Goal: Task Accomplishment & Management: Manage account settings

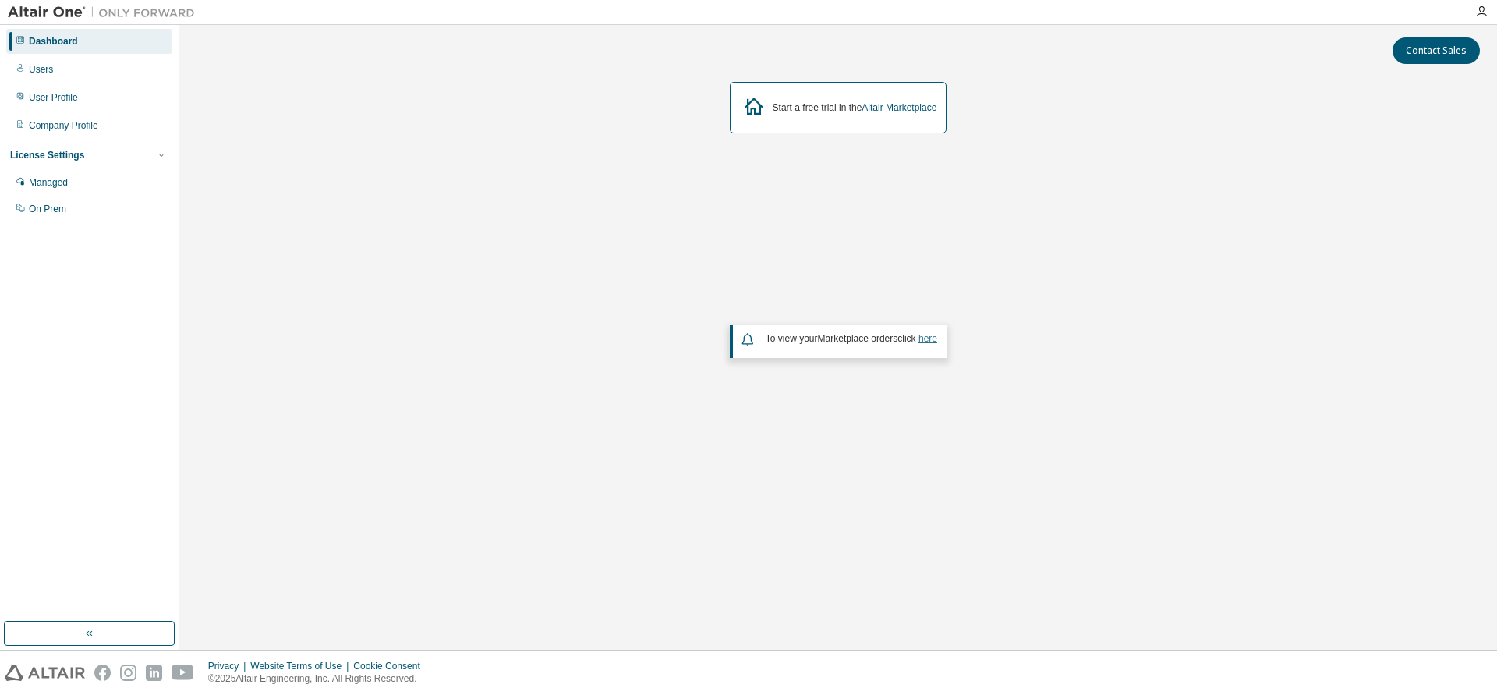
click at [926, 339] on link "here" at bounding box center [928, 338] width 19 height 11
click at [51, 69] on div "Users" at bounding box center [41, 69] width 24 height 12
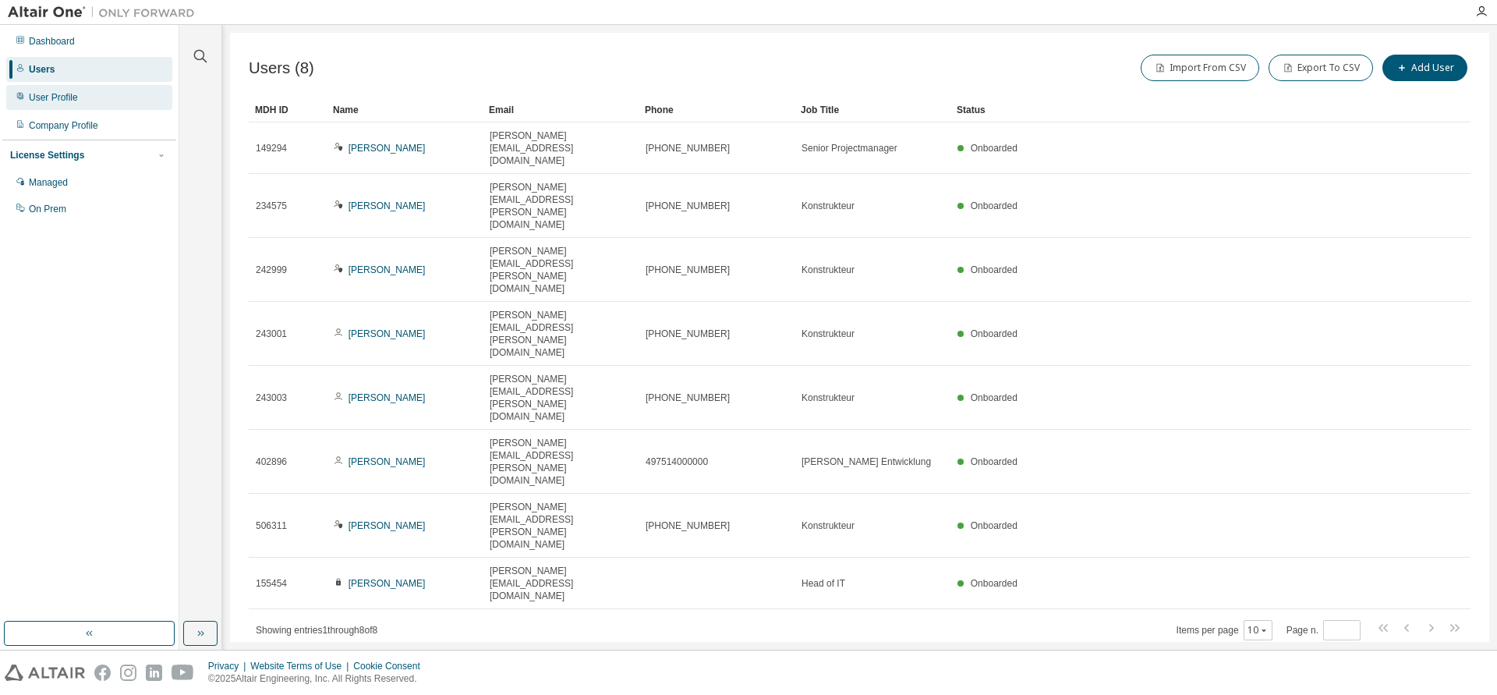
click at [60, 94] on div "User Profile" at bounding box center [53, 97] width 49 height 12
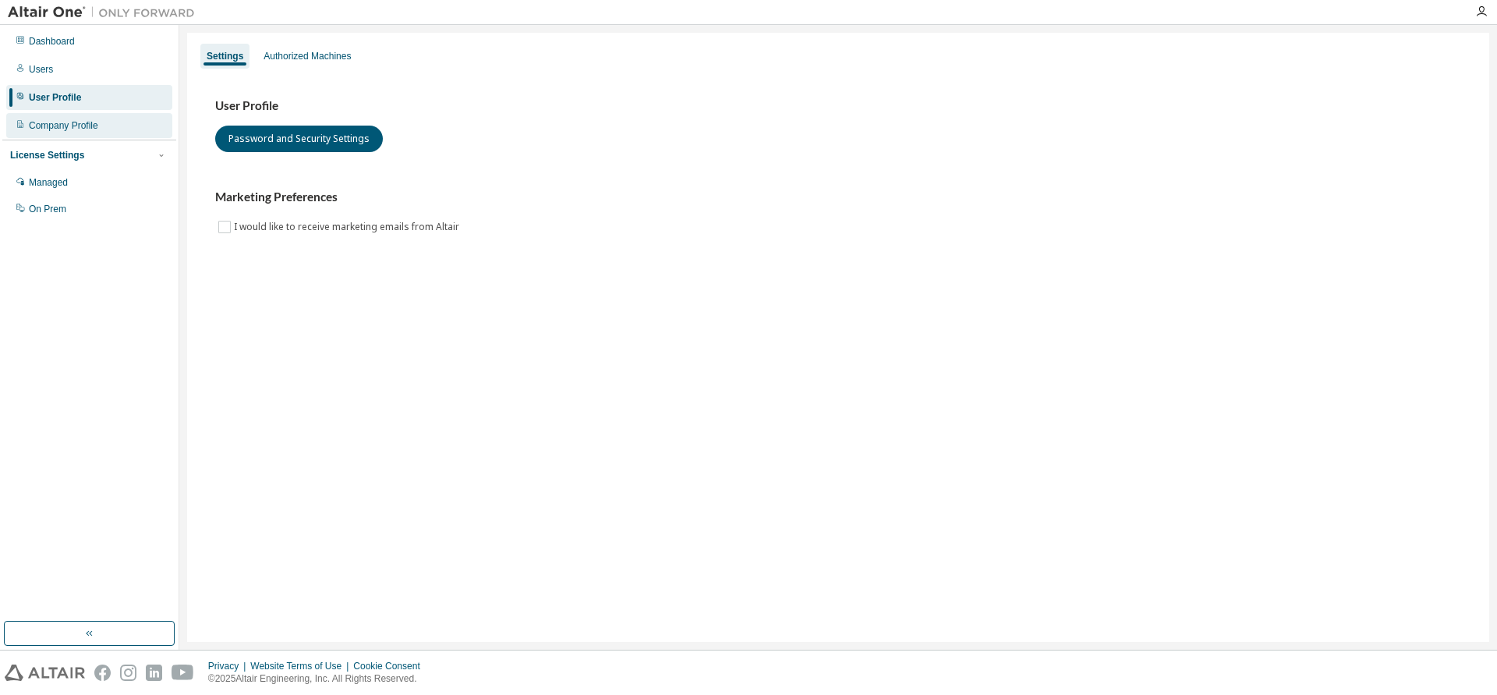
click at [67, 126] on div "Company Profile" at bounding box center [63, 125] width 69 height 12
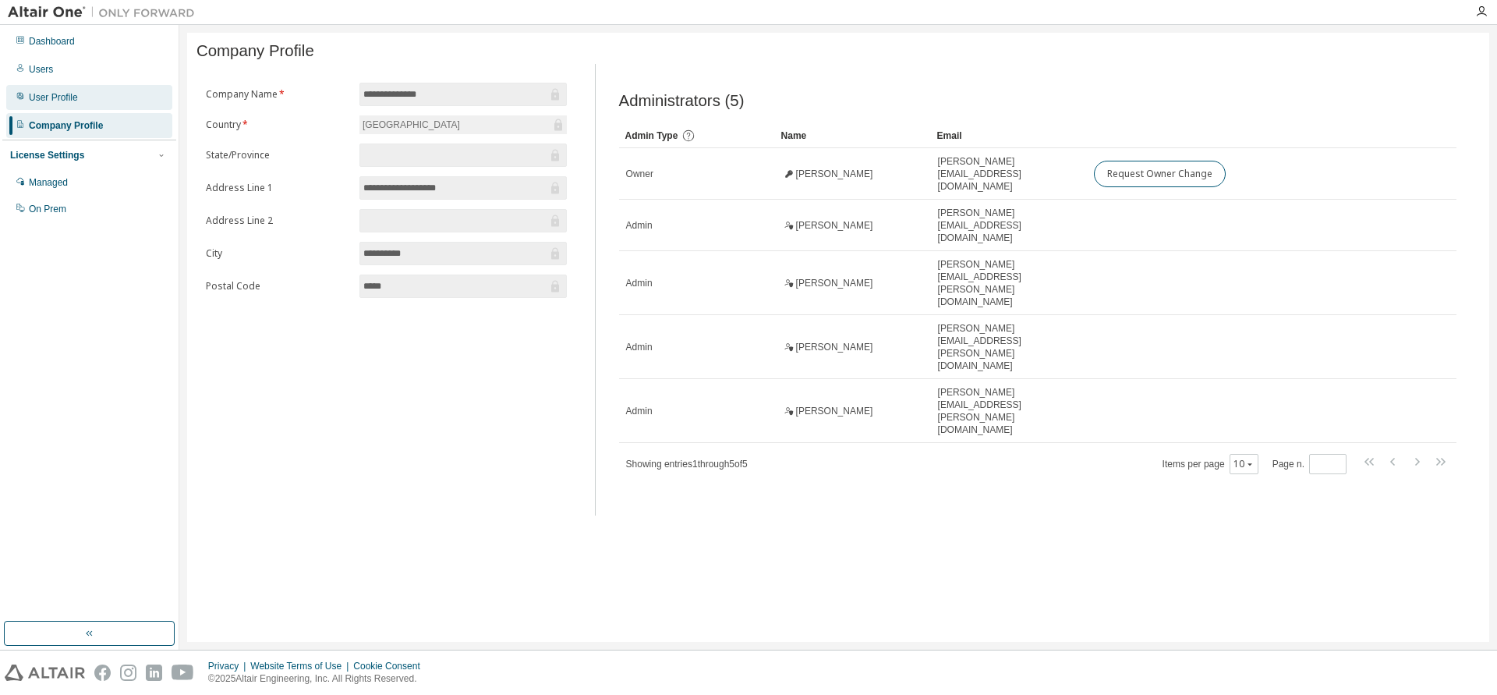
click at [60, 92] on div "User Profile" at bounding box center [53, 97] width 49 height 12
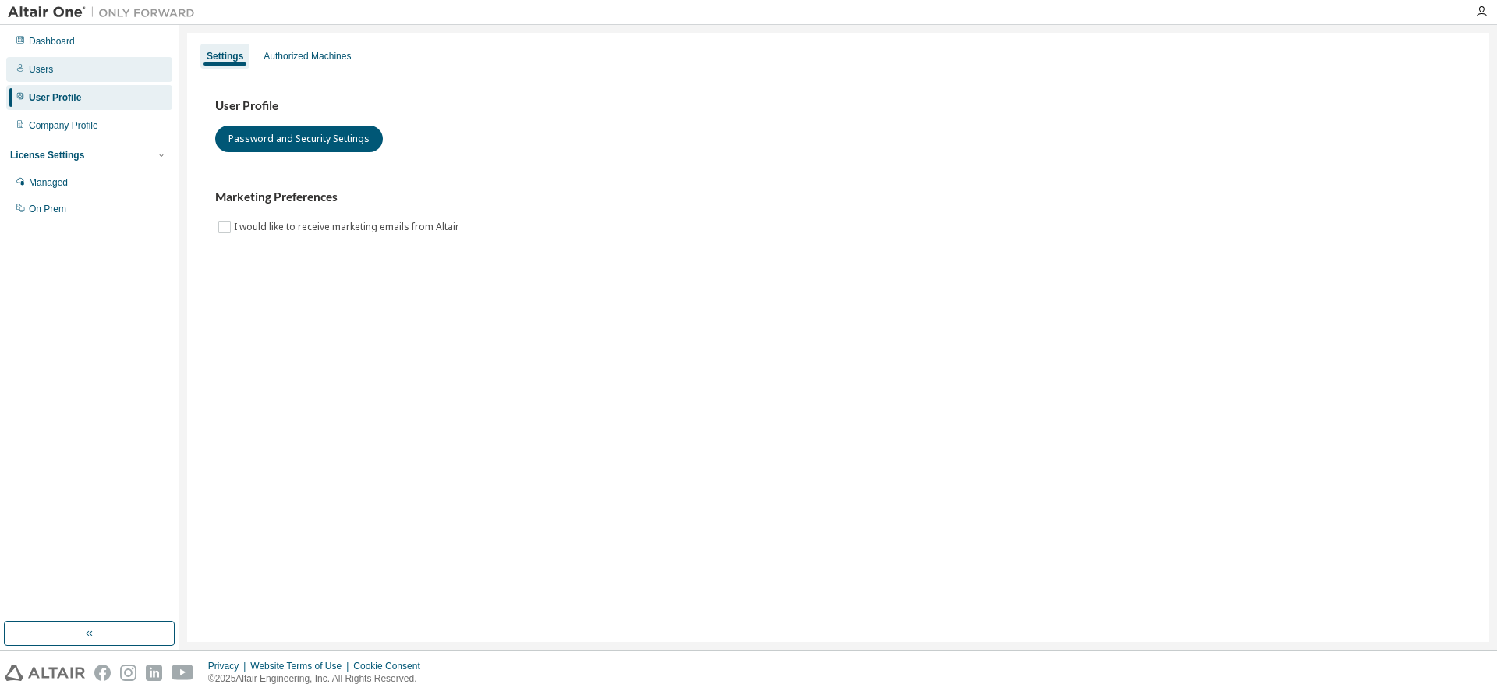
click at [43, 63] on div "Users" at bounding box center [41, 69] width 24 height 12
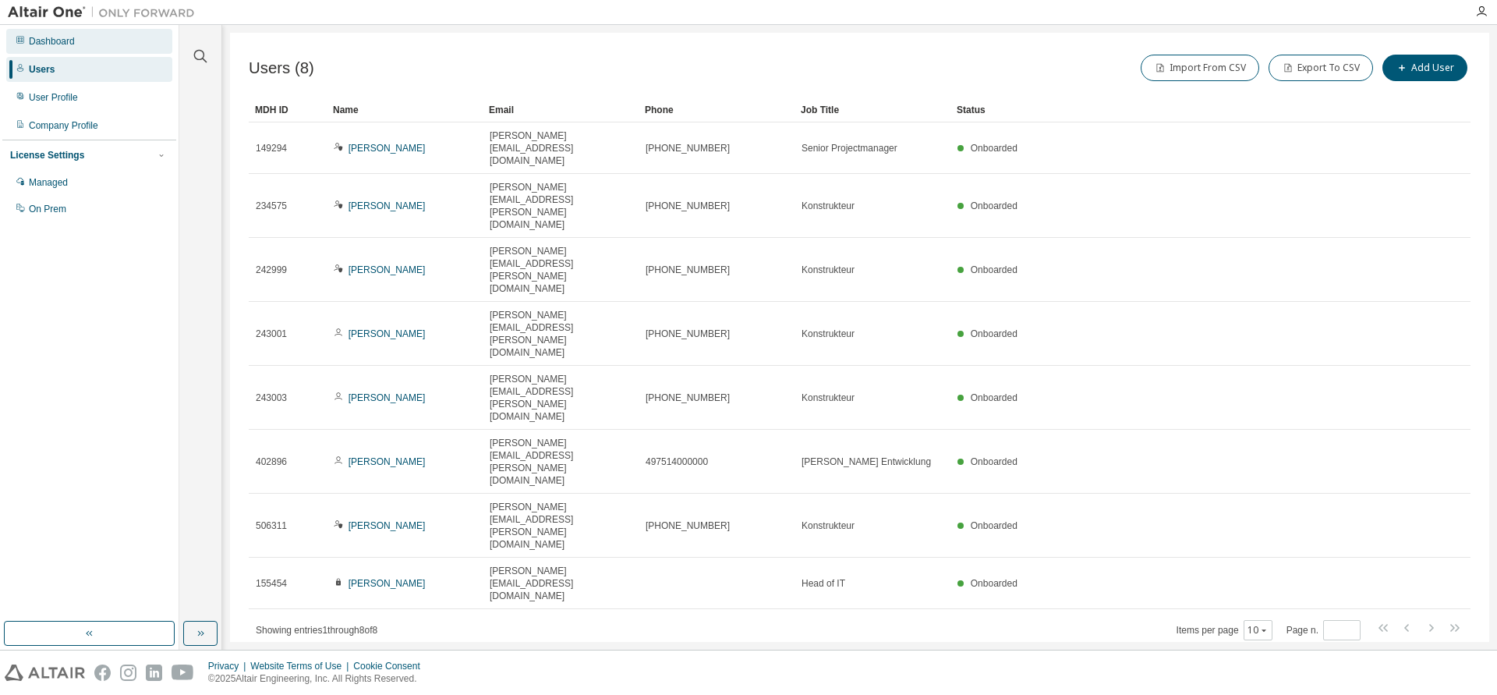
click at [67, 44] on div "Dashboard" at bounding box center [52, 41] width 46 height 12
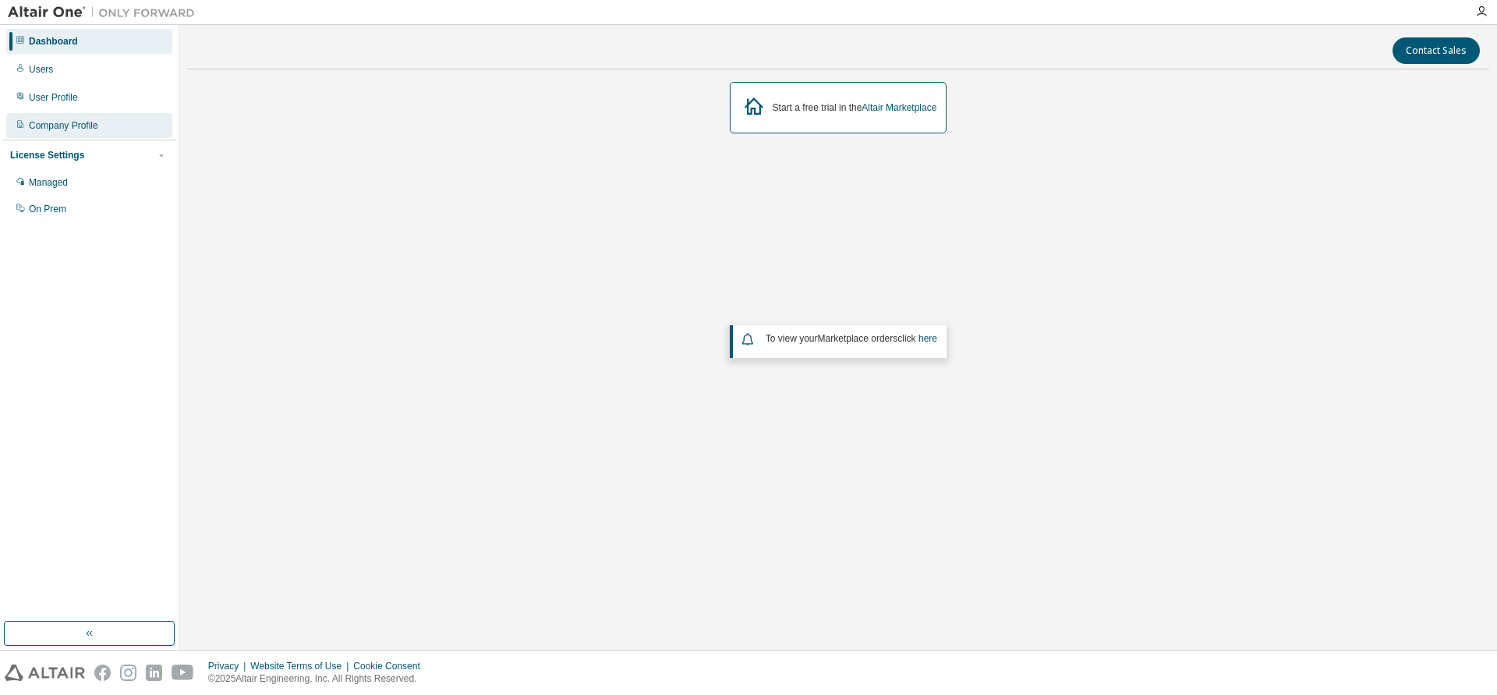
click at [74, 129] on div "Company Profile" at bounding box center [63, 125] width 69 height 12
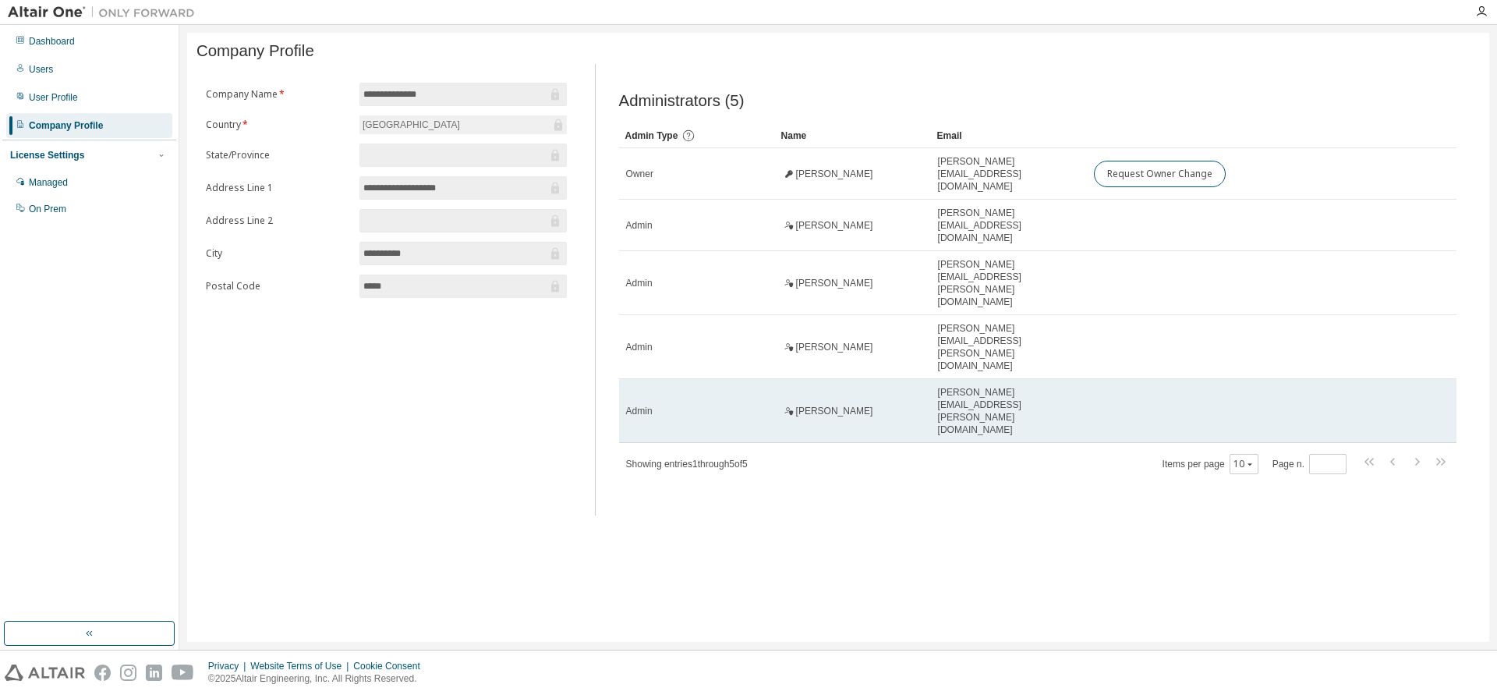
click at [987, 386] on span "[PERSON_NAME][EMAIL_ADDRESS][PERSON_NAME][DOMAIN_NAME]" at bounding box center [1009, 411] width 142 height 50
click at [640, 405] on span "Admin" at bounding box center [639, 411] width 27 height 12
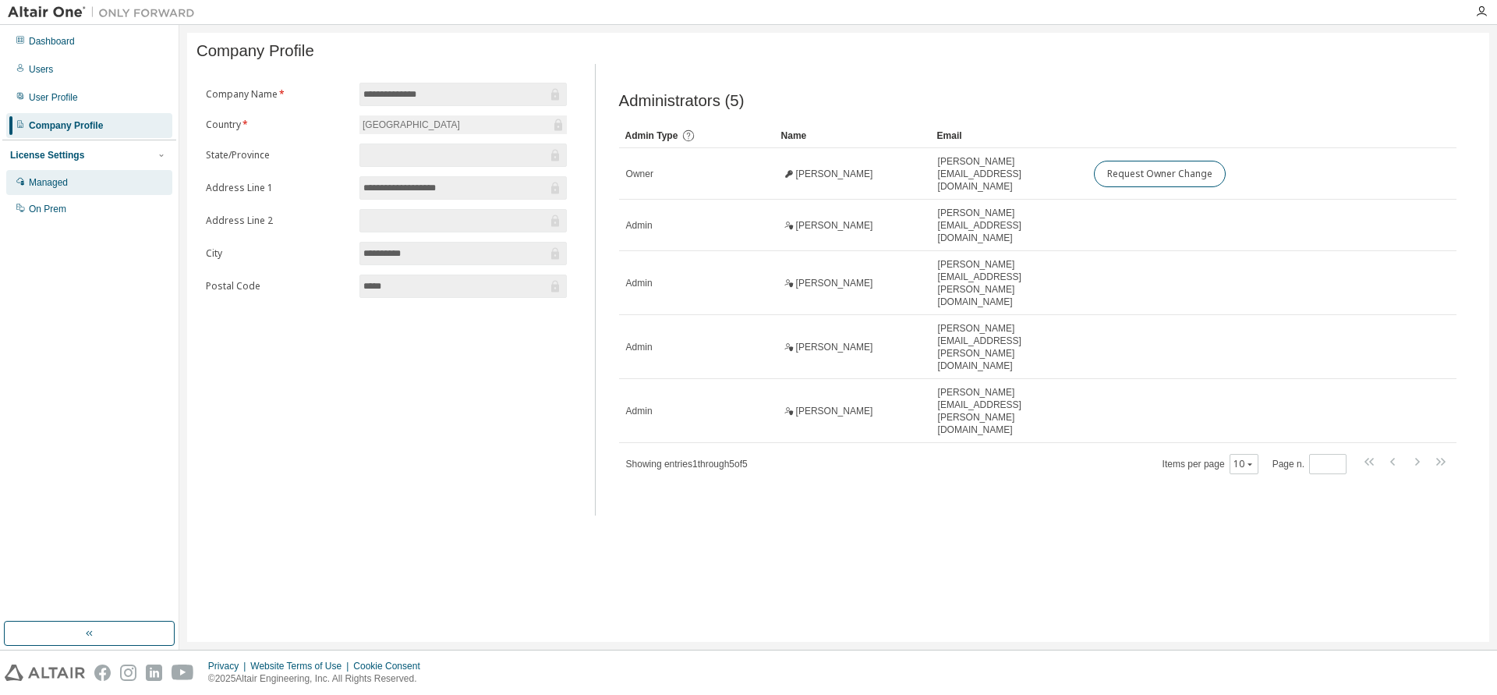
click at [61, 179] on div "Managed" at bounding box center [48, 182] width 39 height 12
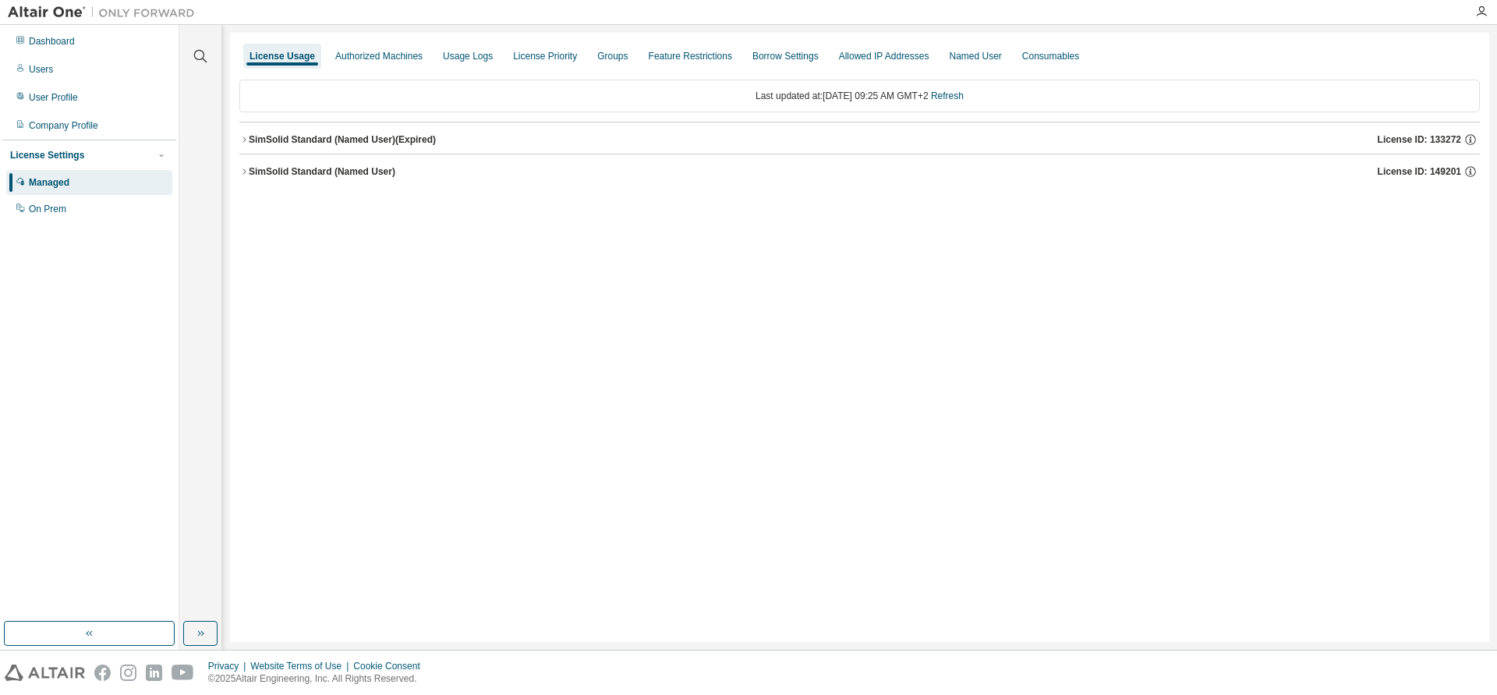
click at [246, 142] on icon "button" at bounding box center [243, 139] width 9 height 9
click at [250, 207] on div "SimSolid Standard (Named User)" at bounding box center [322, 210] width 147 height 12
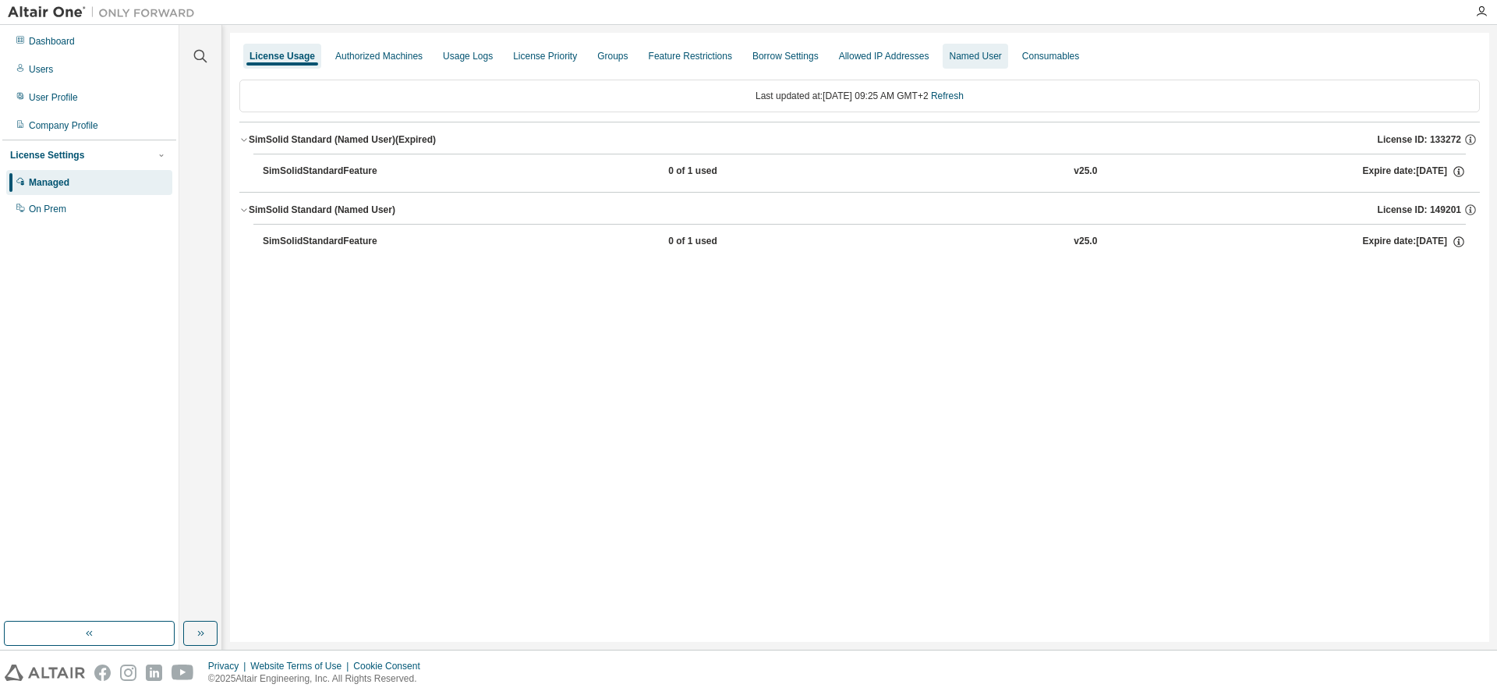
click at [955, 54] on div "Named User" at bounding box center [975, 56] width 52 height 12
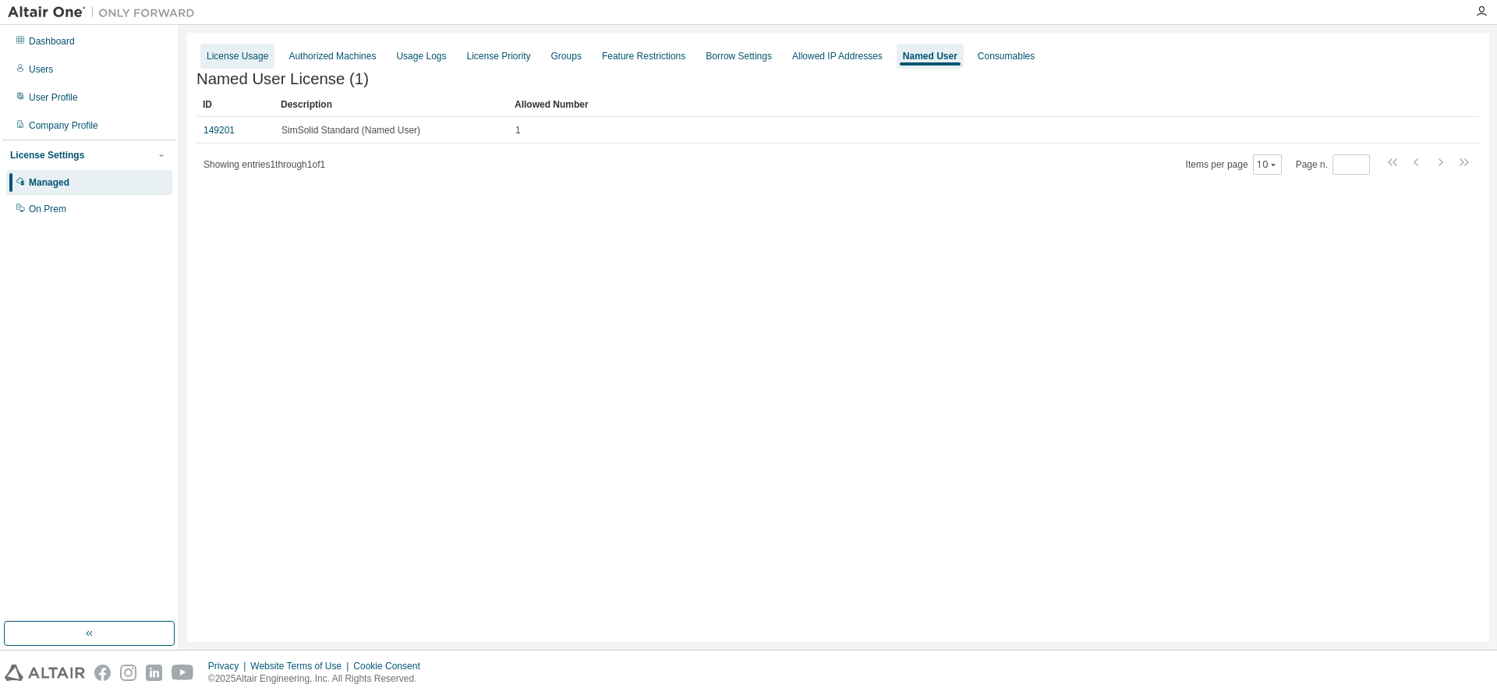
click at [249, 51] on div "License Usage" at bounding box center [238, 56] width 62 height 12
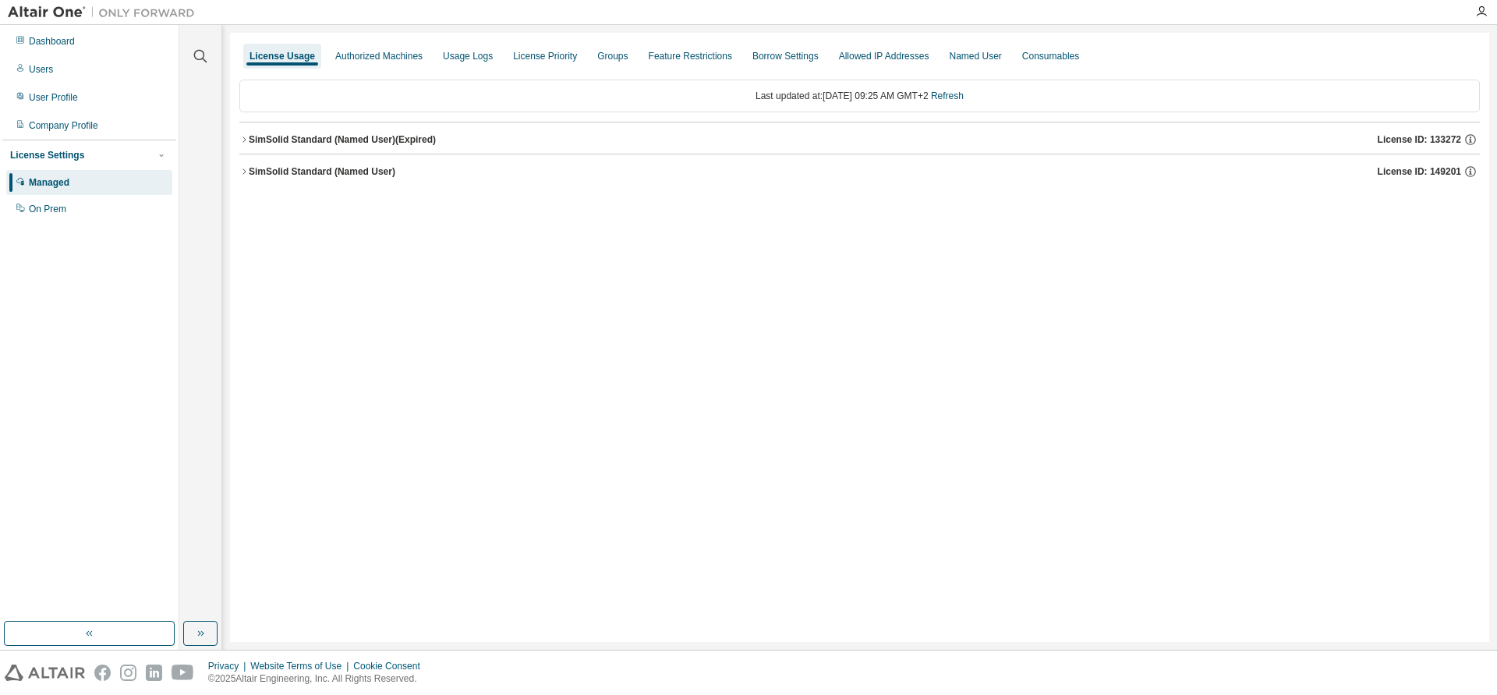
click at [243, 173] on icon "button" at bounding box center [243, 171] width 9 height 9
click at [335, 200] on div "SimSolidStandardFeature" at bounding box center [333, 204] width 140 height 14
click at [244, 144] on button "SimSolid Standard (Named User) (Expired) License ID: 133272" at bounding box center [859, 139] width 1241 height 34
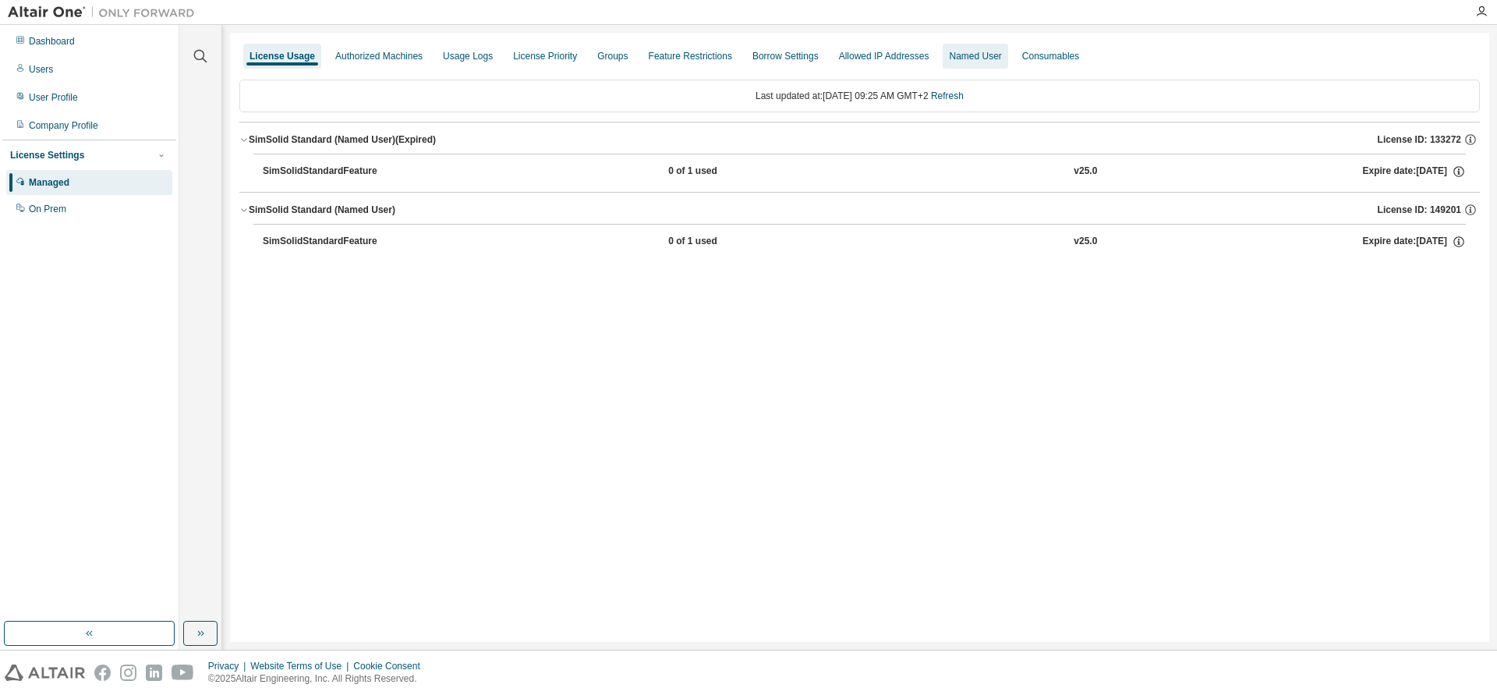
click at [943, 51] on div "Named User" at bounding box center [975, 56] width 65 height 25
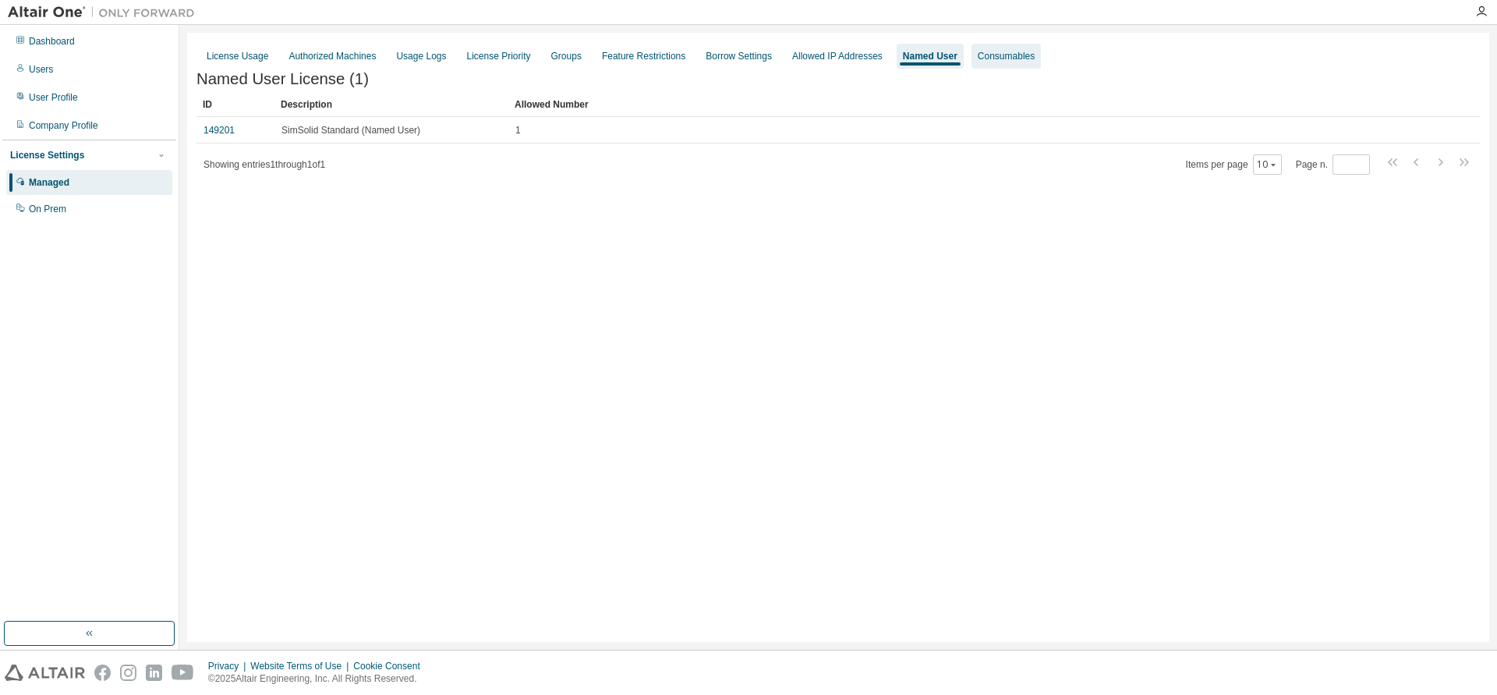
click at [978, 54] on div "Consumables" at bounding box center [1006, 56] width 57 height 12
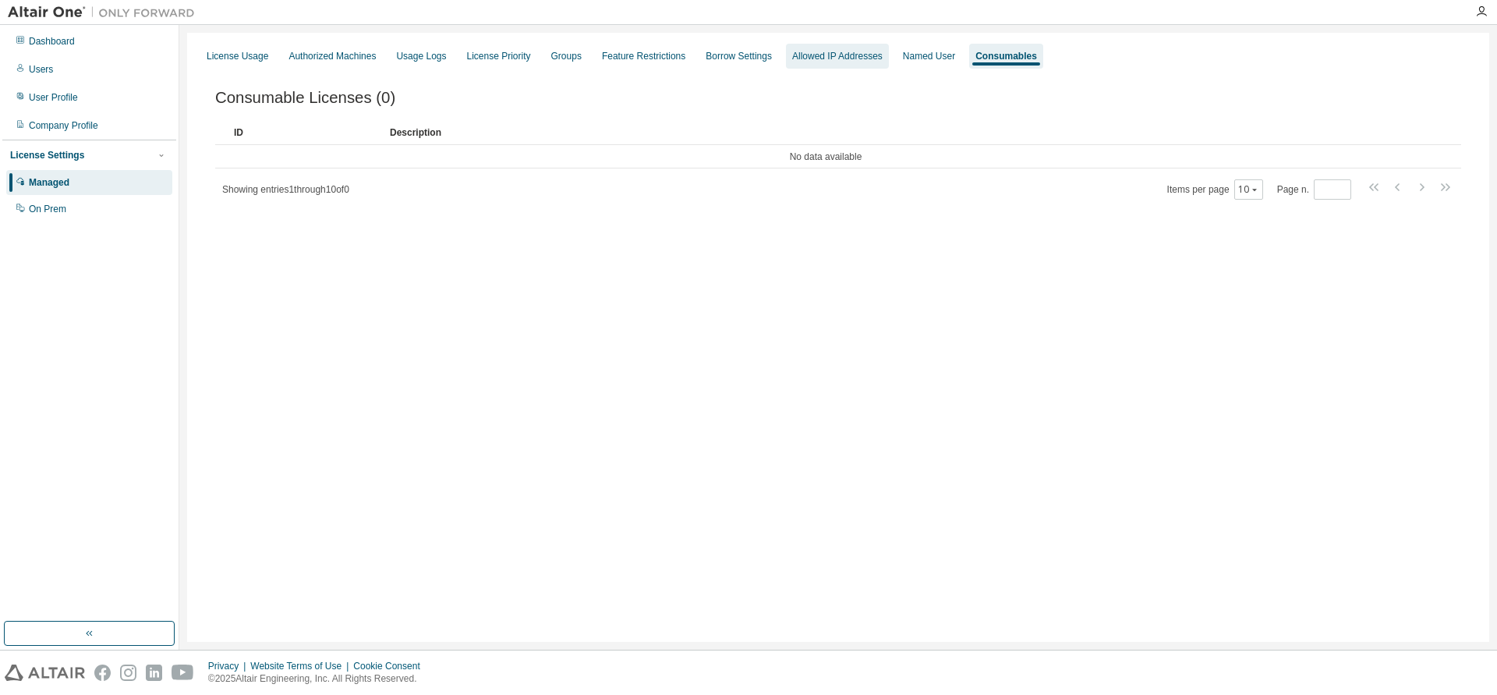
click at [808, 57] on div "Allowed IP Addresses" at bounding box center [837, 56] width 90 height 12
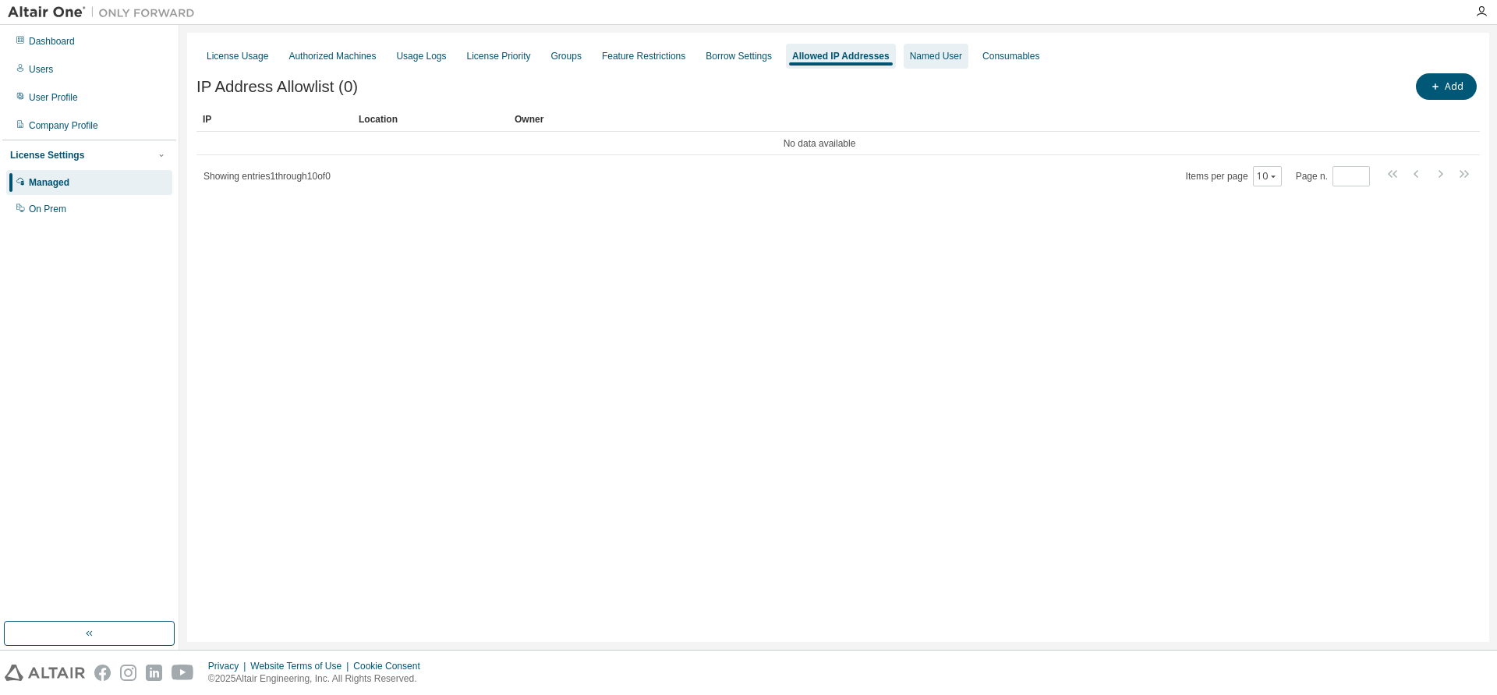
click at [910, 59] on div "Named User" at bounding box center [936, 56] width 52 height 12
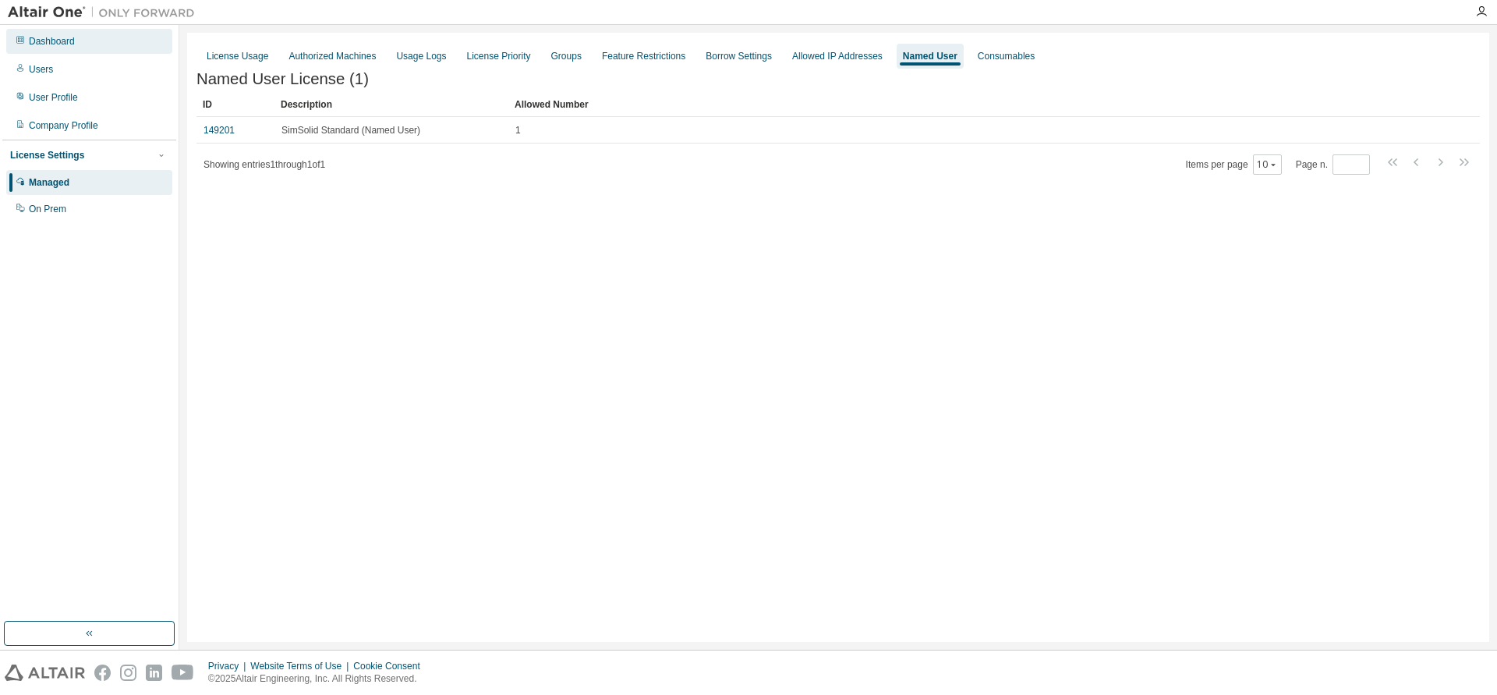
click at [62, 41] on div "Dashboard" at bounding box center [52, 41] width 46 height 12
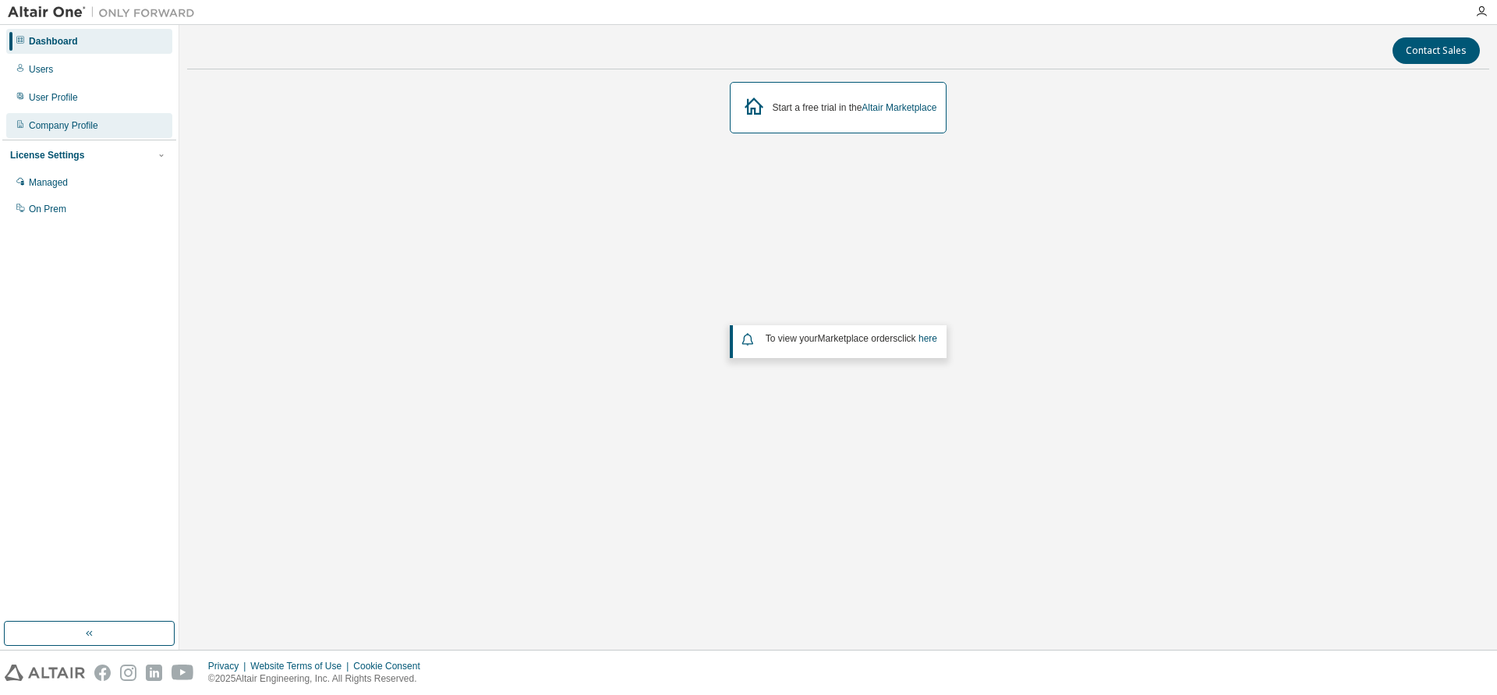
click at [89, 122] on div "Company Profile" at bounding box center [63, 125] width 69 height 12
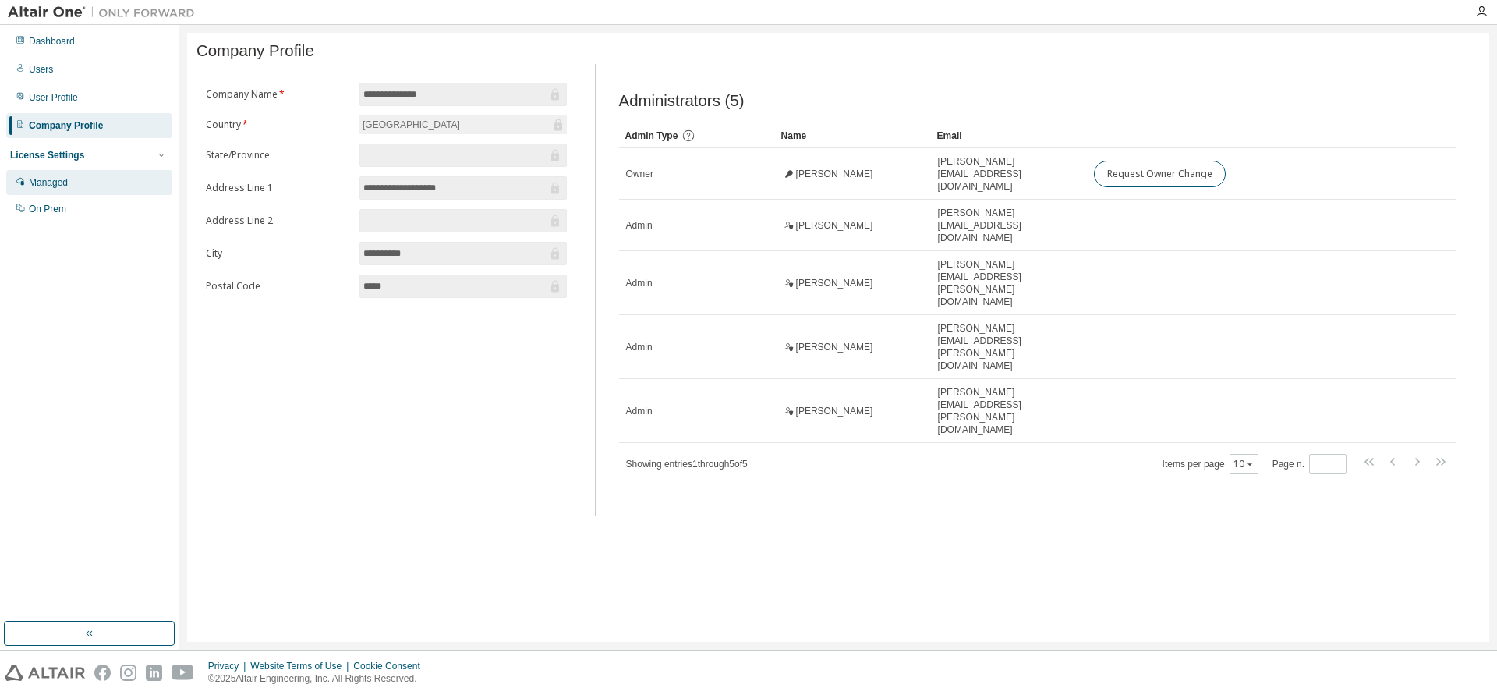
click at [56, 186] on div "Managed" at bounding box center [48, 182] width 39 height 12
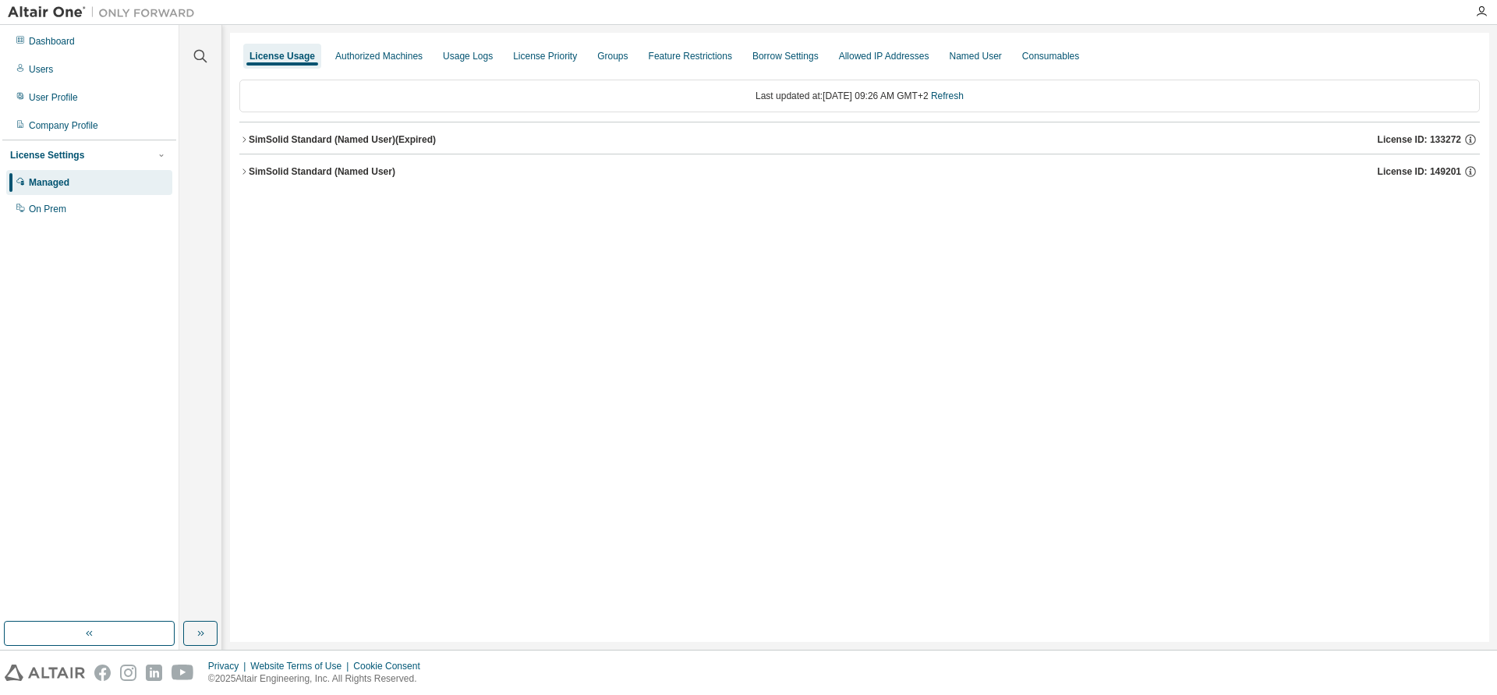
click at [252, 170] on div "SimSolid Standard (Named User)" at bounding box center [322, 171] width 147 height 12
click at [961, 57] on div "Named User" at bounding box center [975, 56] width 52 height 12
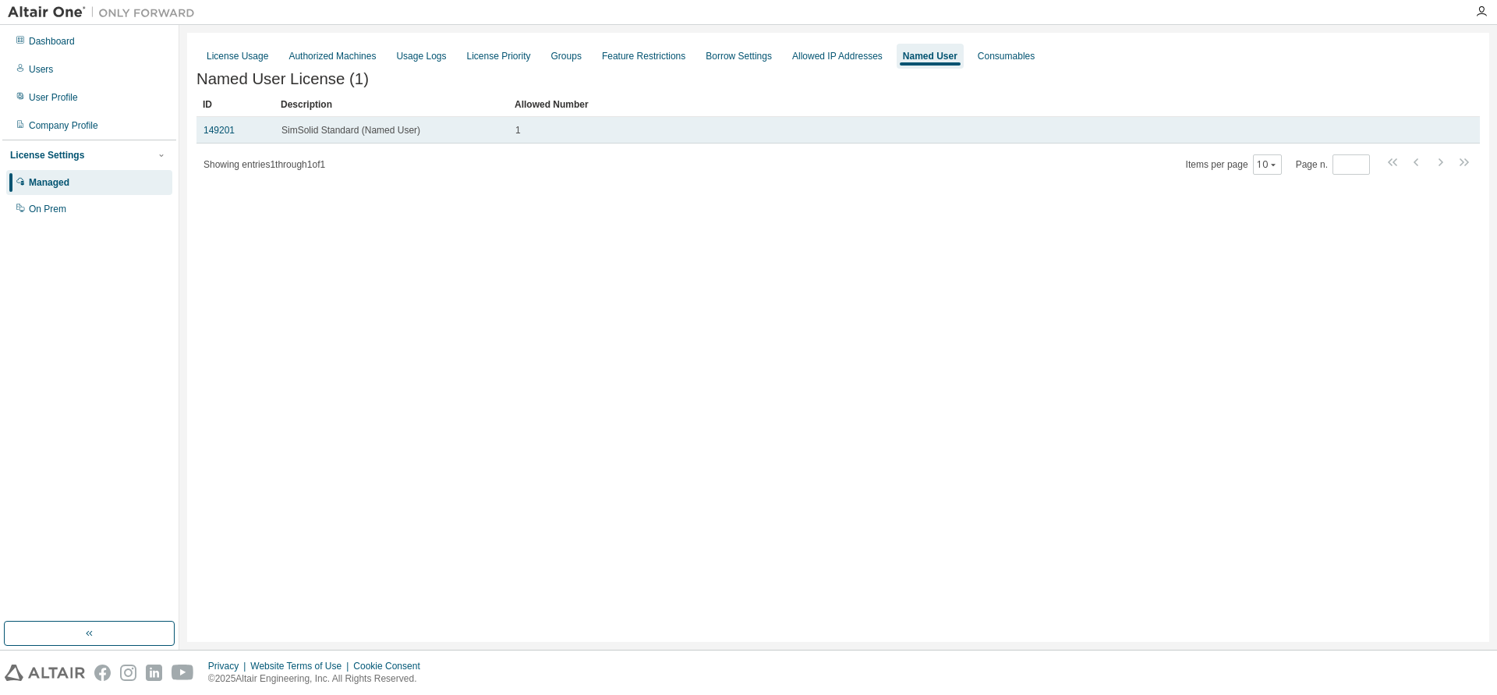
click at [395, 129] on span "SimSolid Standard (Named User)" at bounding box center [351, 130] width 139 height 12
click at [210, 135] on link "149201" at bounding box center [219, 130] width 31 height 11
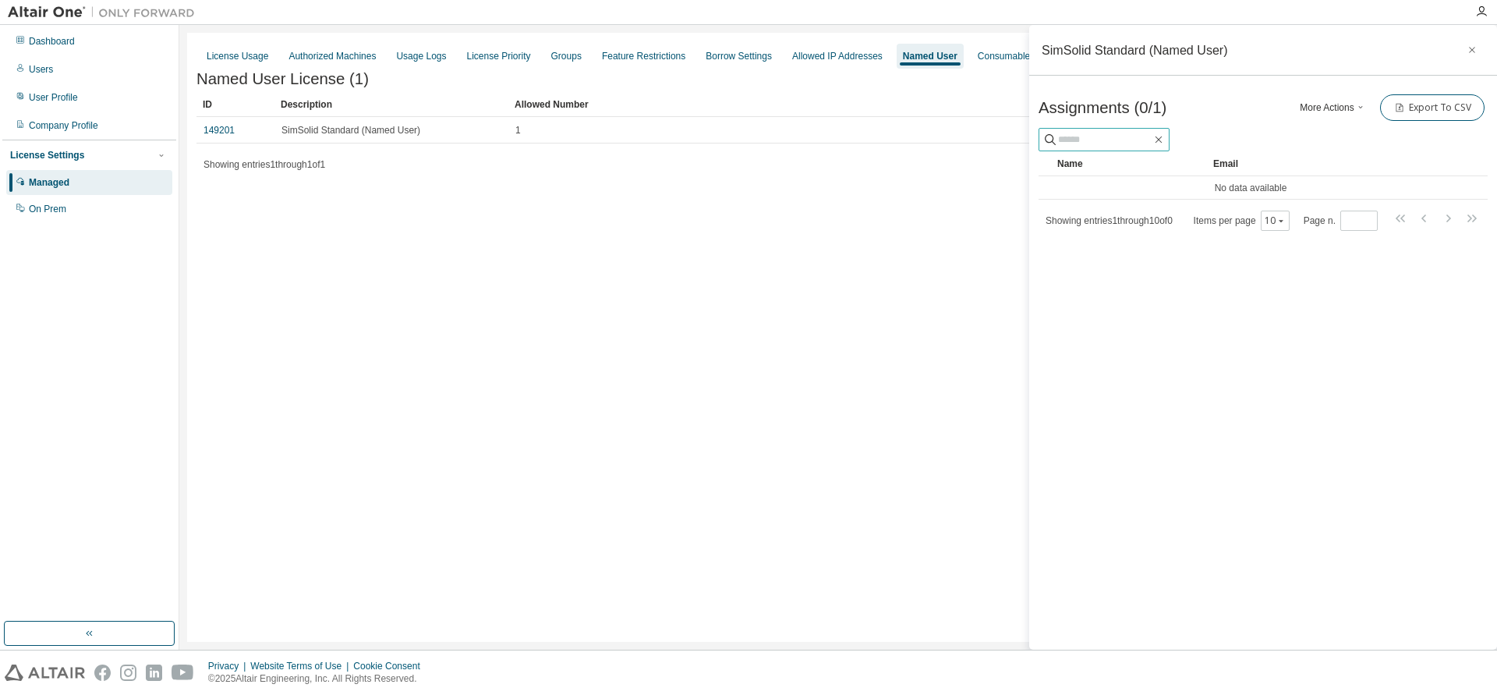
click at [1063, 140] on input "text" at bounding box center [1105, 140] width 94 height 16
type input "*"
click at [563, 58] on div "Groups" at bounding box center [566, 56] width 30 height 12
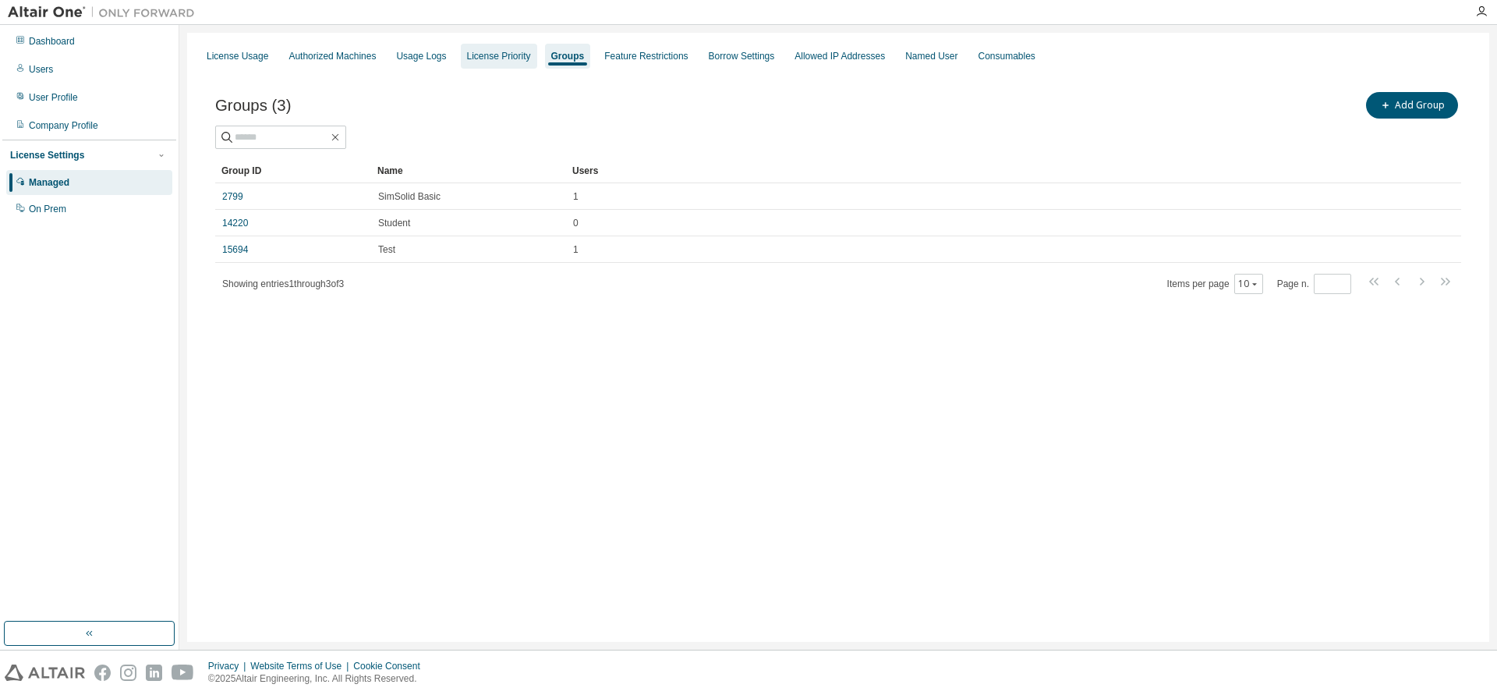
click at [484, 58] on div "License Priority" at bounding box center [499, 56] width 64 height 12
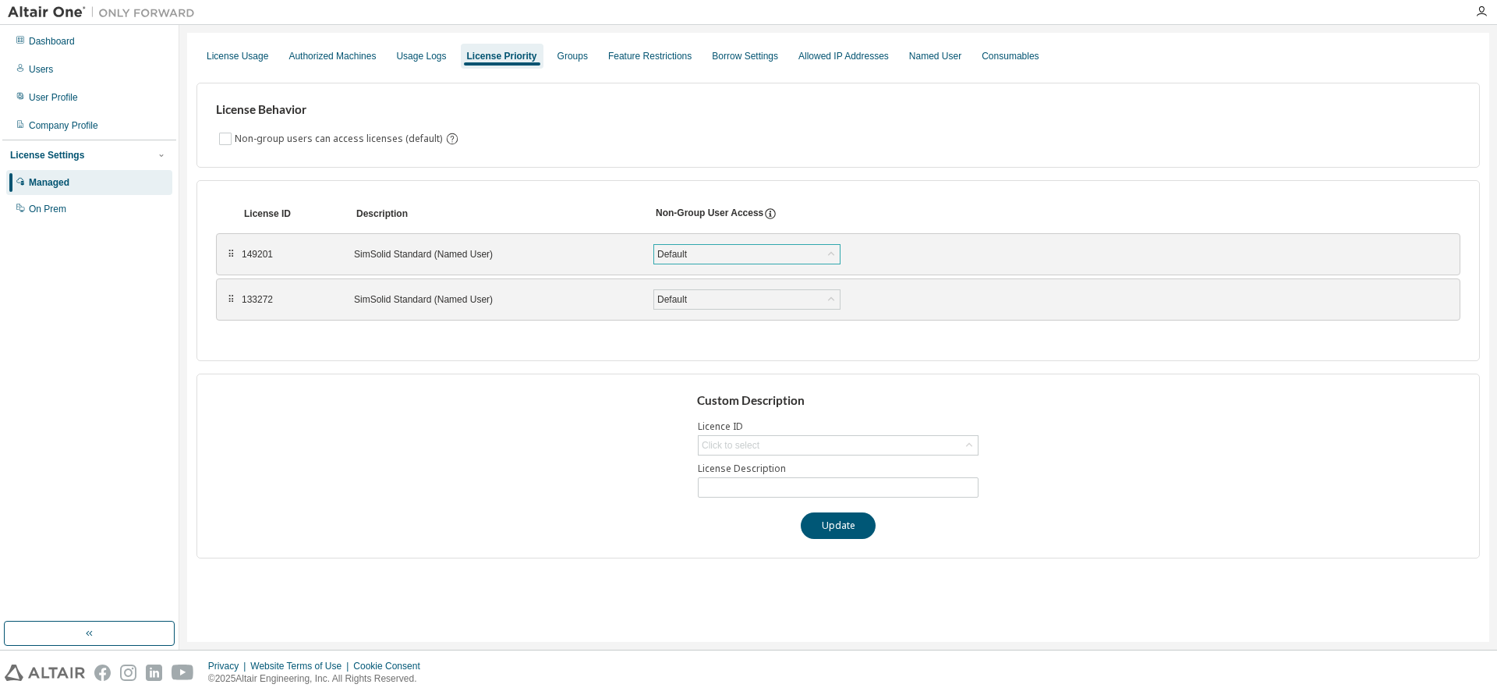
click at [736, 260] on div "Default" at bounding box center [747, 254] width 186 height 19
click at [716, 255] on div "Default" at bounding box center [747, 254] width 186 height 19
click at [563, 56] on div "Groups" at bounding box center [573, 56] width 30 height 12
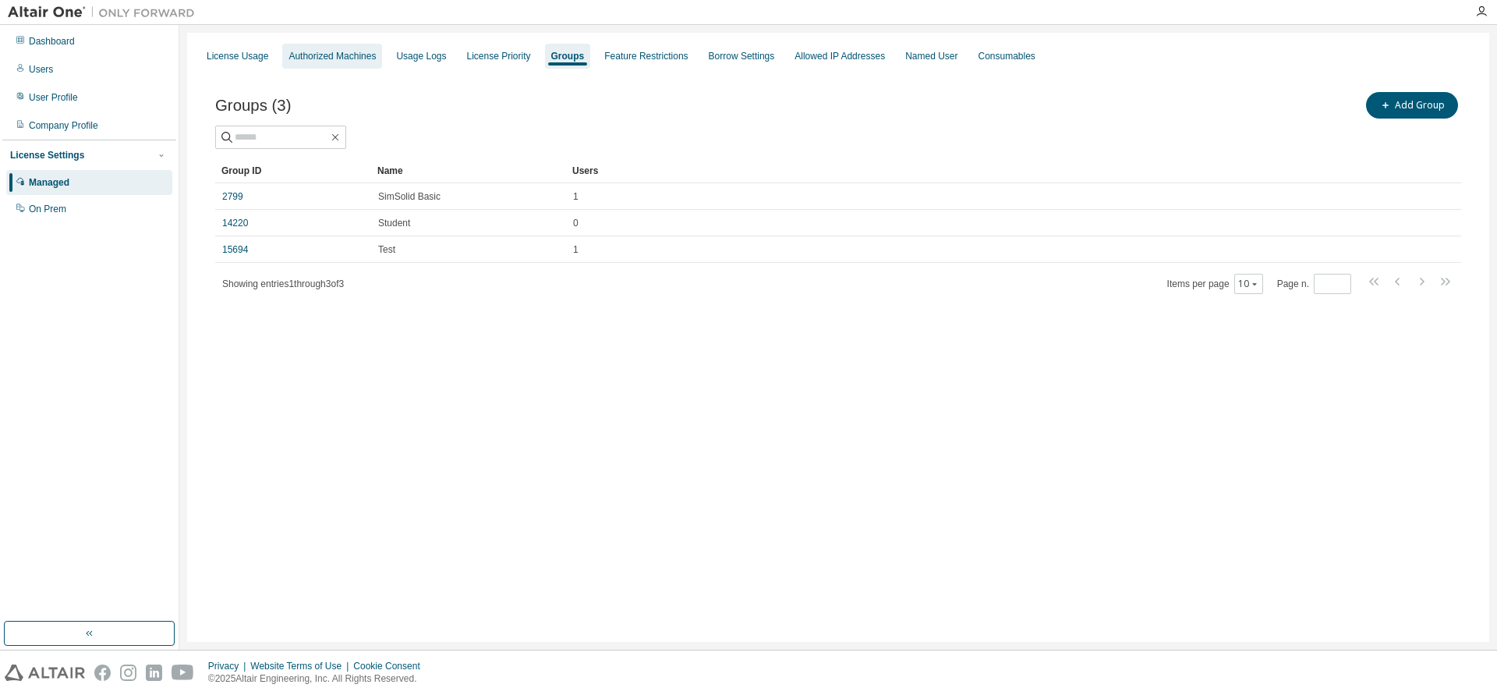
click at [305, 53] on div "Authorized Machines" at bounding box center [332, 56] width 87 height 12
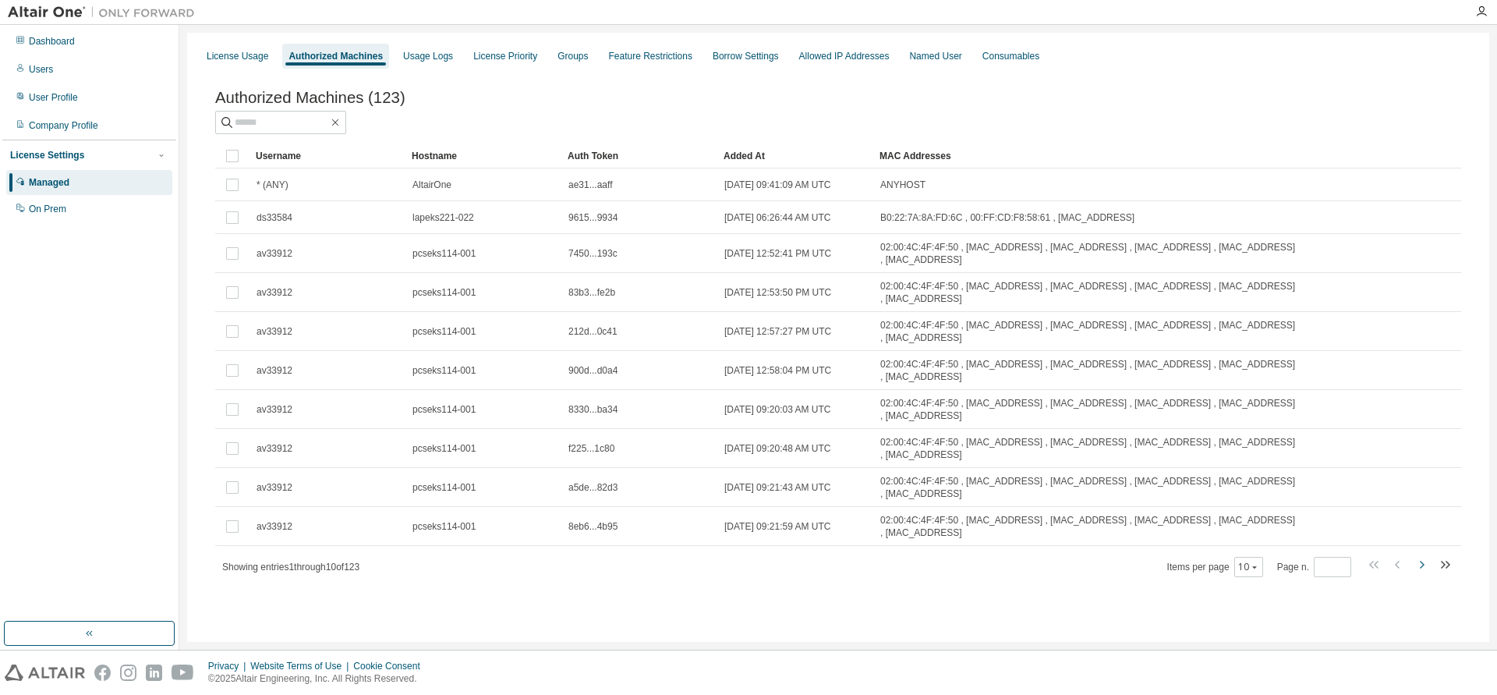
click at [1426, 572] on icon "button" at bounding box center [1421, 564] width 19 height 19
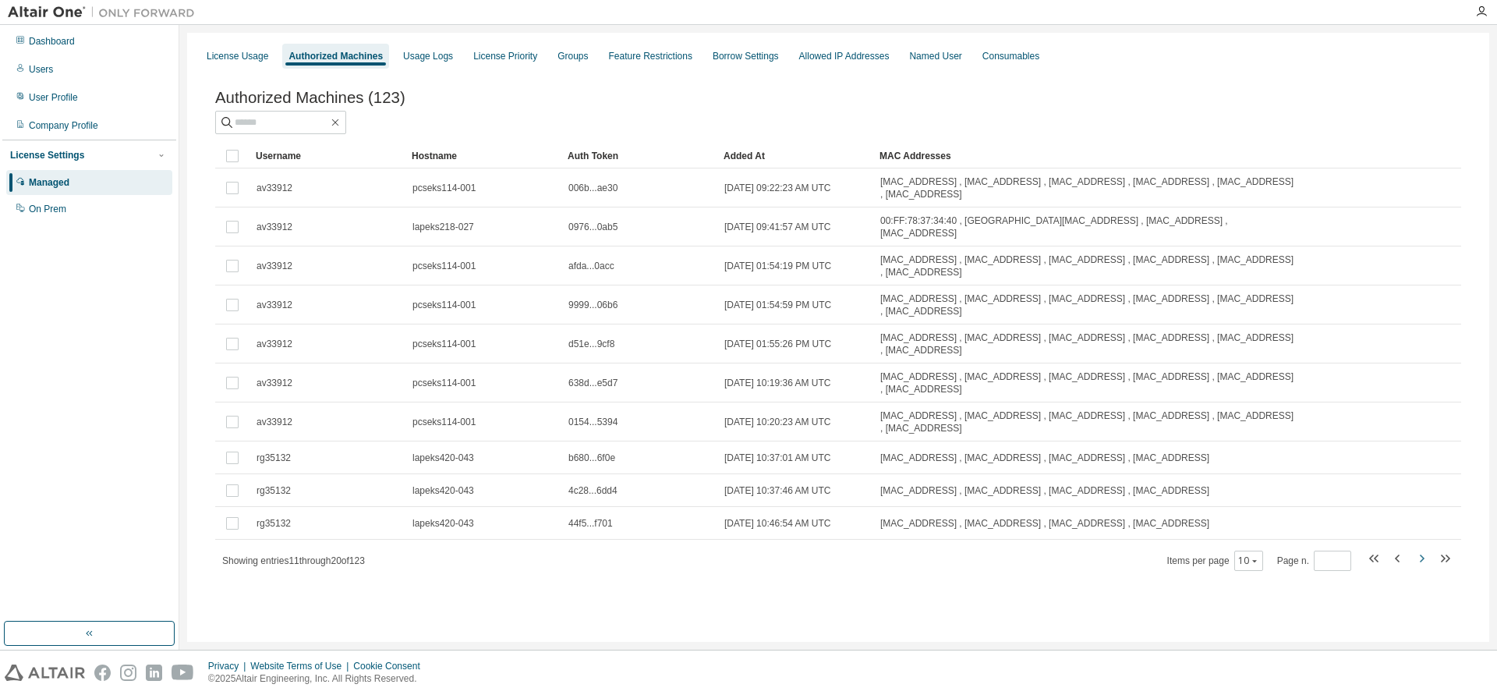
click at [1419, 559] on icon "button" at bounding box center [1421, 558] width 19 height 19
type input "*"
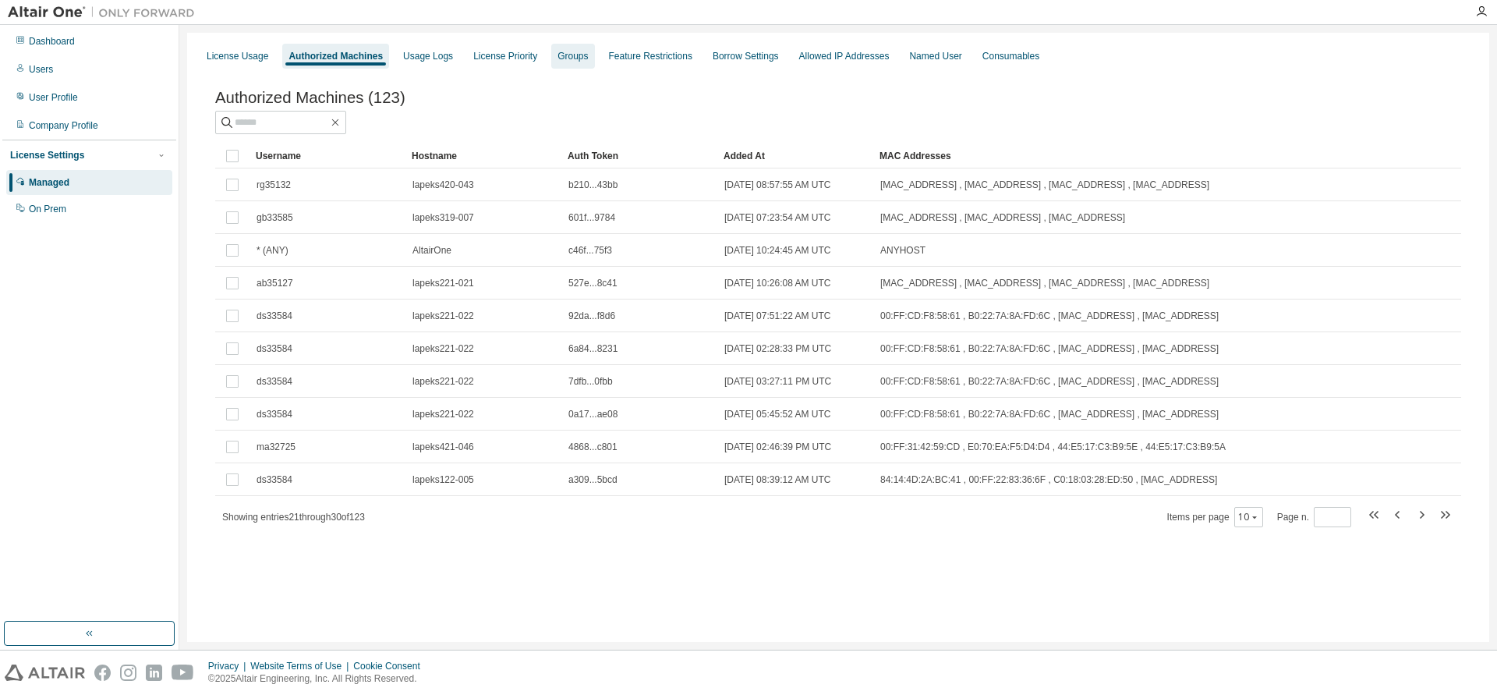
click at [558, 55] on div "Groups" at bounding box center [573, 56] width 30 height 12
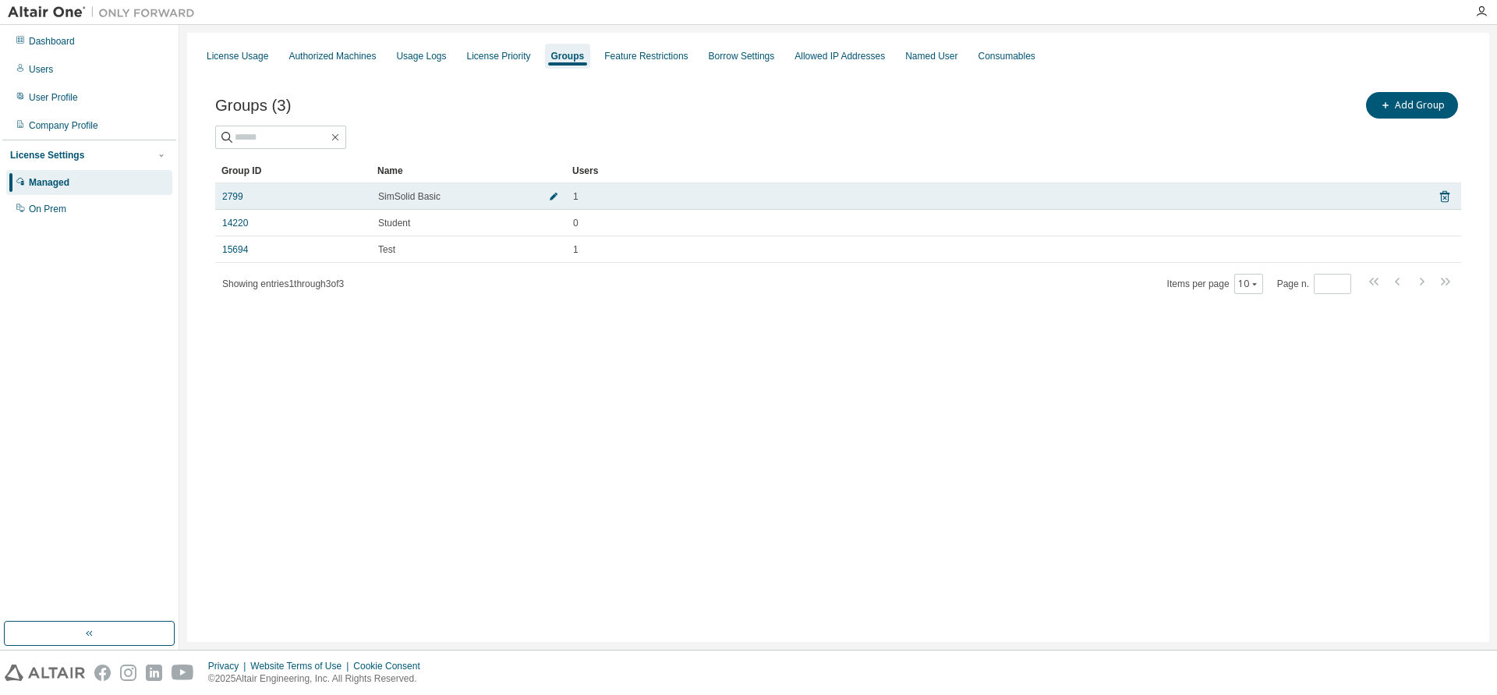
click at [554, 200] on icon "button" at bounding box center [553, 196] width 9 height 9
click at [553, 203] on icon "button" at bounding box center [553, 200] width 9 height 9
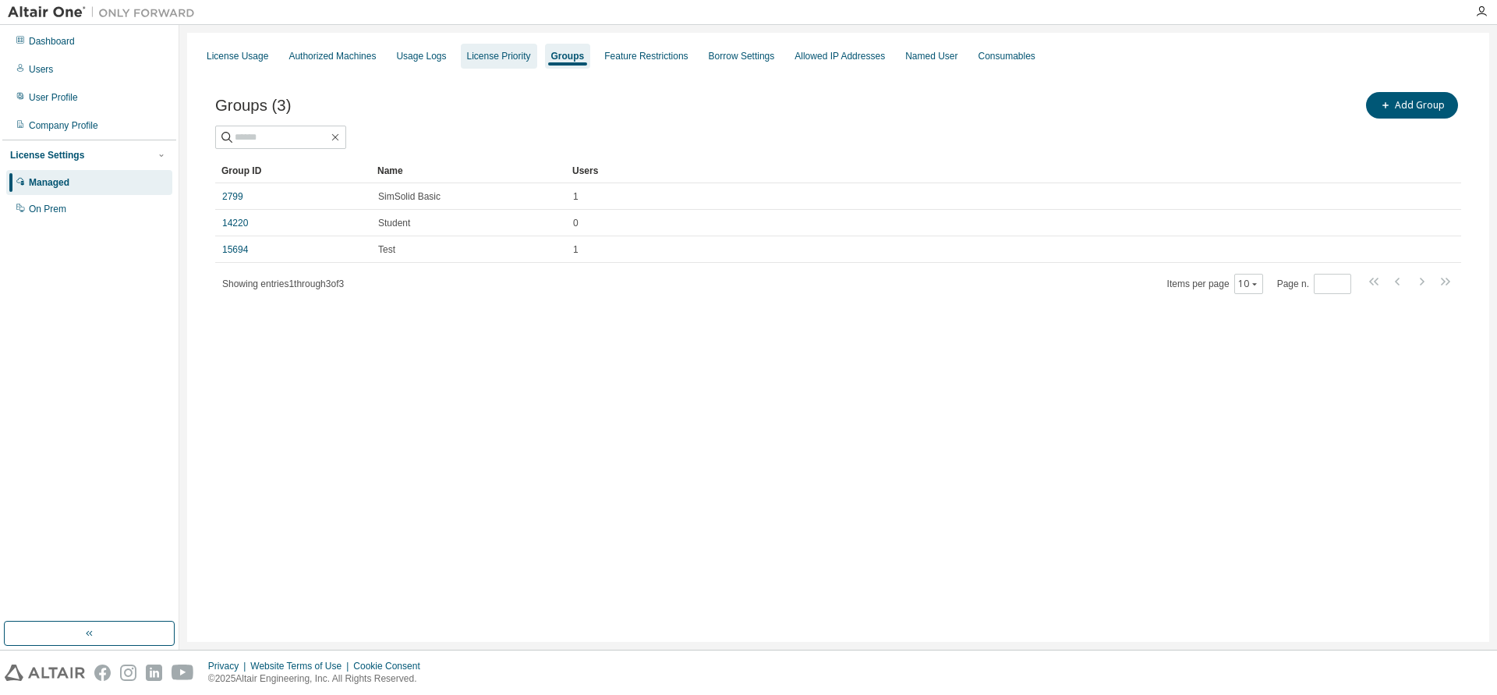
click at [475, 54] on div "License Priority" at bounding box center [499, 56] width 64 height 12
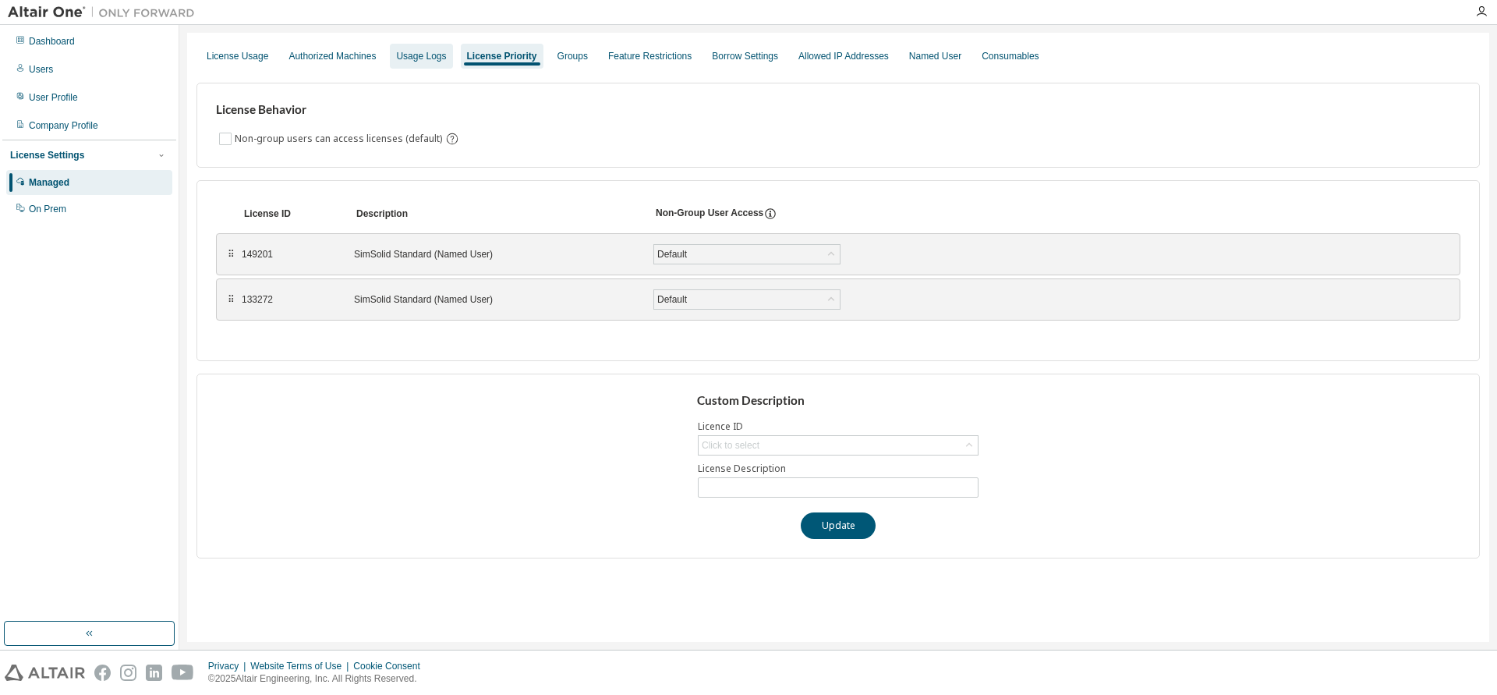
click at [408, 66] on div "Usage Logs" at bounding box center [421, 56] width 62 height 25
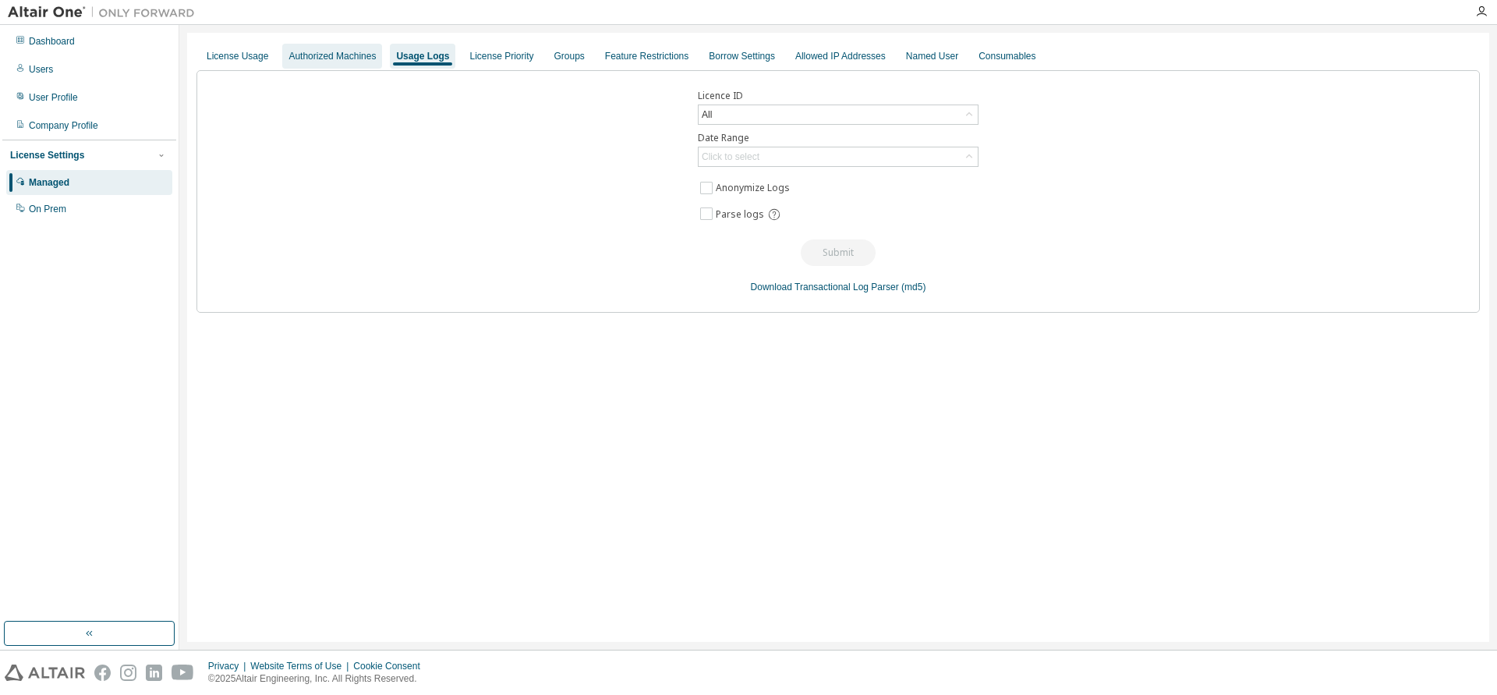
click at [355, 55] on div "Authorized Machines" at bounding box center [332, 56] width 87 height 12
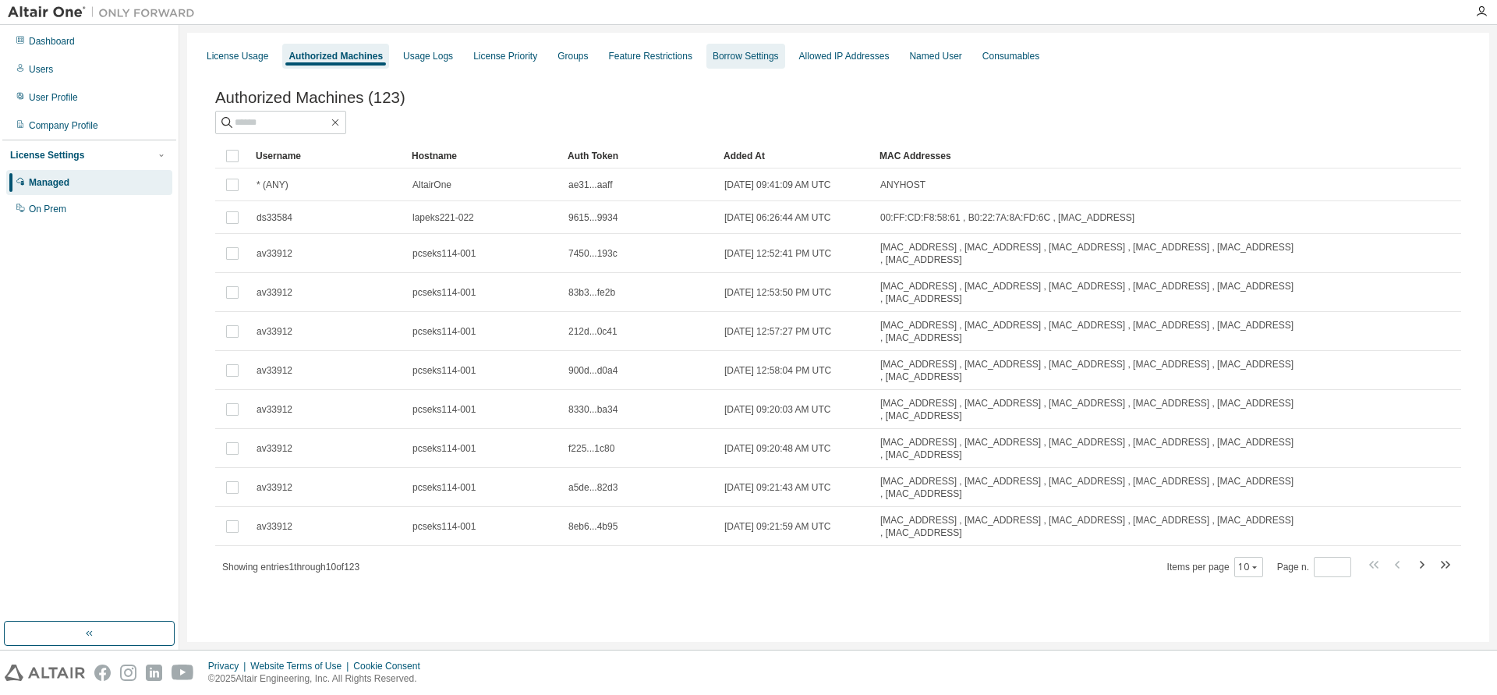
click at [735, 53] on div "Borrow Settings" at bounding box center [746, 56] width 66 height 12
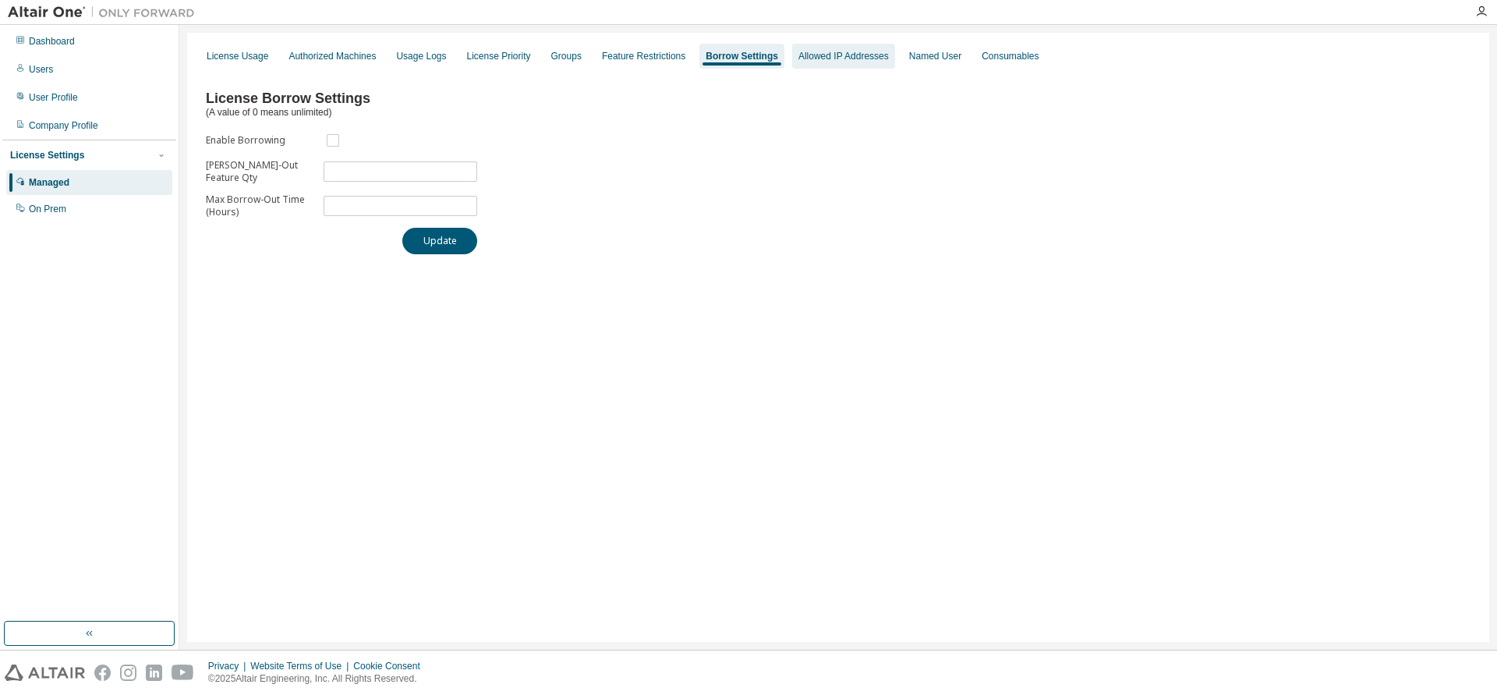
click at [820, 57] on div "Allowed IP Addresses" at bounding box center [844, 56] width 90 height 12
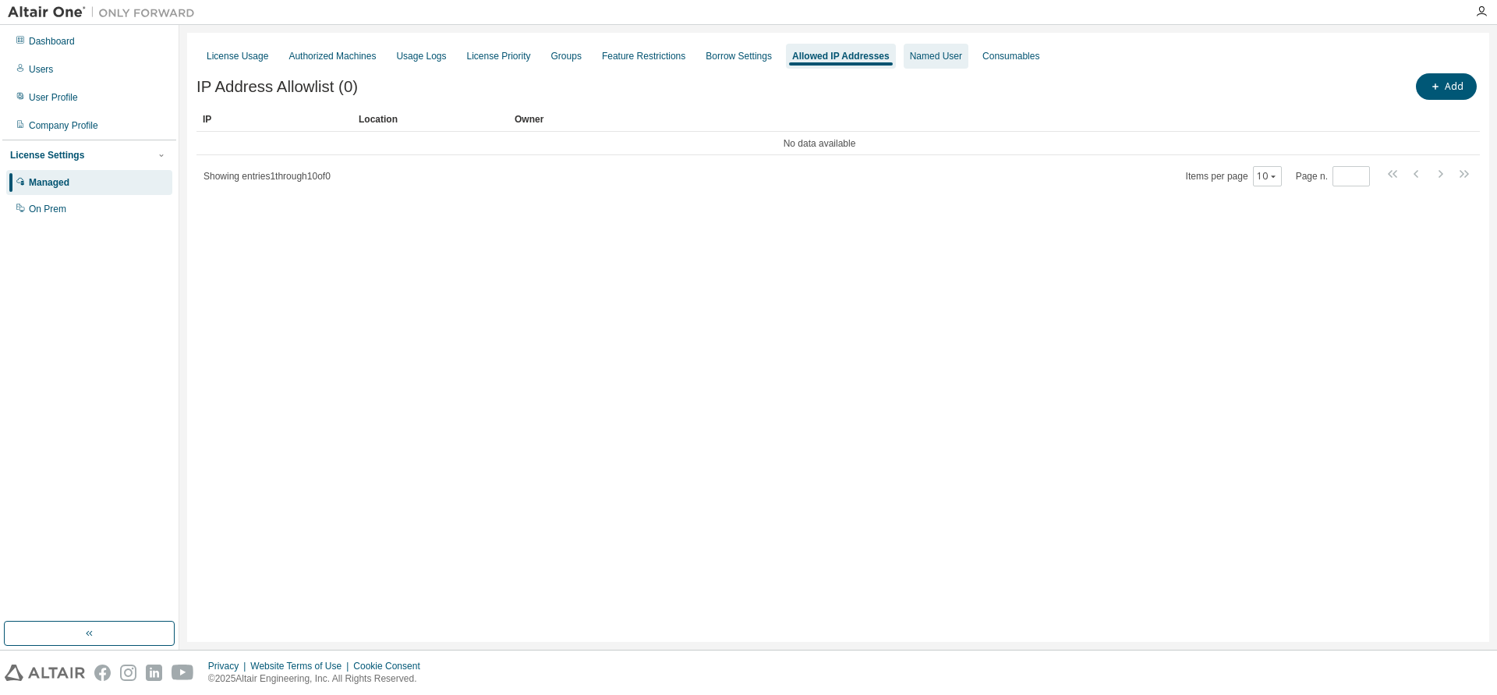
click at [932, 62] on div "Named User" at bounding box center [936, 56] width 52 height 12
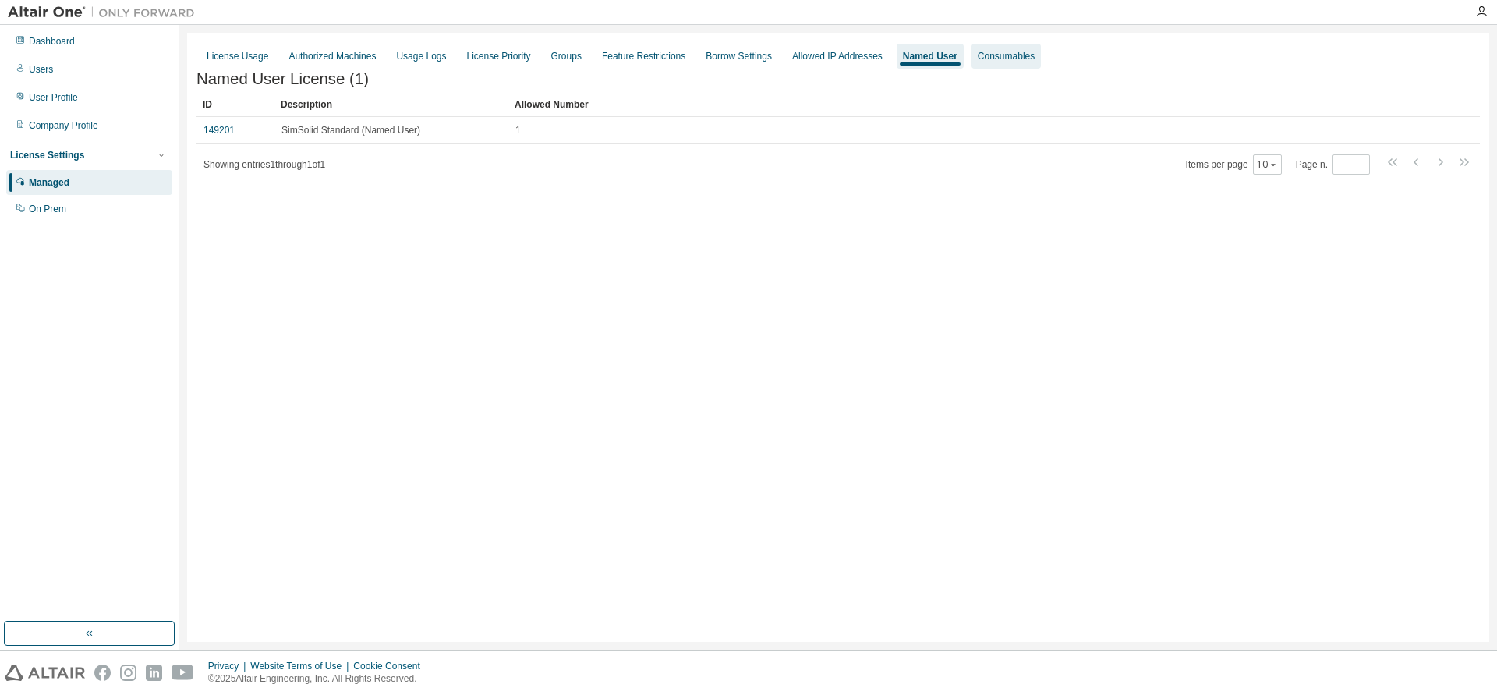
click at [989, 57] on div "Consumables" at bounding box center [1006, 56] width 57 height 12
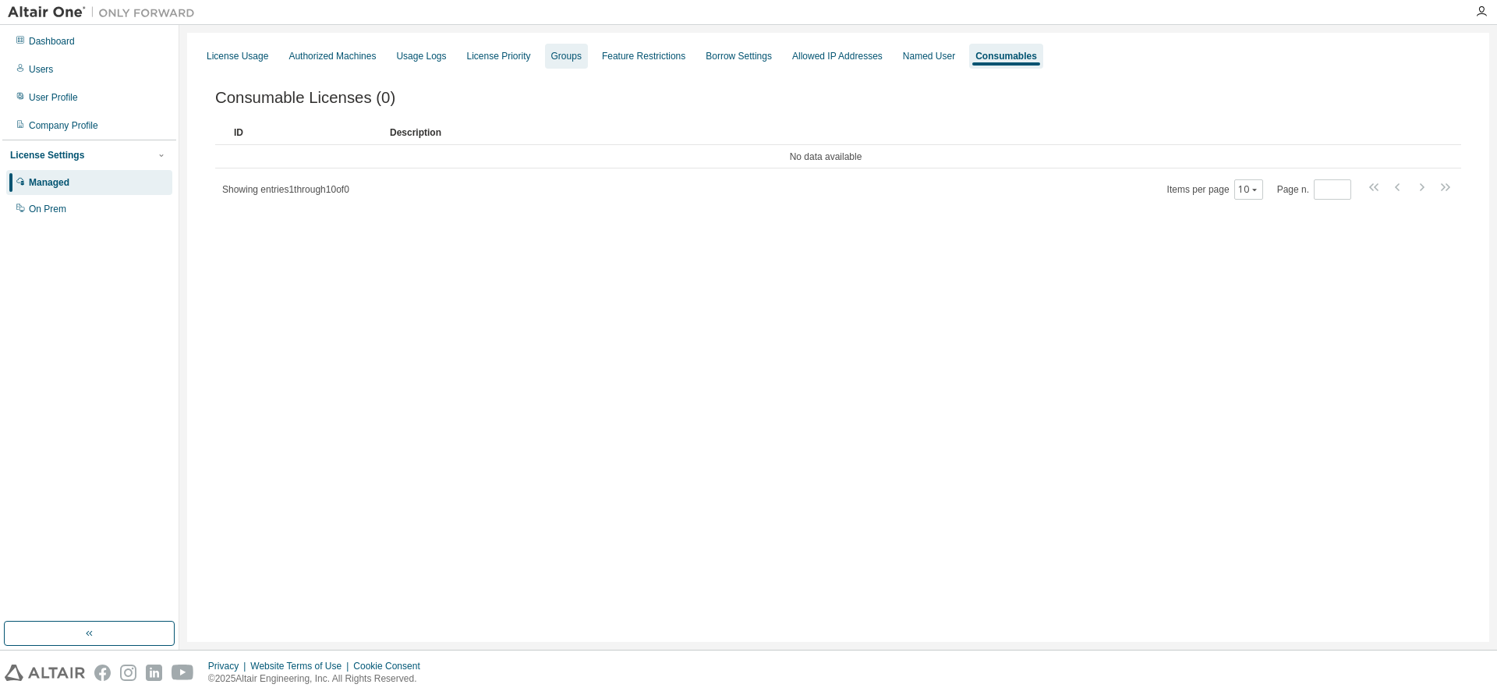
click at [545, 58] on div "Groups" at bounding box center [566, 56] width 43 height 25
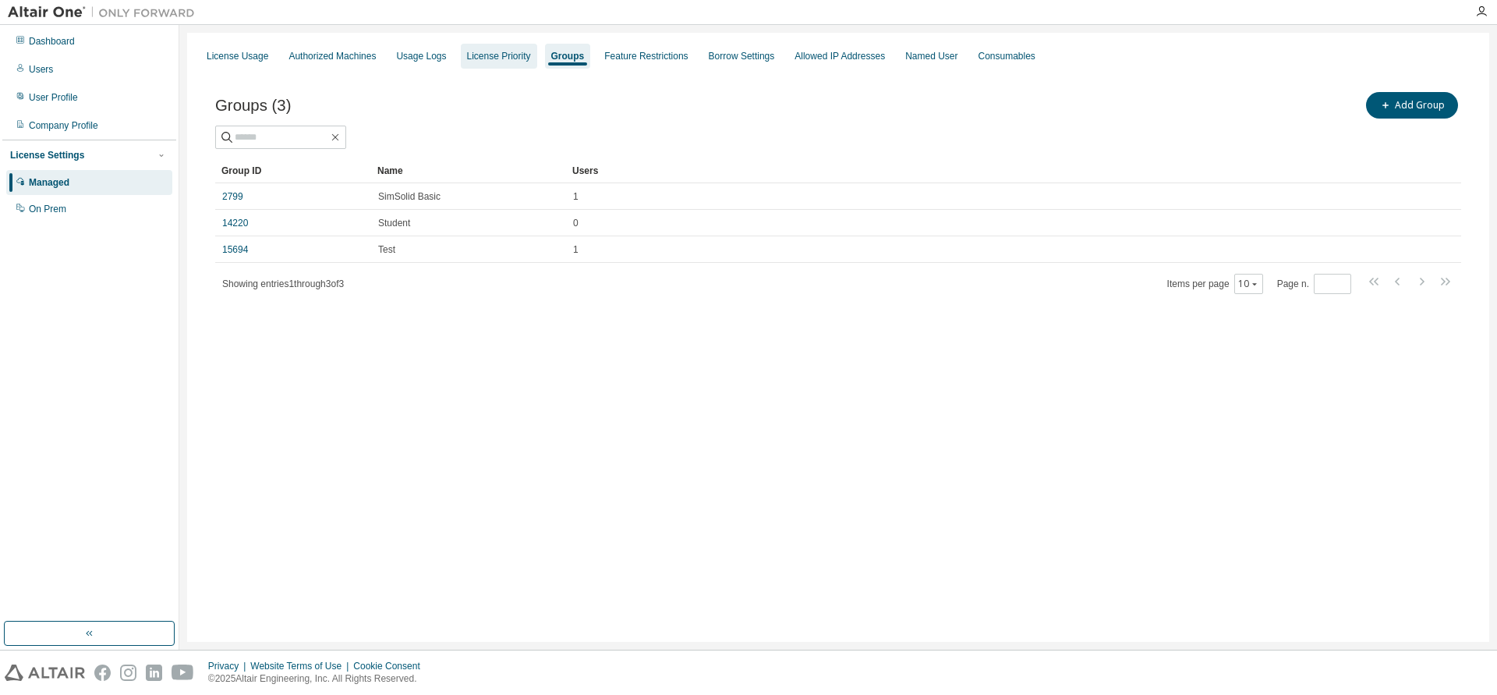
click at [494, 58] on div "License Priority" at bounding box center [499, 56] width 64 height 12
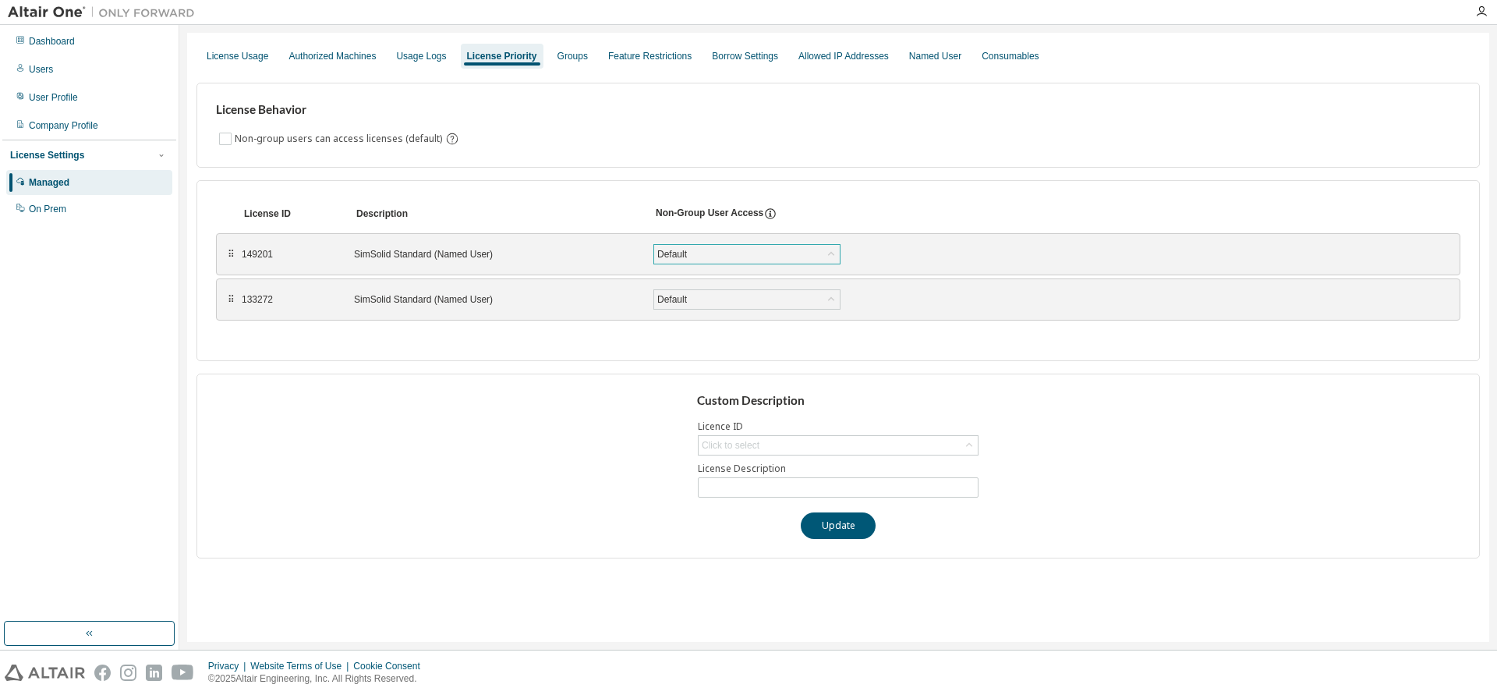
click at [700, 255] on div "Default" at bounding box center [747, 254] width 186 height 19
click at [714, 295] on li "True" at bounding box center [746, 295] width 182 height 20
click at [702, 301] on div "Default" at bounding box center [747, 299] width 186 height 19
click at [668, 343] on li "True" at bounding box center [746, 340] width 182 height 20
click at [889, 252] on button "Save" at bounding box center [896, 254] width 75 height 27
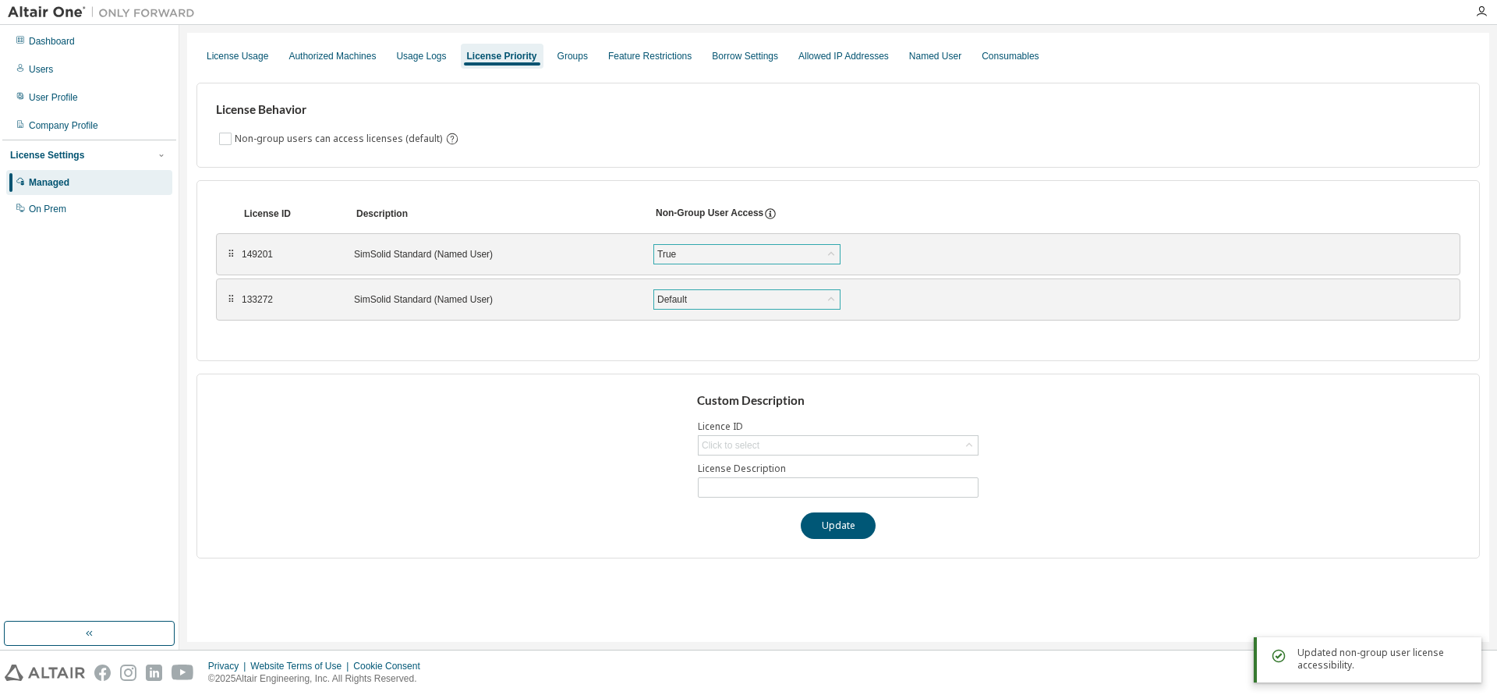
click at [776, 300] on div "Default" at bounding box center [747, 299] width 186 height 19
click at [675, 338] on li "True" at bounding box center [746, 340] width 182 height 20
click at [884, 300] on button "Save" at bounding box center [896, 299] width 75 height 27
click at [45, 48] on div "Dashboard" at bounding box center [89, 41] width 166 height 25
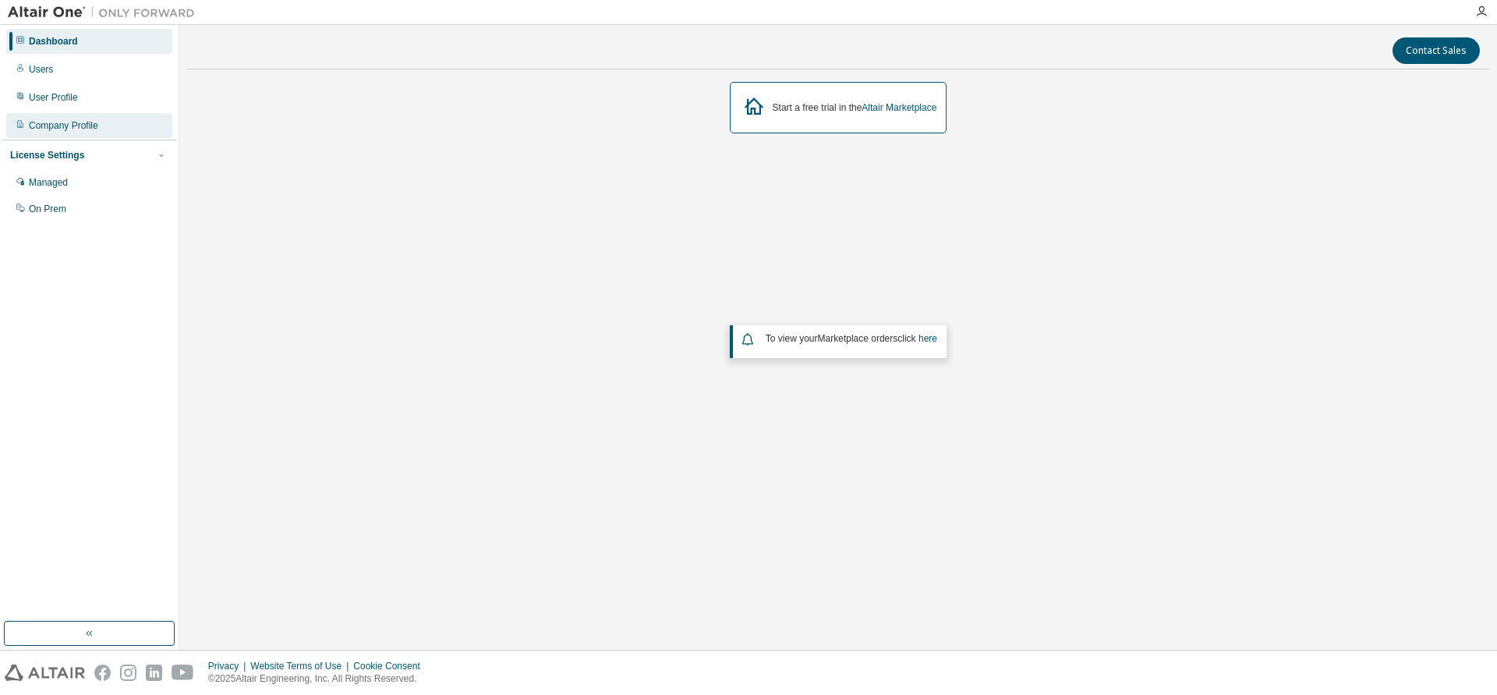
click at [53, 127] on div "Company Profile" at bounding box center [63, 125] width 69 height 12
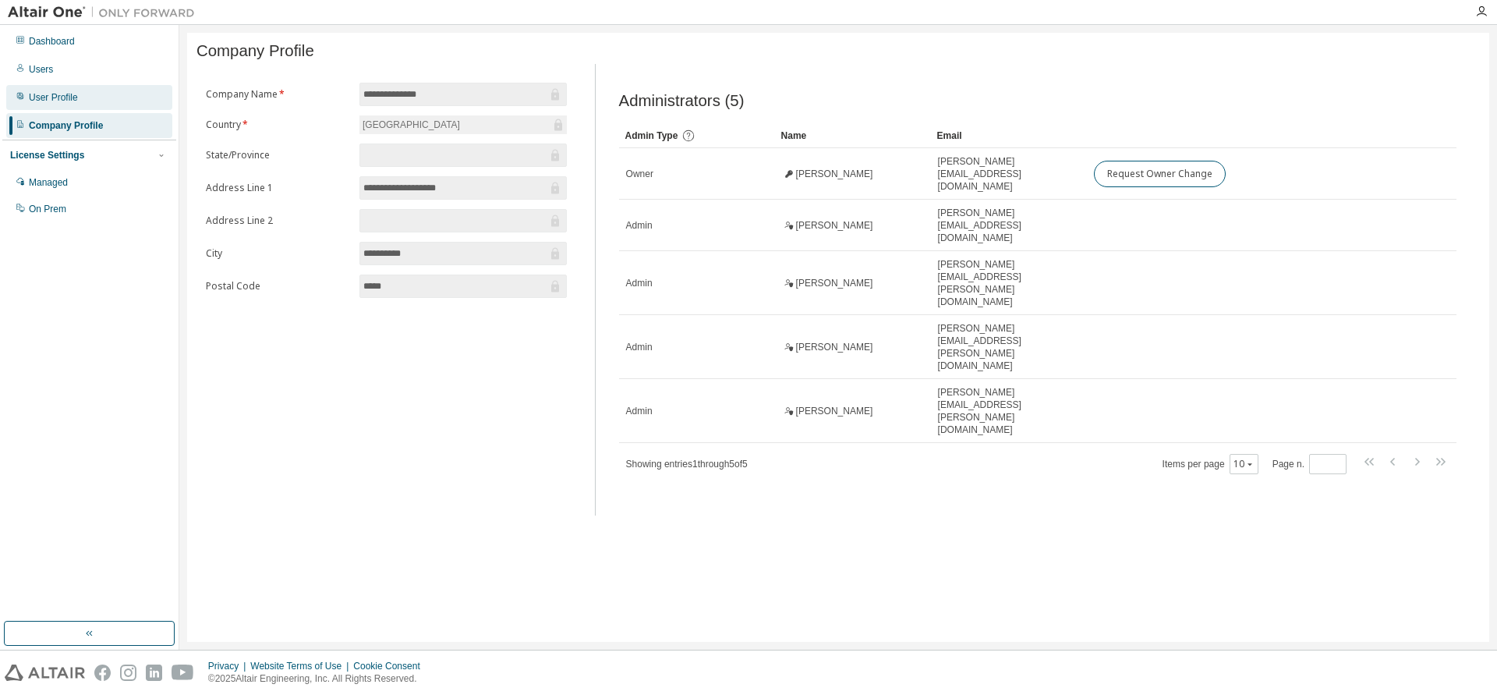
click at [44, 101] on div "User Profile" at bounding box center [53, 97] width 49 height 12
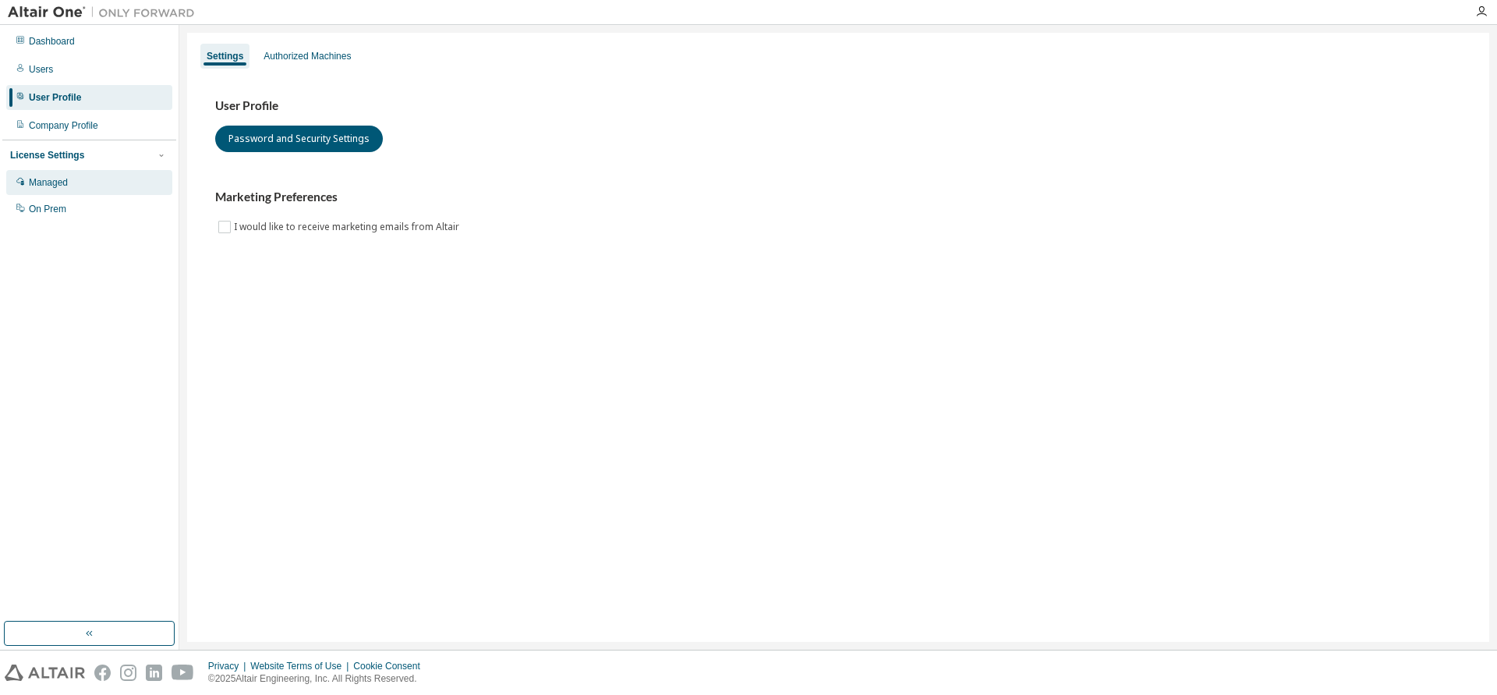
click at [51, 186] on div "Managed" at bounding box center [48, 182] width 39 height 12
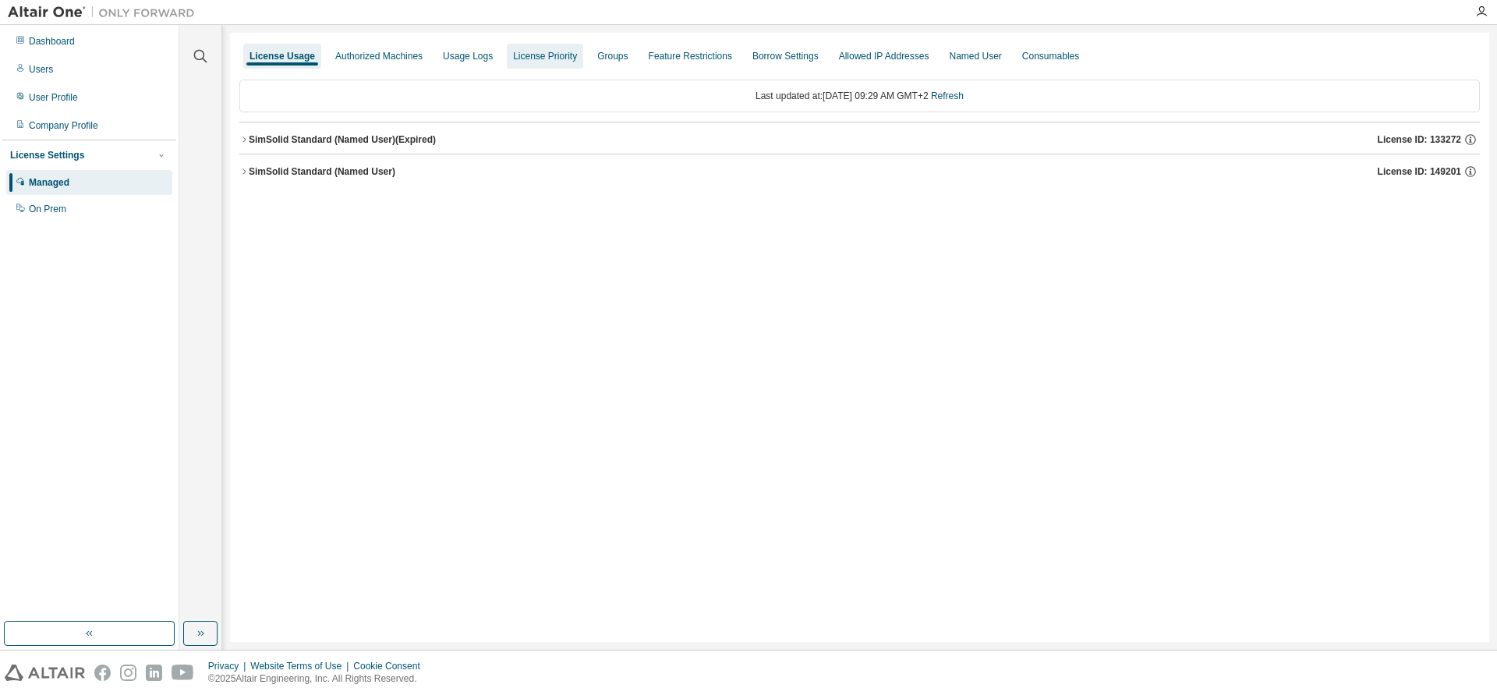
click at [518, 58] on div "License Priority" at bounding box center [545, 56] width 64 height 12
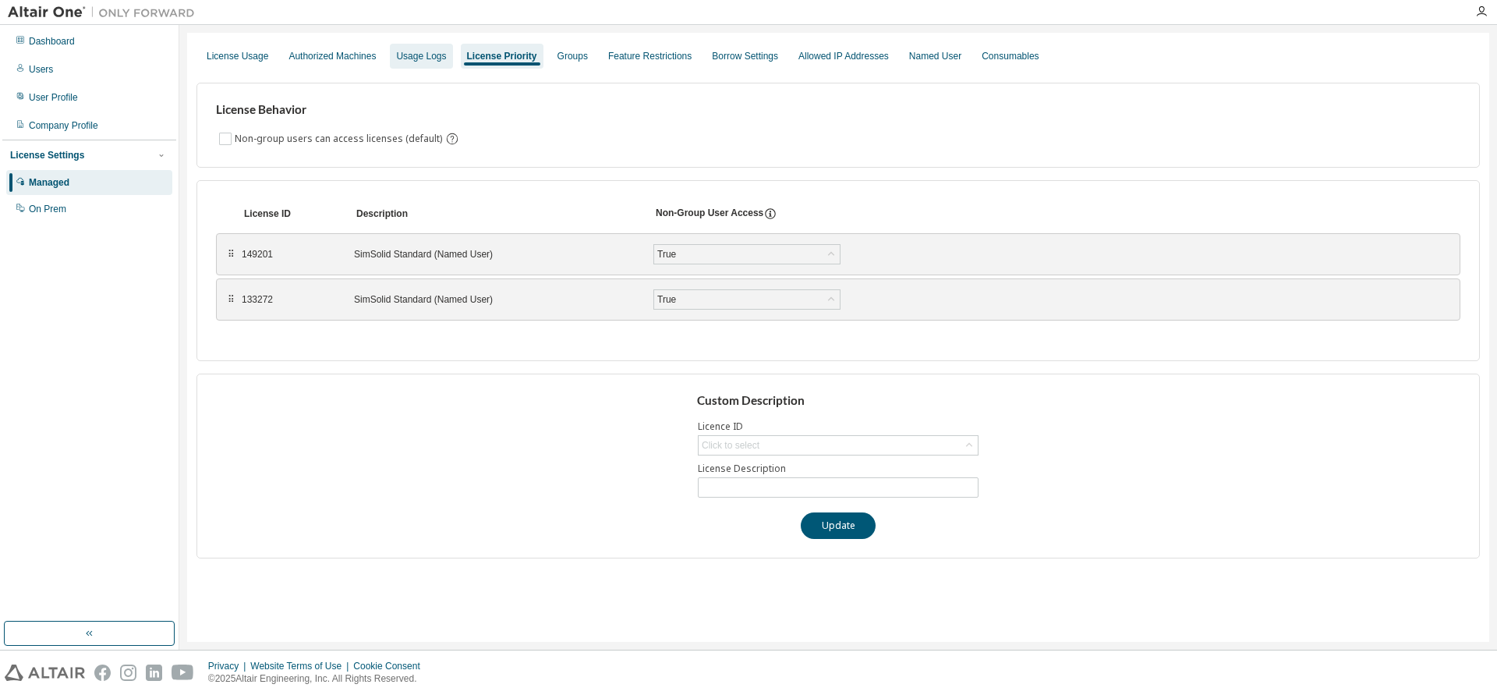
click at [420, 62] on div "Usage Logs" at bounding box center [421, 56] width 50 height 12
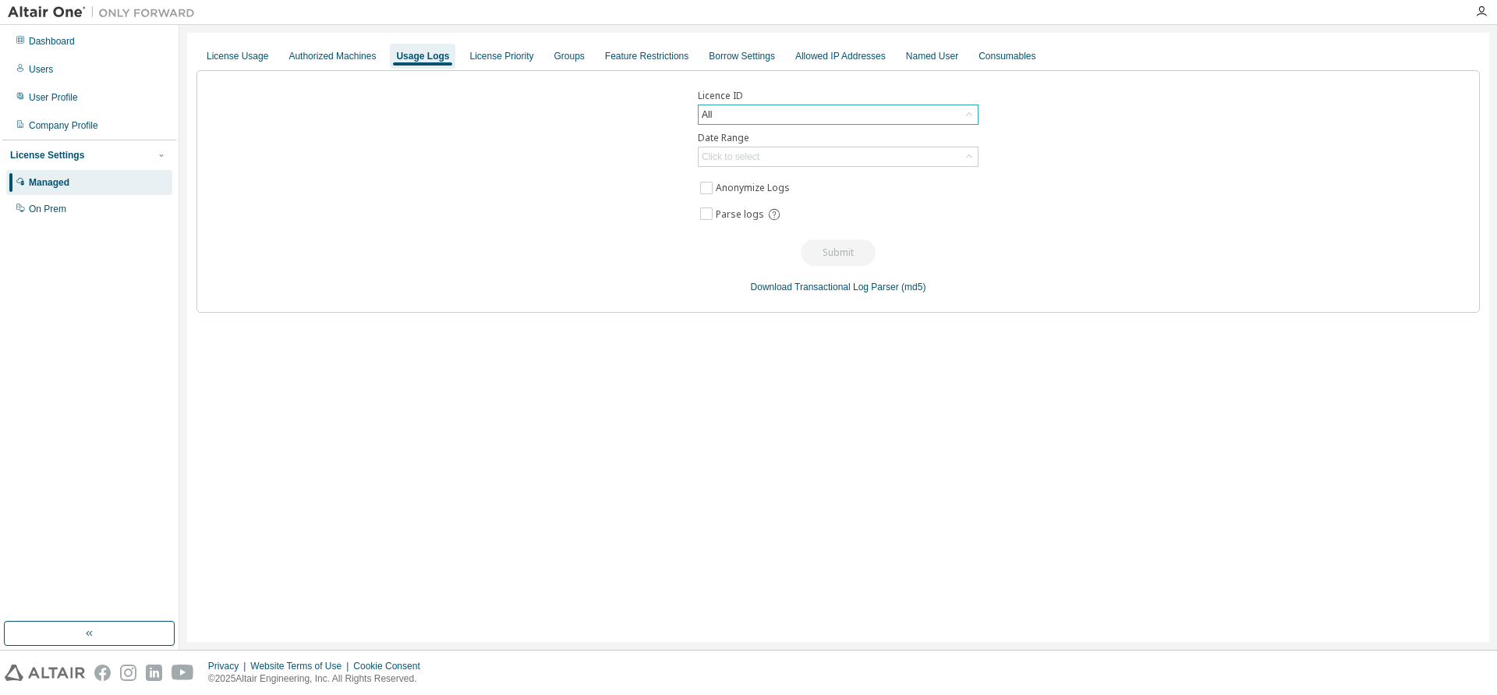
click at [803, 121] on div "All" at bounding box center [838, 114] width 279 height 19
click at [739, 158] on div "Click to select" at bounding box center [731, 157] width 58 height 12
click at [748, 154] on div "Click to select" at bounding box center [731, 157] width 58 height 12
click at [761, 108] on div "All" at bounding box center [838, 114] width 279 height 19
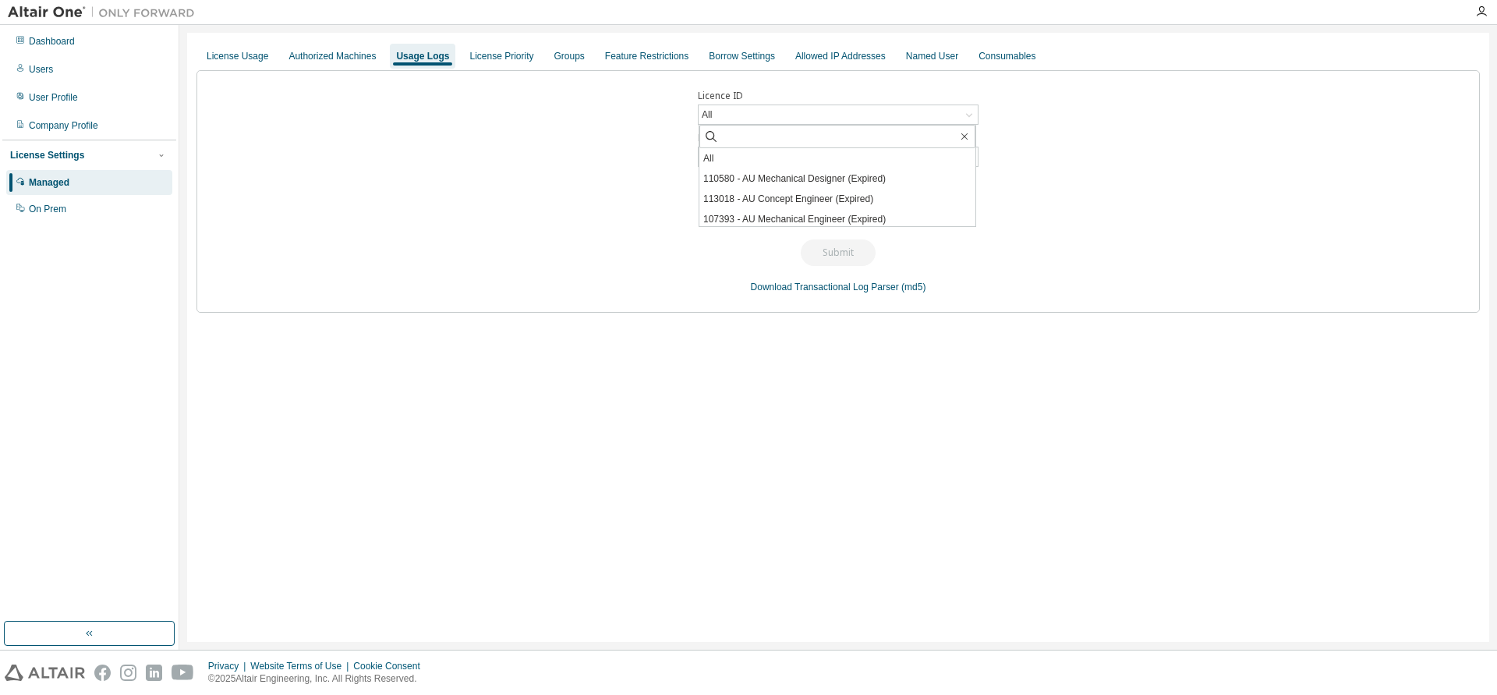
click at [537, 173] on div "Licence ID All All 110580 - AU Mechanical Designer (Expired) 113018 - AU Concep…" at bounding box center [839, 191] width 1284 height 243
click at [360, 47] on div "Authorized Machines" at bounding box center [332, 56] width 100 height 25
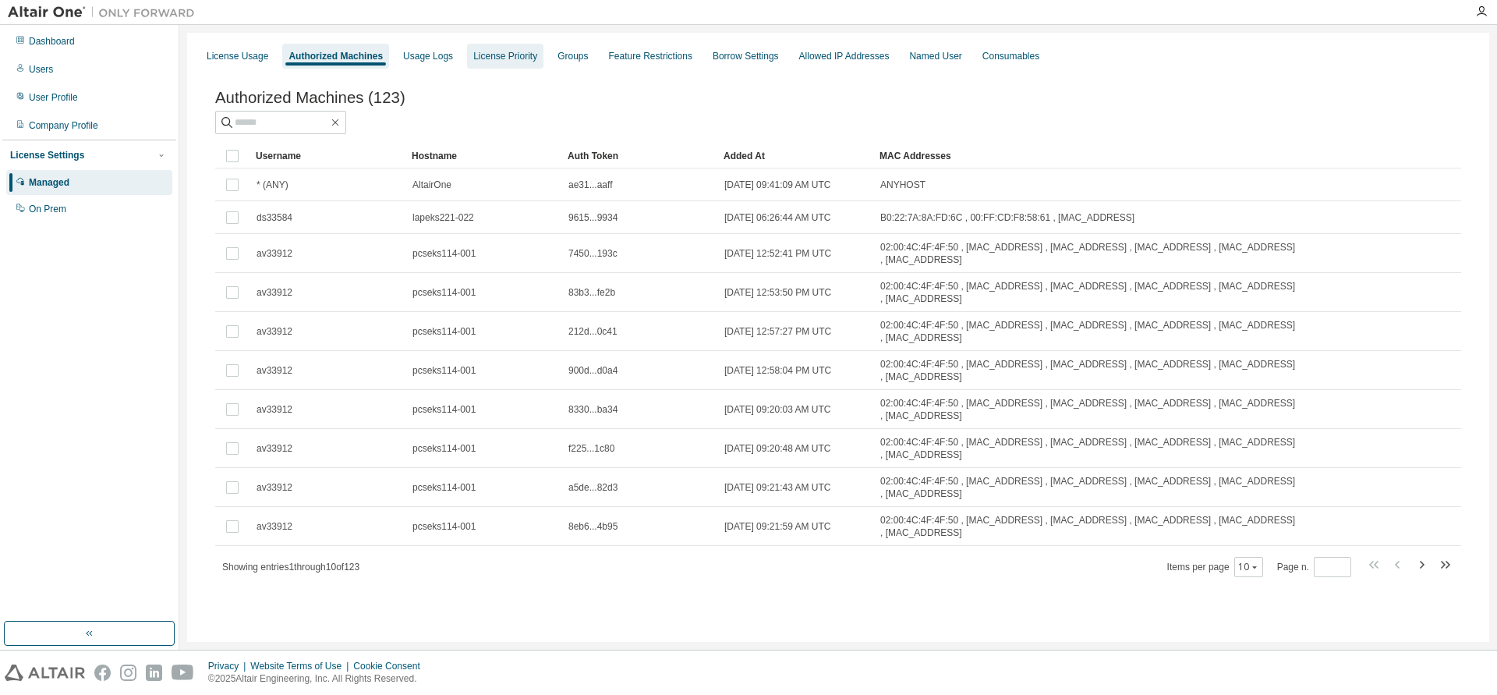
click at [524, 55] on div "License Priority" at bounding box center [505, 56] width 64 height 12
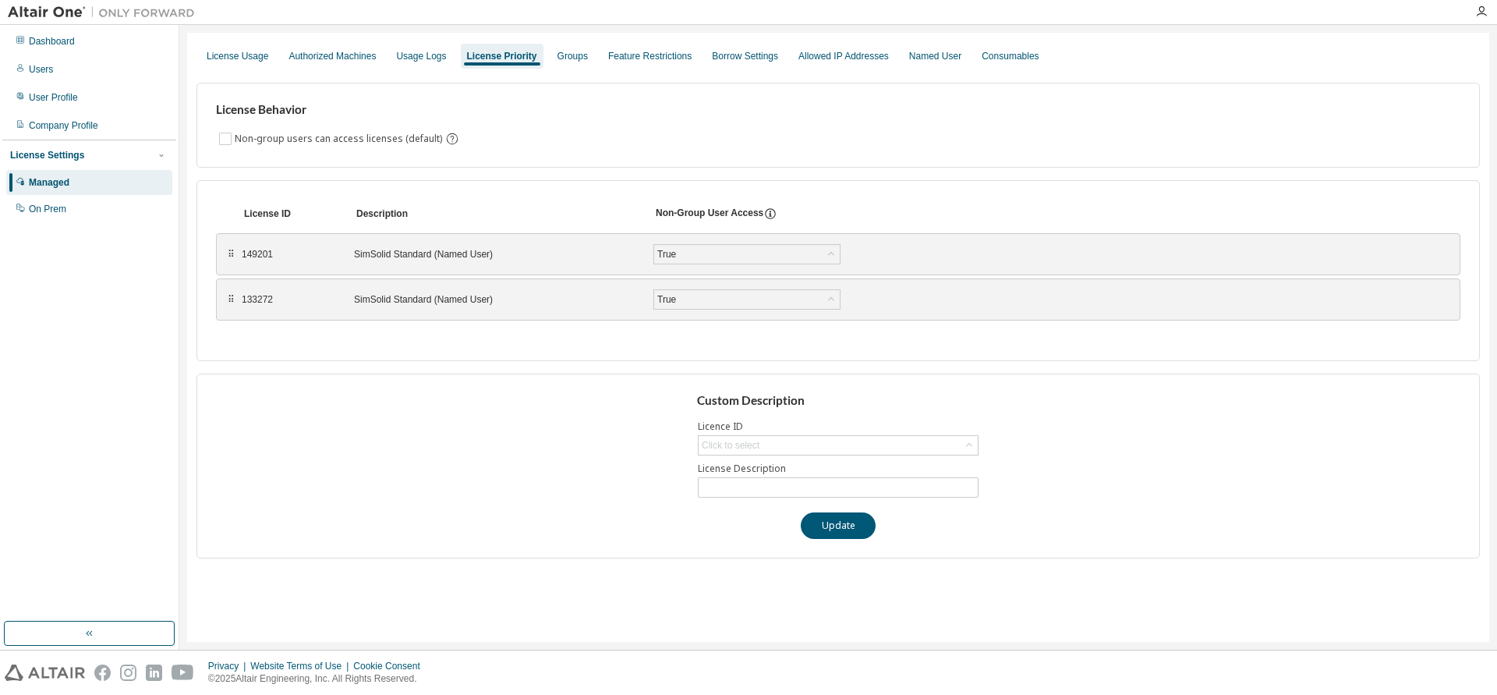
click at [767, 212] on icon at bounding box center [771, 214] width 14 height 14
click at [579, 54] on div "Groups" at bounding box center [572, 56] width 43 height 25
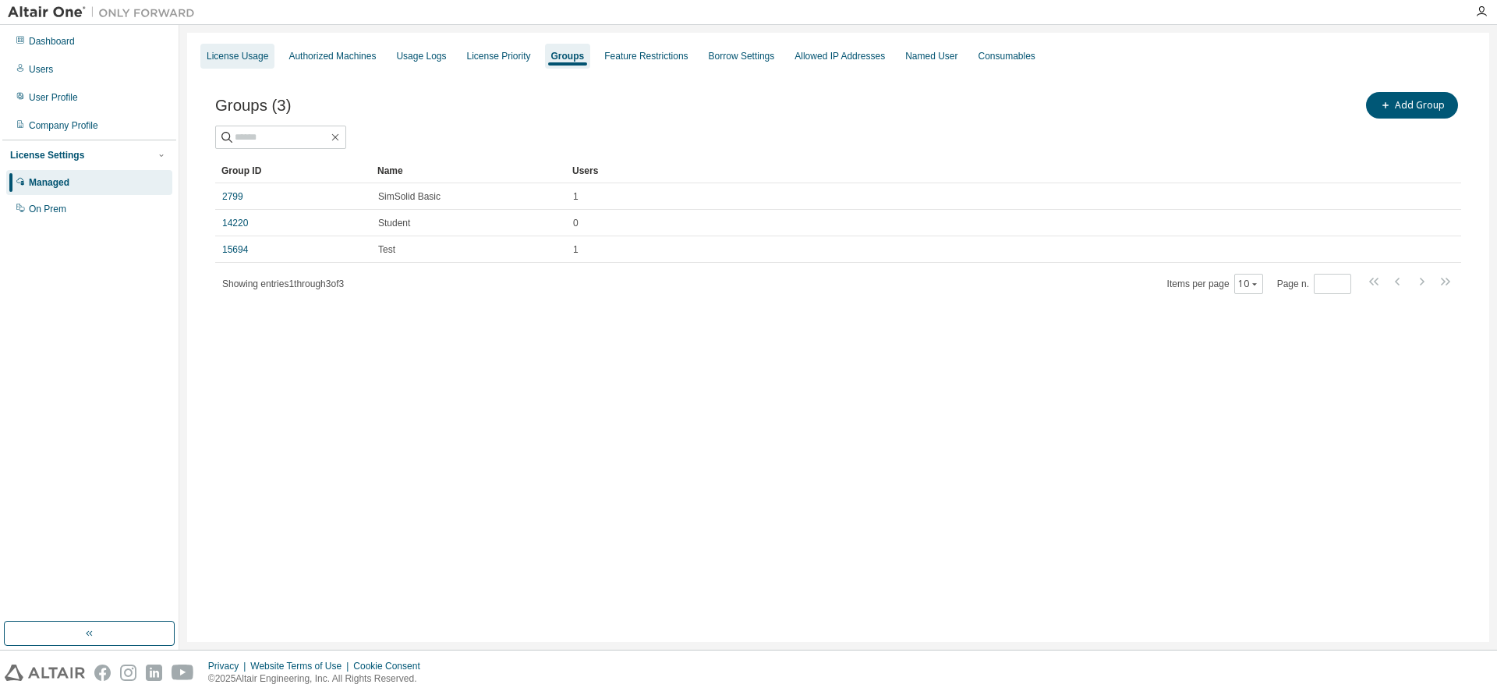
click at [229, 56] on div "License Usage" at bounding box center [238, 56] width 62 height 12
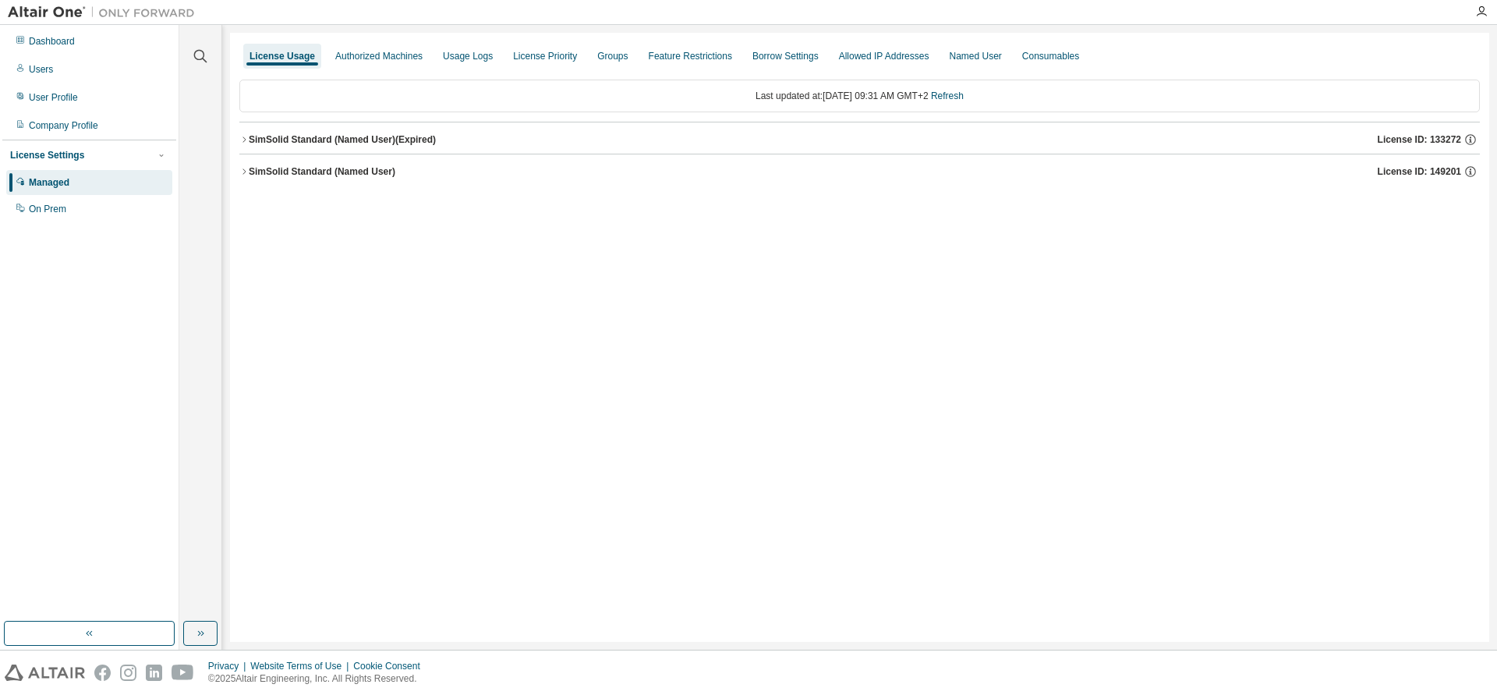
click at [380, 140] on div "SimSolid Standard (Named User) (Expired)" at bounding box center [342, 139] width 187 height 12
click at [370, 189] on div "SimSolidStandardFeature 0 of 1 used v25.0 Expire date: 2025-09-01" at bounding box center [859, 173] width 1241 height 38
click at [370, 203] on div "SimSolid Standard (Named User) License ID: 149201" at bounding box center [864, 210] width 1231 height 14
click at [685, 173] on div "0 of 1 used" at bounding box center [738, 172] width 140 height 14
click at [1363, 172] on div "Expire date: 2025-09-01" at bounding box center [1414, 172] width 103 height 14
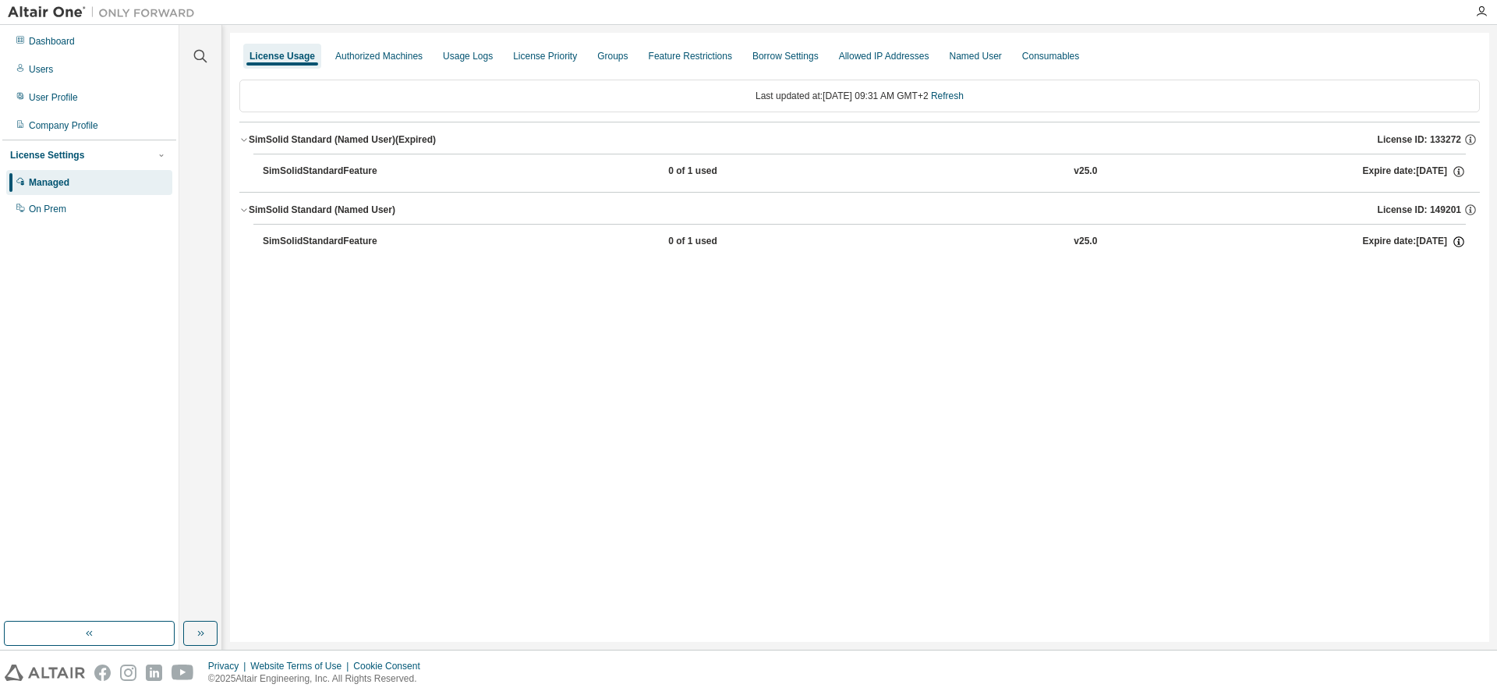
click at [1459, 243] on icon "button" at bounding box center [1459, 243] width 2 height 4
click at [1441, 289] on p "Borrow Limits: 336" at bounding box center [1418, 291] width 87 height 13
click at [1430, 318] on p "Named User Seats: 1" at bounding box center [1418, 314] width 87 height 13
click at [1299, 337] on div "License Usage Authorized Machines Usage Logs License Priority Groups Feature Re…" at bounding box center [860, 337] width 1260 height 609
click at [983, 62] on div "Named User" at bounding box center [975, 56] width 52 height 12
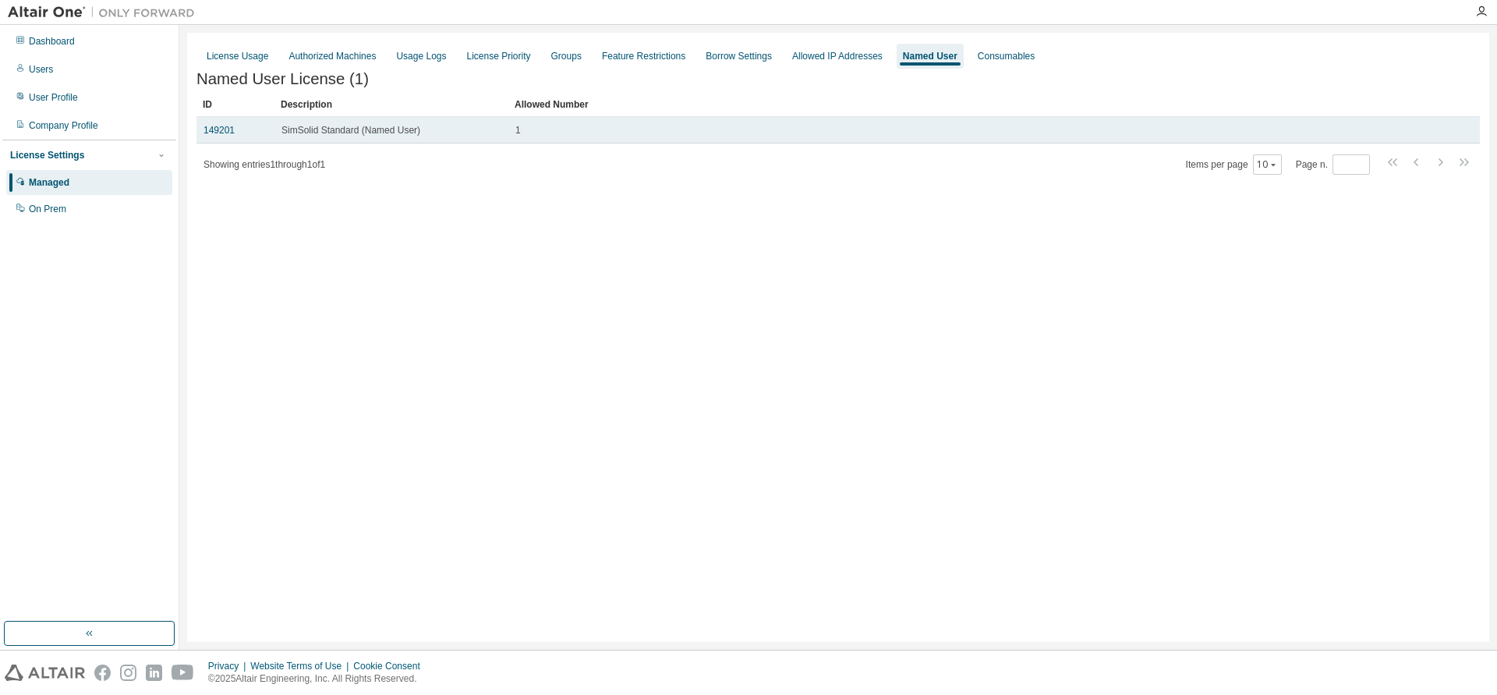
click at [327, 133] on span "SimSolid Standard (Named User)" at bounding box center [351, 130] width 139 height 12
click at [214, 132] on link "149201" at bounding box center [219, 130] width 31 height 11
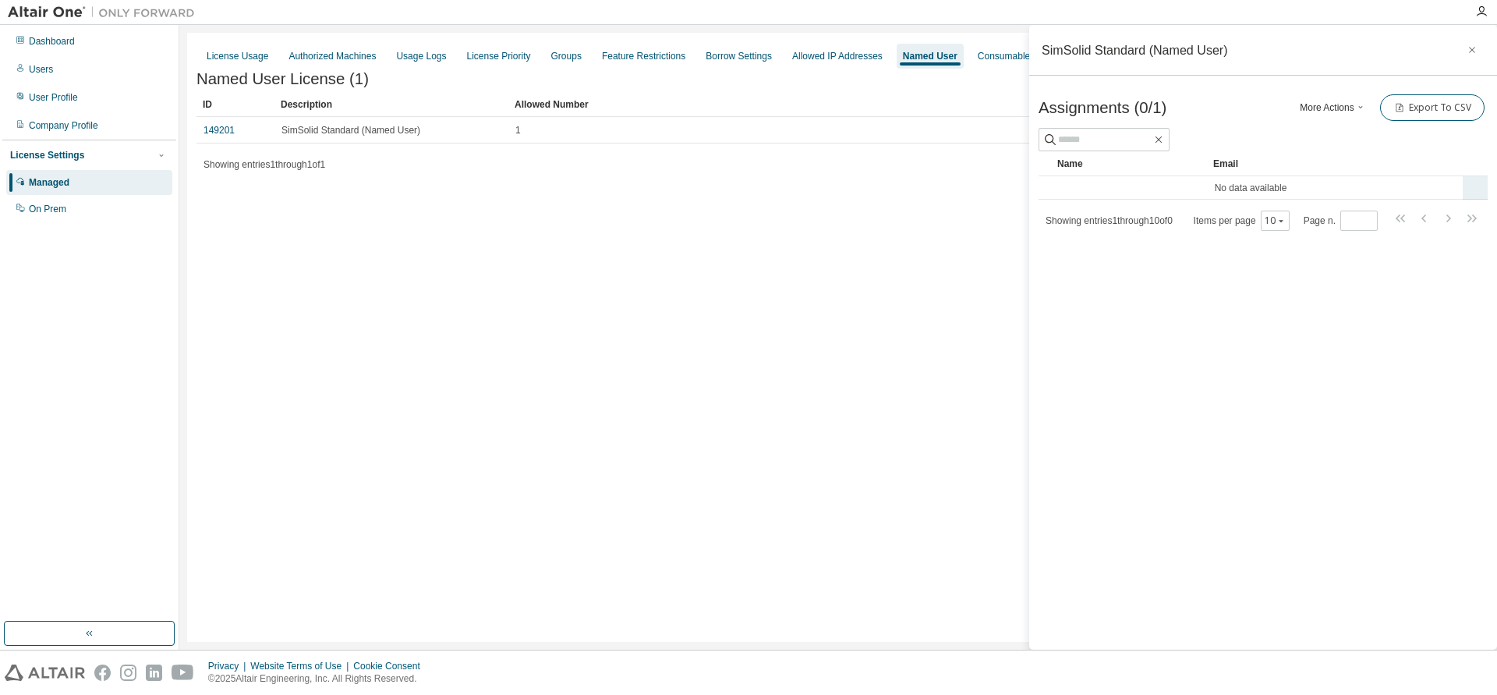
click at [1203, 179] on td "No data available" at bounding box center [1251, 187] width 424 height 23
click at [1475, 186] on tr "No data available" at bounding box center [1263, 187] width 449 height 23
click at [1234, 188] on td "No data available" at bounding box center [1251, 187] width 424 height 23
click at [1108, 140] on input "text" at bounding box center [1105, 140] width 94 height 16
click at [1072, 327] on div "SimSolid Standard (Named User) Assignments (0/1) More Actions Add Import From C…" at bounding box center [1263, 337] width 468 height 625
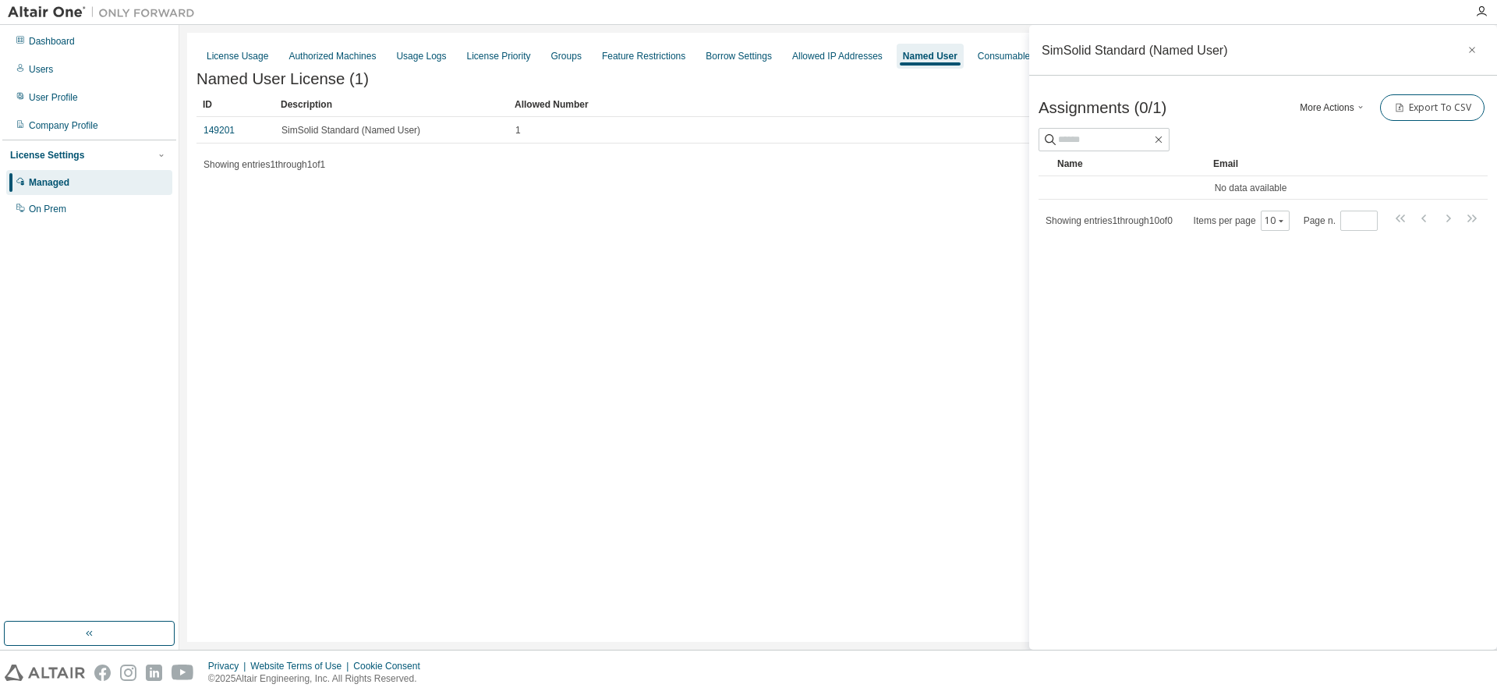
click at [1355, 102] on button "More Actions" at bounding box center [1333, 107] width 75 height 27
click at [1338, 131] on div "Add" at bounding box center [1352, 135] width 97 height 22
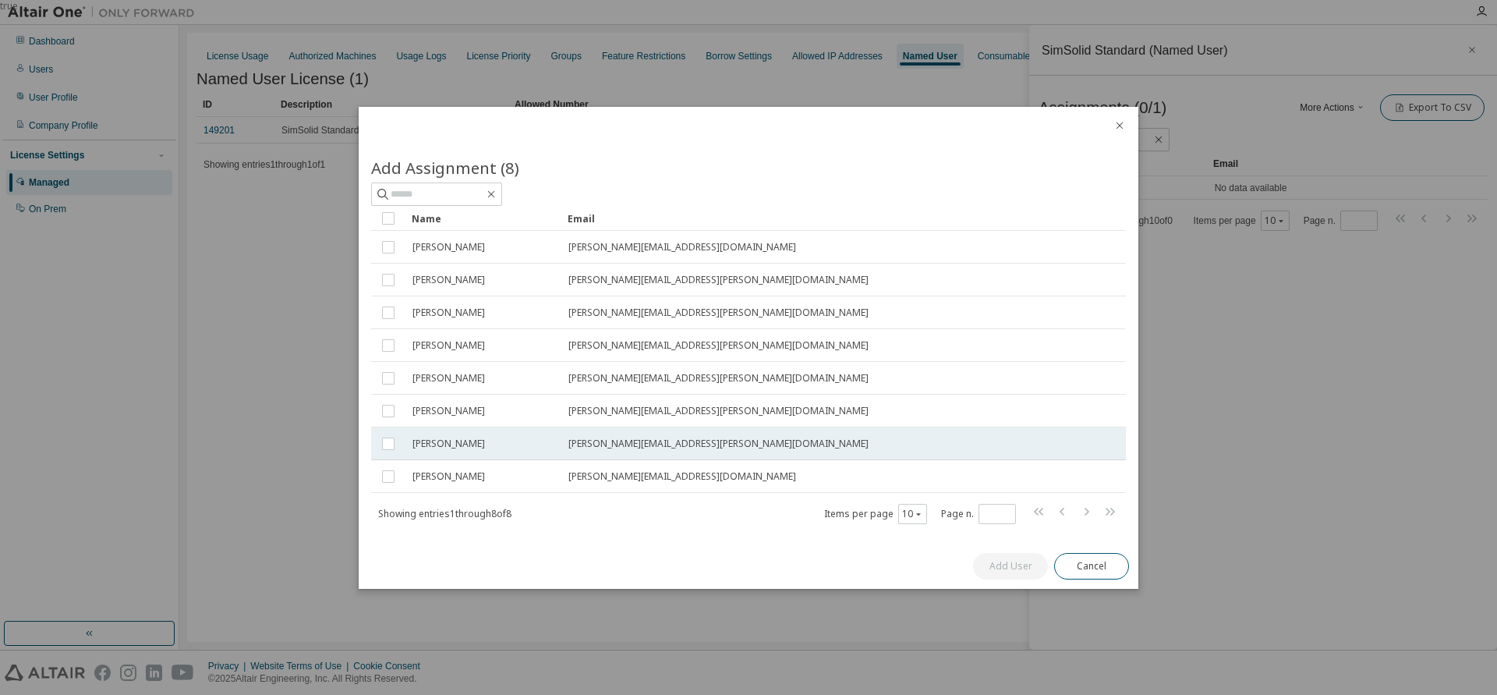
click at [491, 437] on td "[PERSON_NAME]" at bounding box center [484, 443] width 156 height 33
click at [1000, 566] on button "Add User" at bounding box center [1010, 566] width 75 height 27
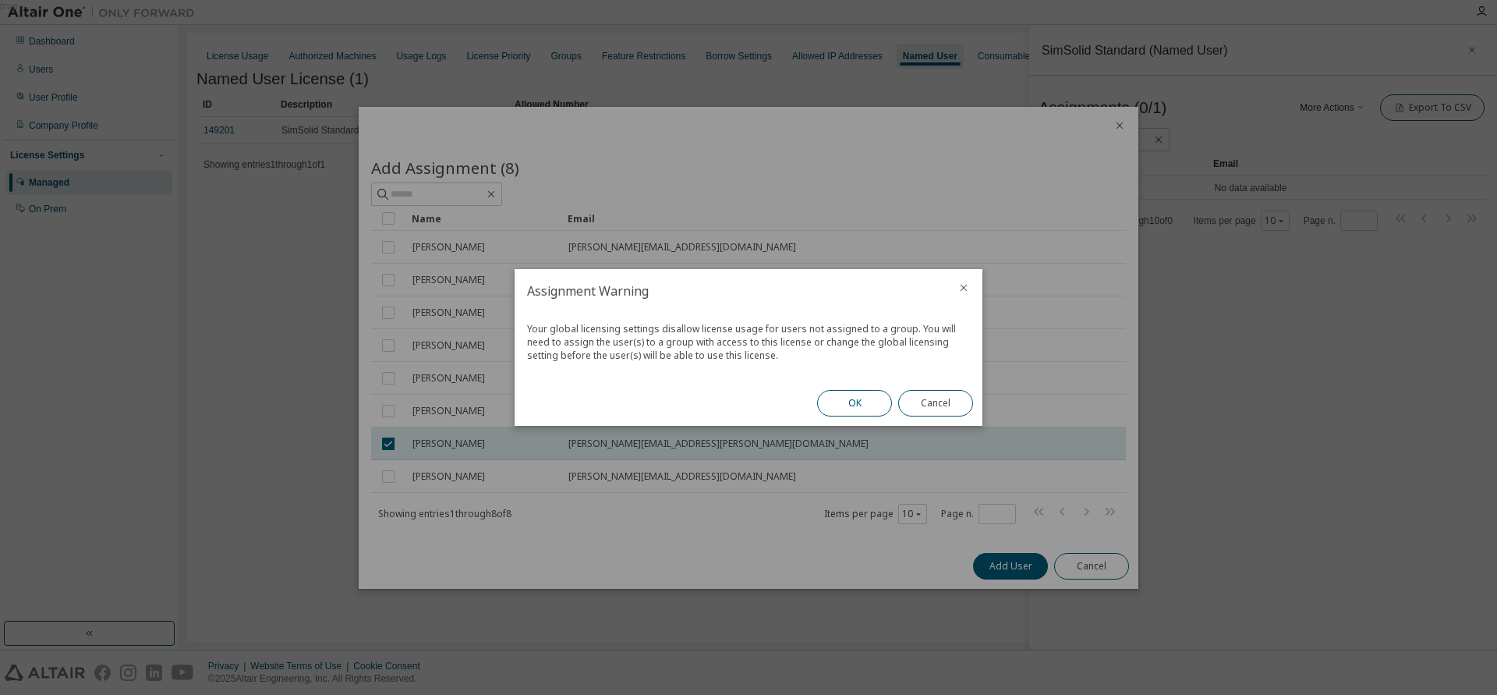
click at [863, 404] on button "OK" at bounding box center [854, 403] width 75 height 27
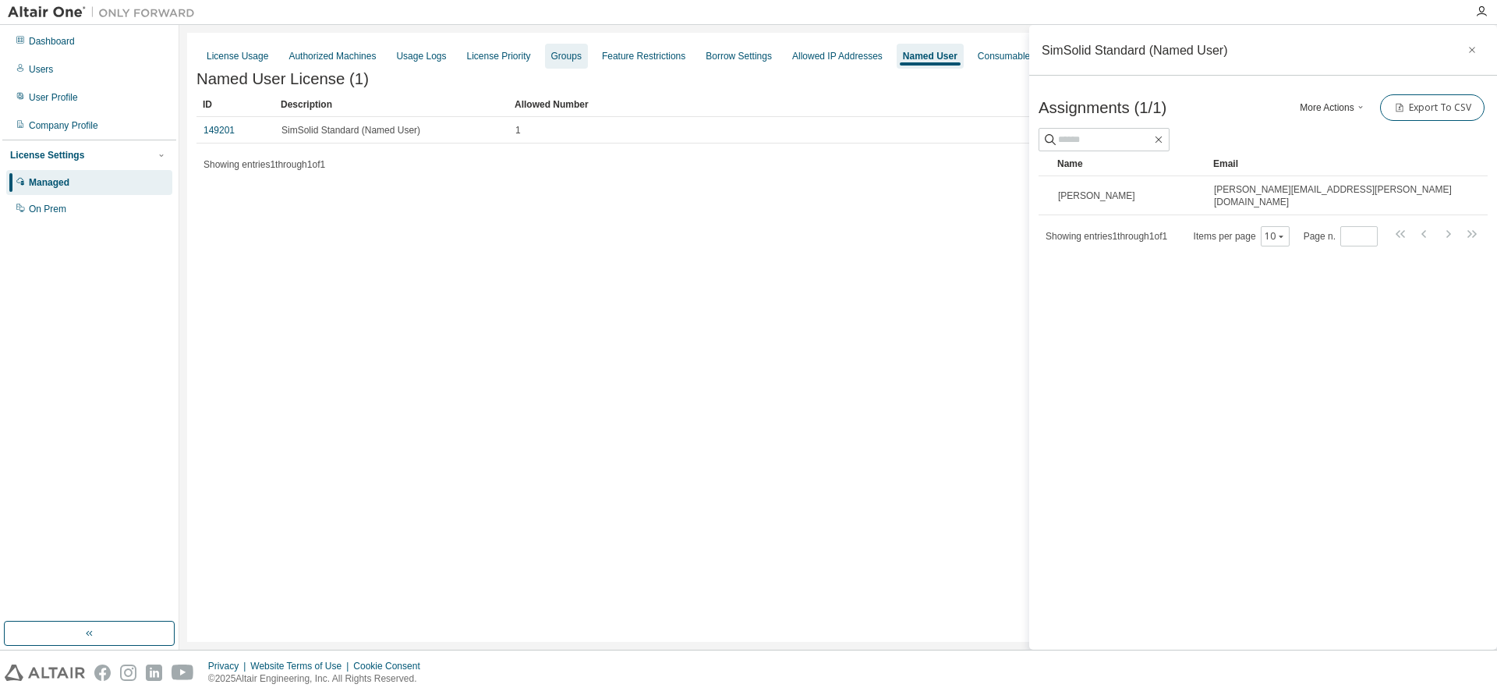
click at [555, 56] on div "Groups" at bounding box center [566, 56] width 30 height 12
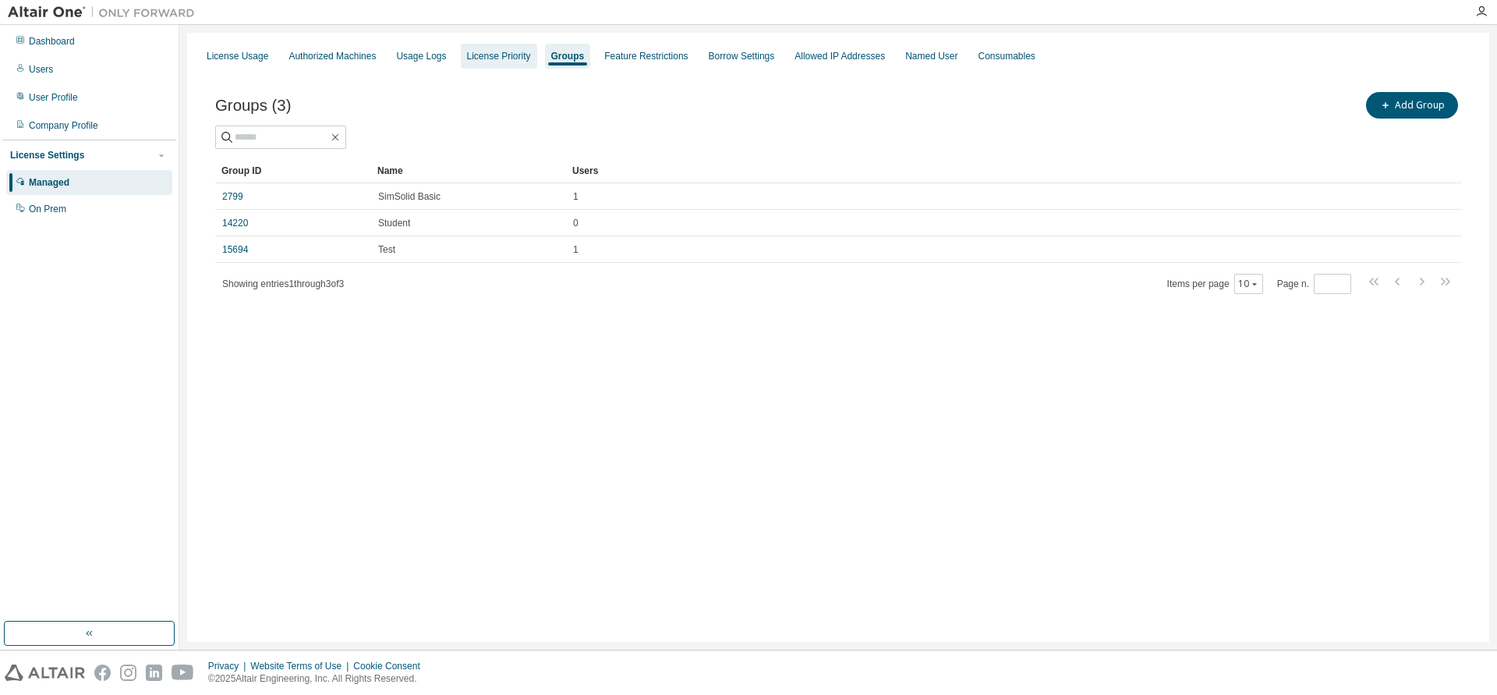
click at [477, 58] on div "License Priority" at bounding box center [499, 56] width 64 height 12
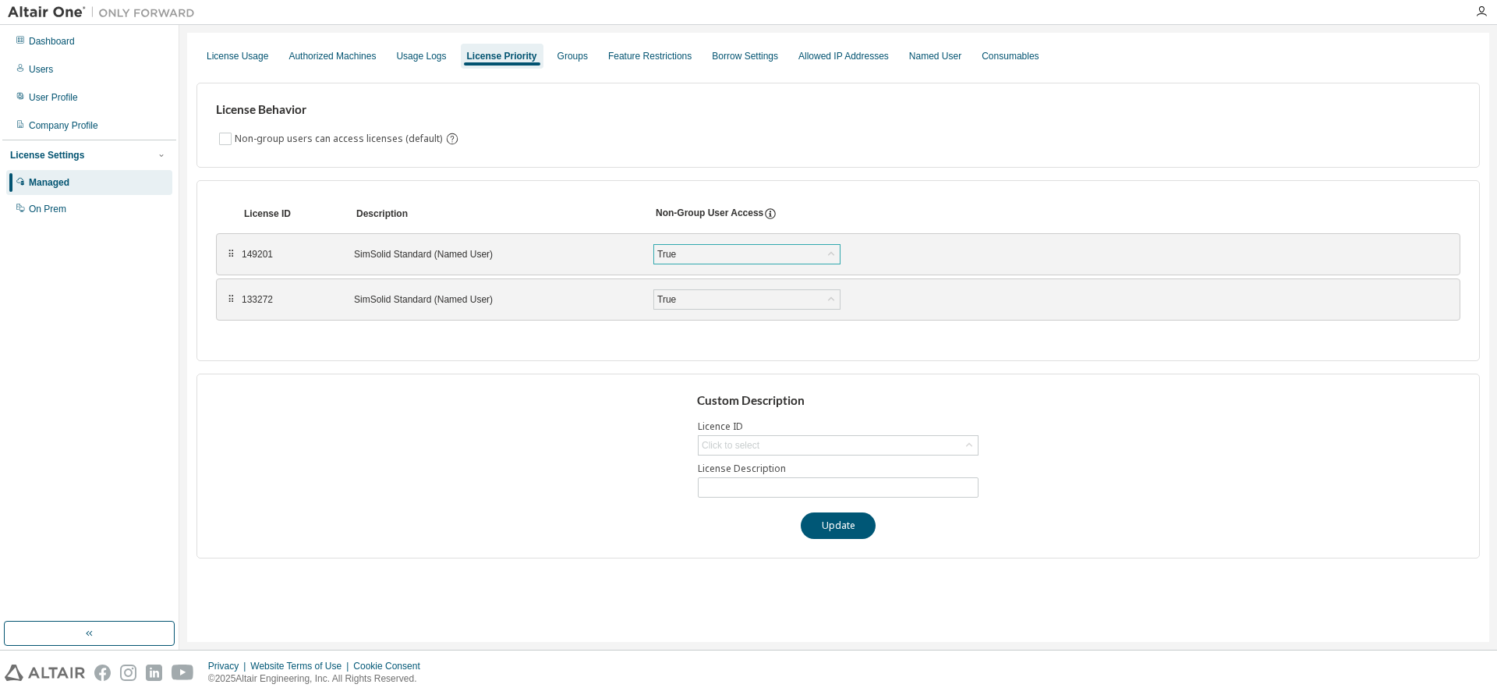
click at [672, 252] on div "True" at bounding box center [666, 254] width 23 height 17
click at [682, 277] on li "Default" at bounding box center [746, 274] width 182 height 20
click at [700, 297] on div "True" at bounding box center [747, 299] width 186 height 19
click at [695, 323] on li "Default" at bounding box center [746, 320] width 182 height 20
click at [887, 301] on button "Save" at bounding box center [896, 299] width 75 height 27
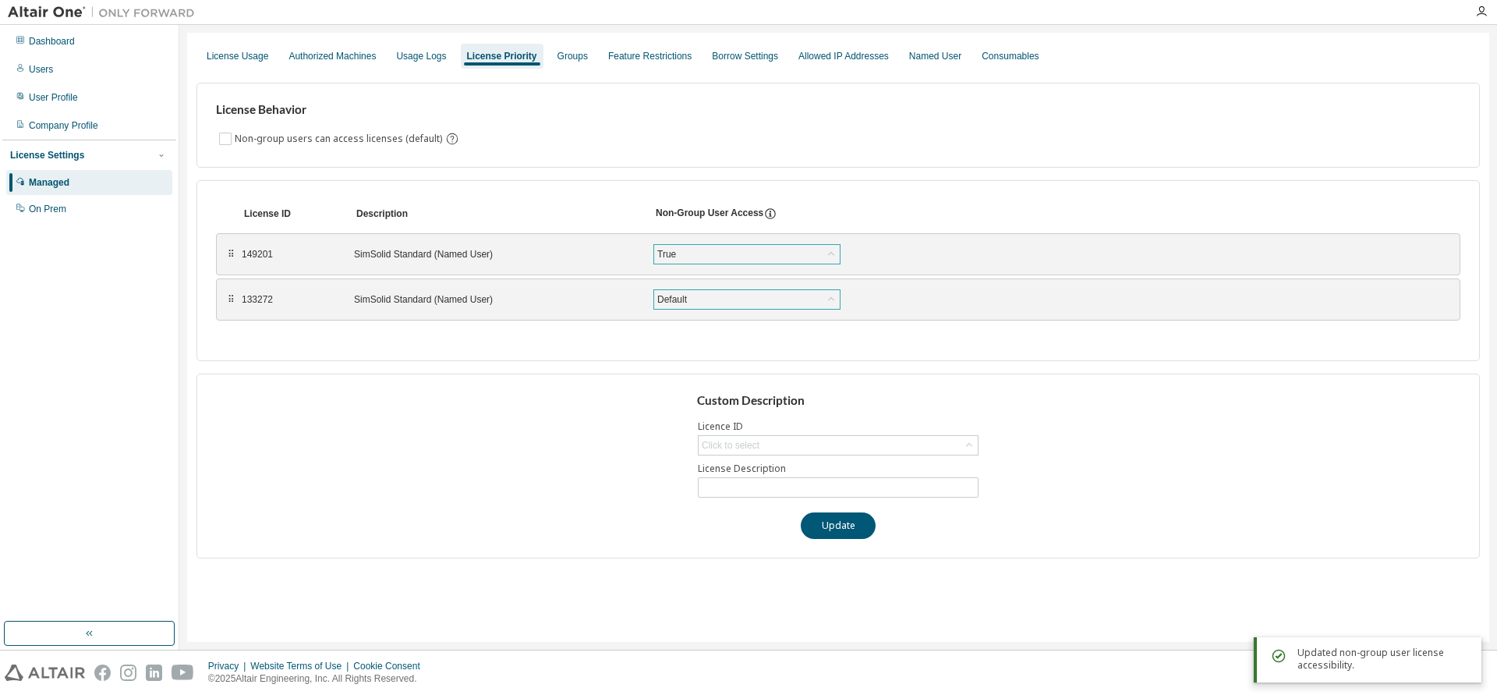
click at [800, 257] on div "True" at bounding box center [747, 254] width 186 height 19
click at [688, 282] on li "Default" at bounding box center [746, 274] width 182 height 20
click at [891, 246] on button "Save" at bounding box center [896, 254] width 75 height 27
click at [909, 51] on div "Named User" at bounding box center [935, 56] width 52 height 12
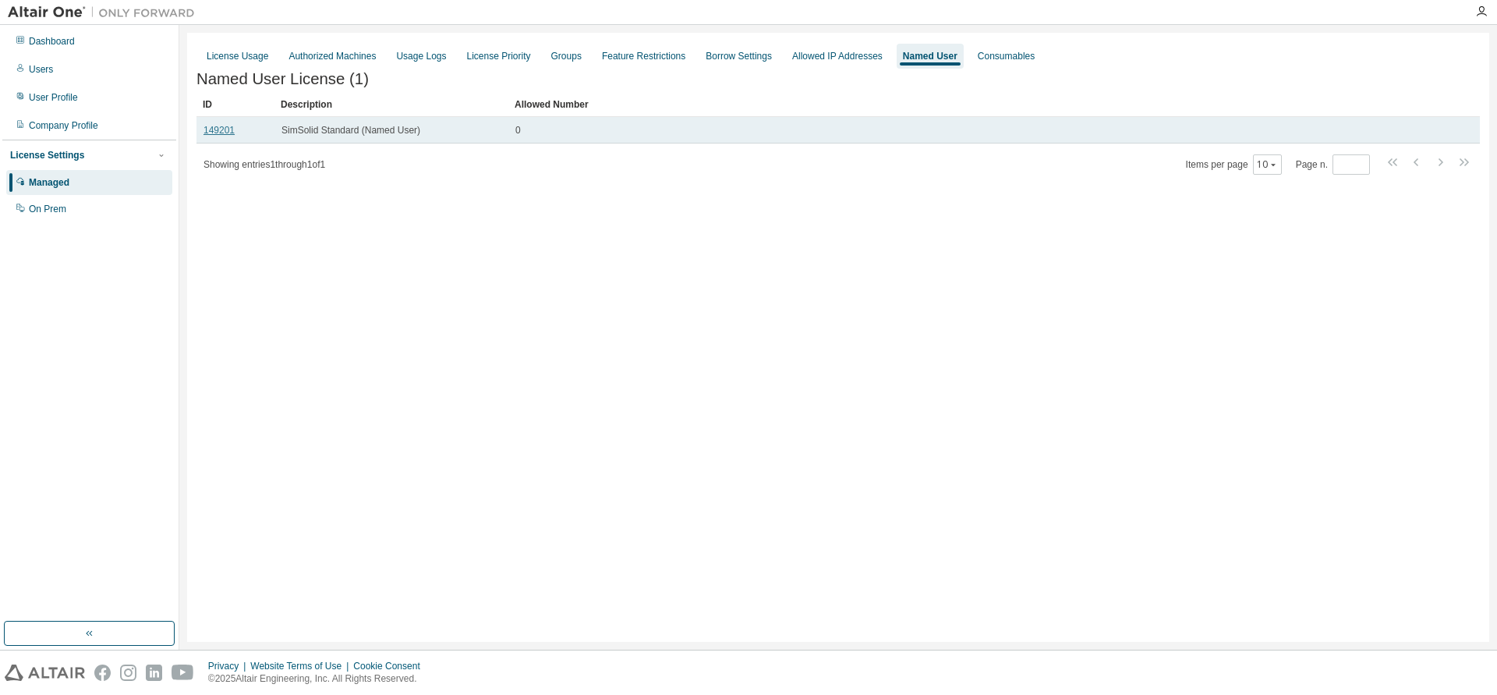
click at [221, 132] on link "149201" at bounding box center [219, 130] width 31 height 11
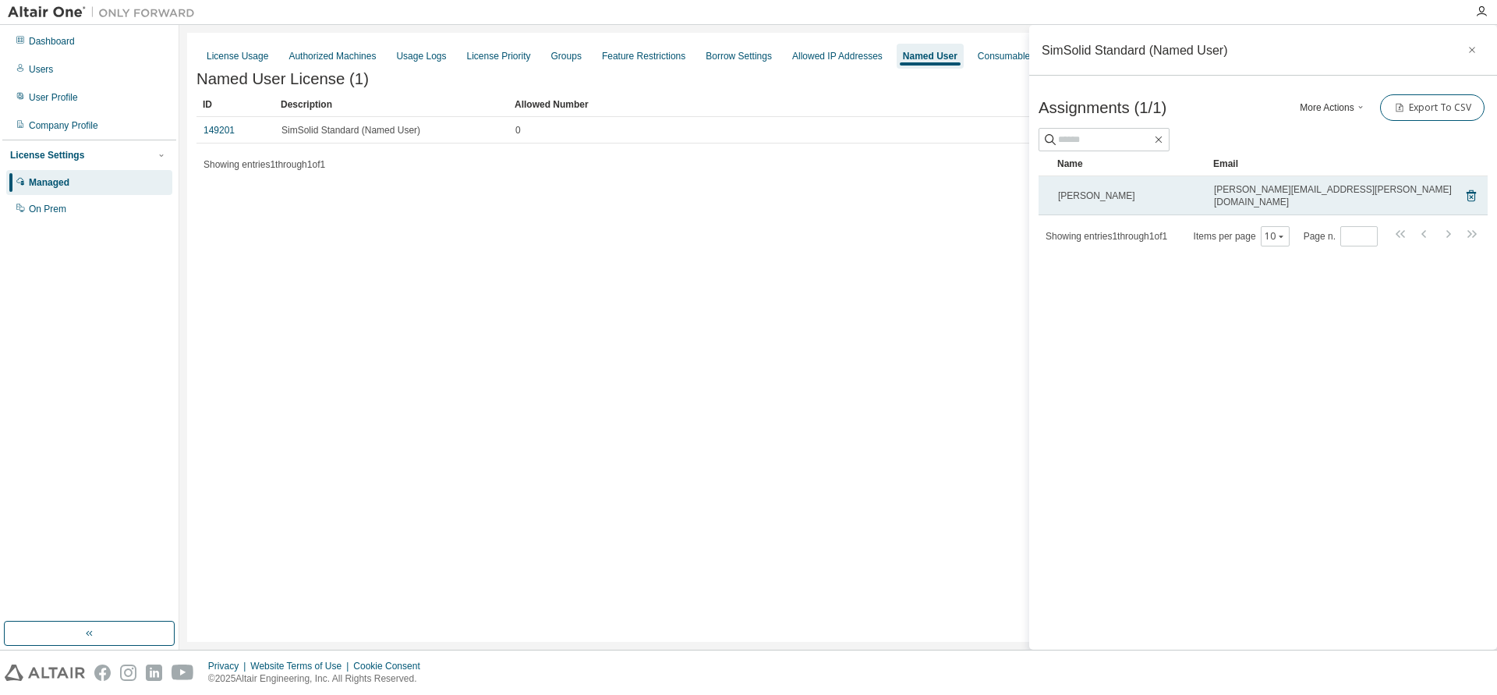
click at [1114, 194] on span "[PERSON_NAME]" at bounding box center [1096, 196] width 77 height 12
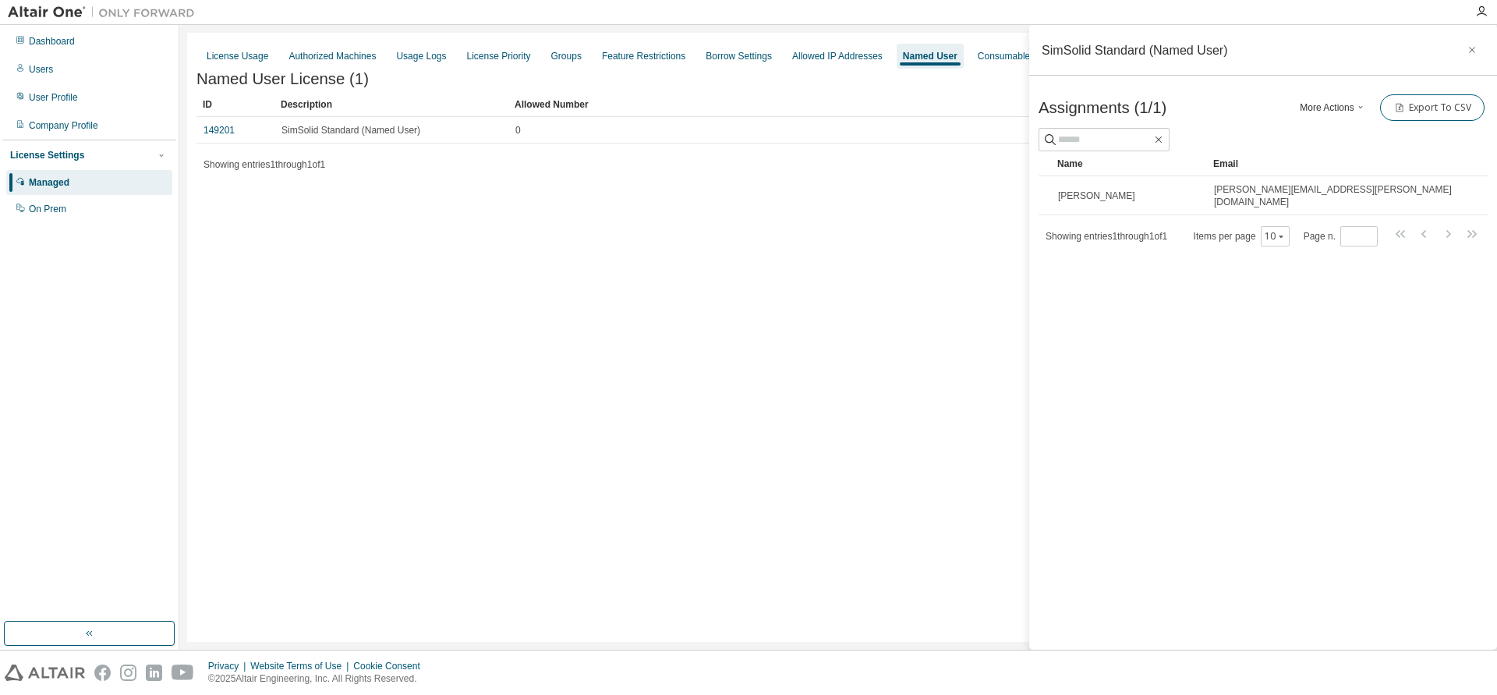
click at [848, 323] on div "License Usage Authorized Machines Usage Logs License Priority Groups Feature Re…" at bounding box center [838, 337] width 1302 height 609
click at [1465, 51] on button "button" at bounding box center [1472, 49] width 25 height 25
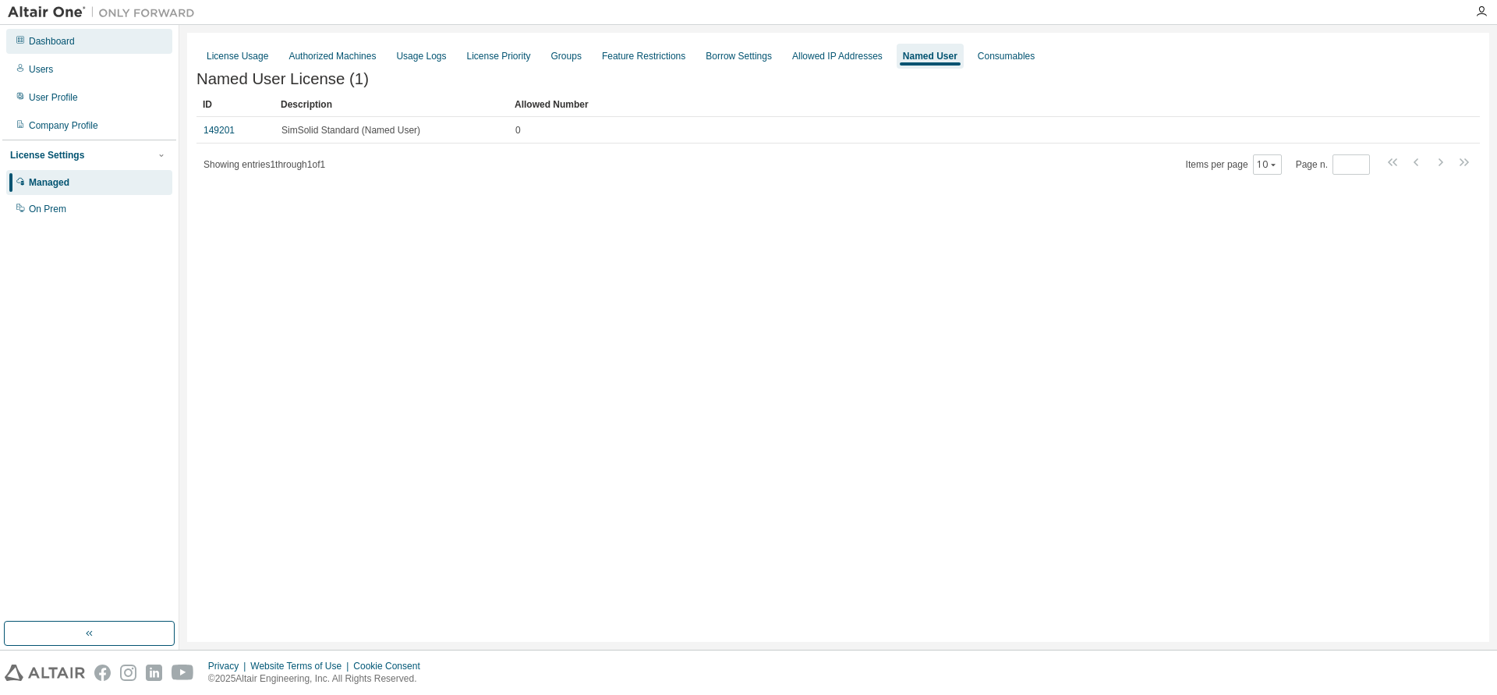
click at [52, 42] on div "Dashboard" at bounding box center [52, 41] width 46 height 12
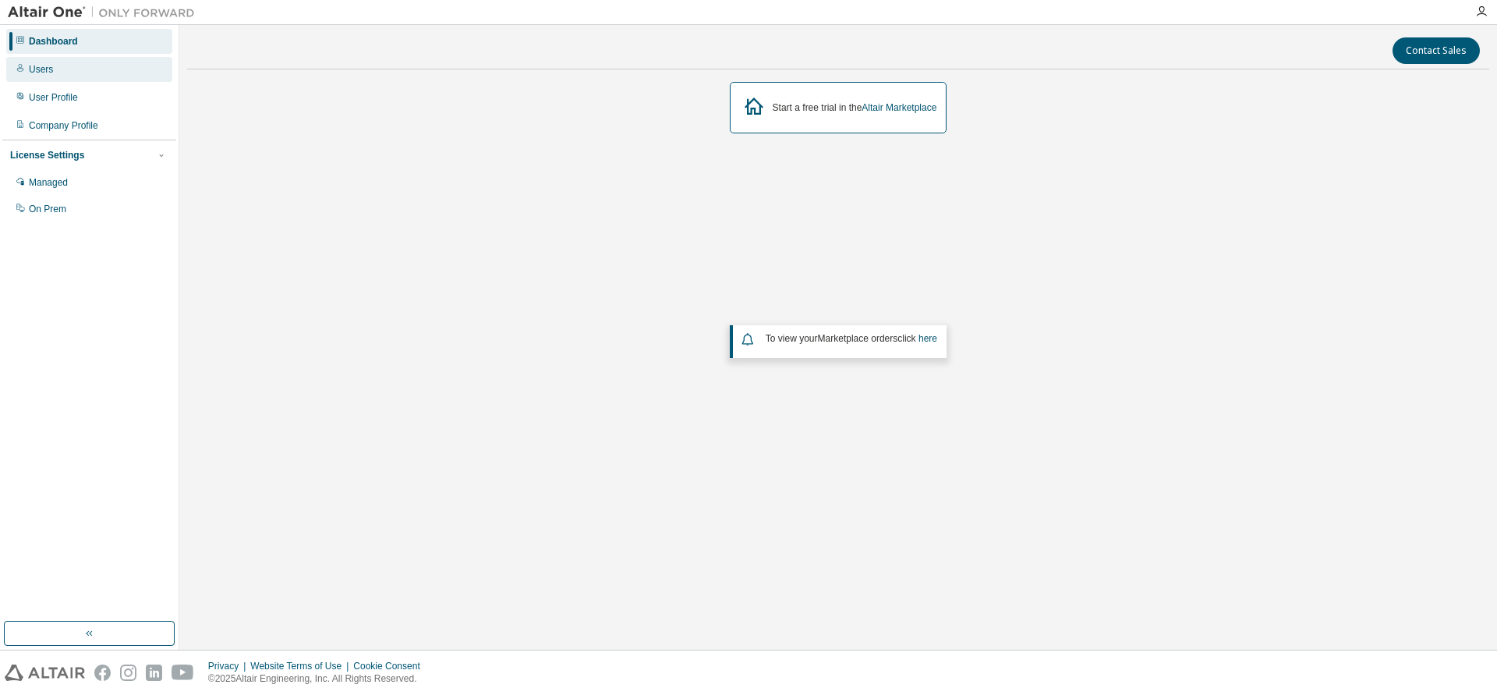
click at [51, 71] on div "Users" at bounding box center [89, 69] width 166 height 25
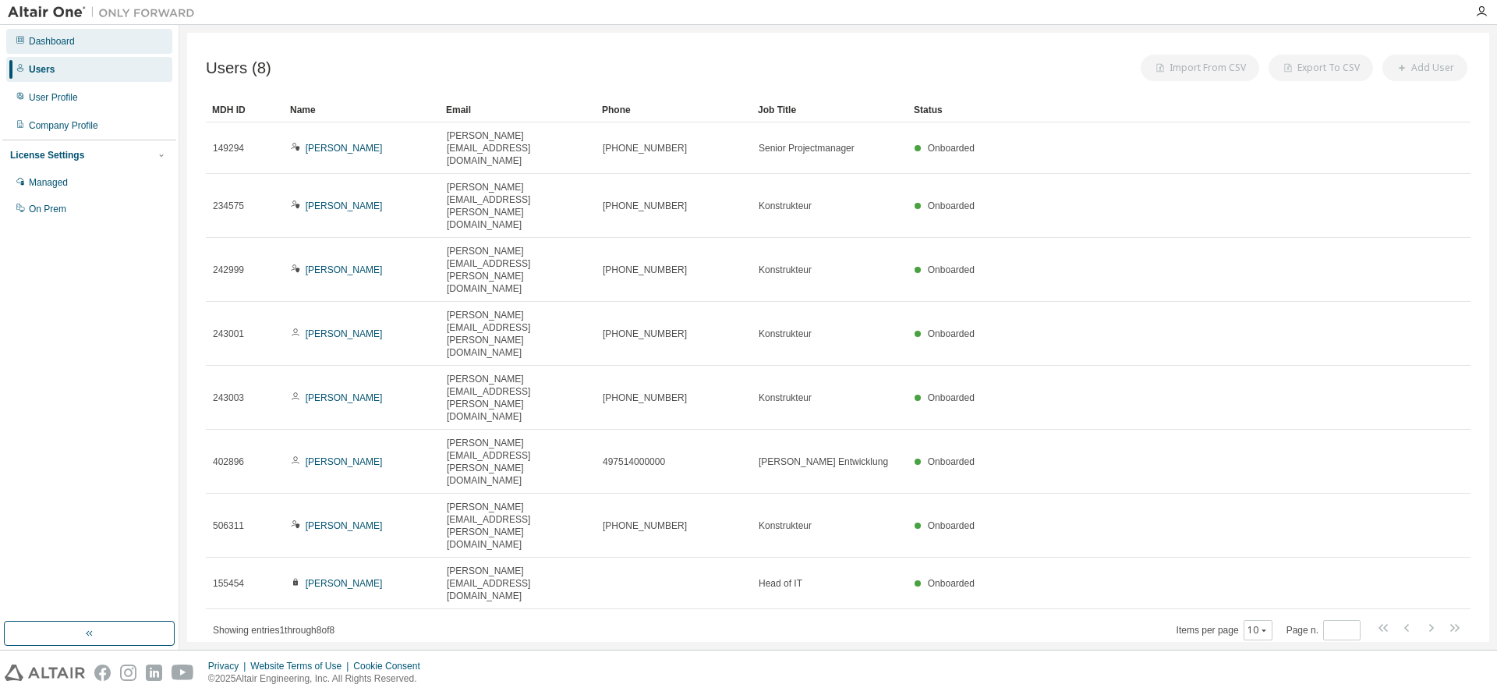
click at [55, 51] on div "Dashboard" at bounding box center [89, 41] width 166 height 25
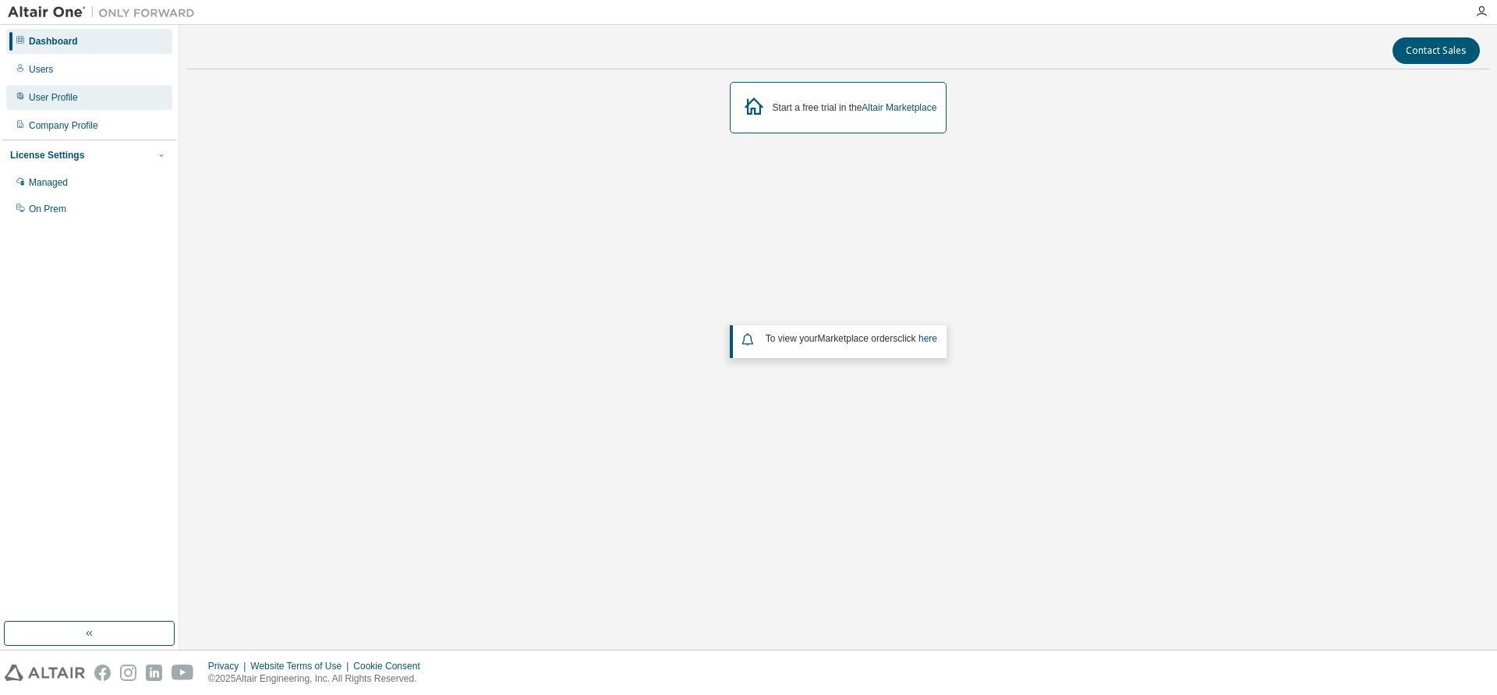
click at [62, 97] on div "User Profile" at bounding box center [53, 97] width 49 height 12
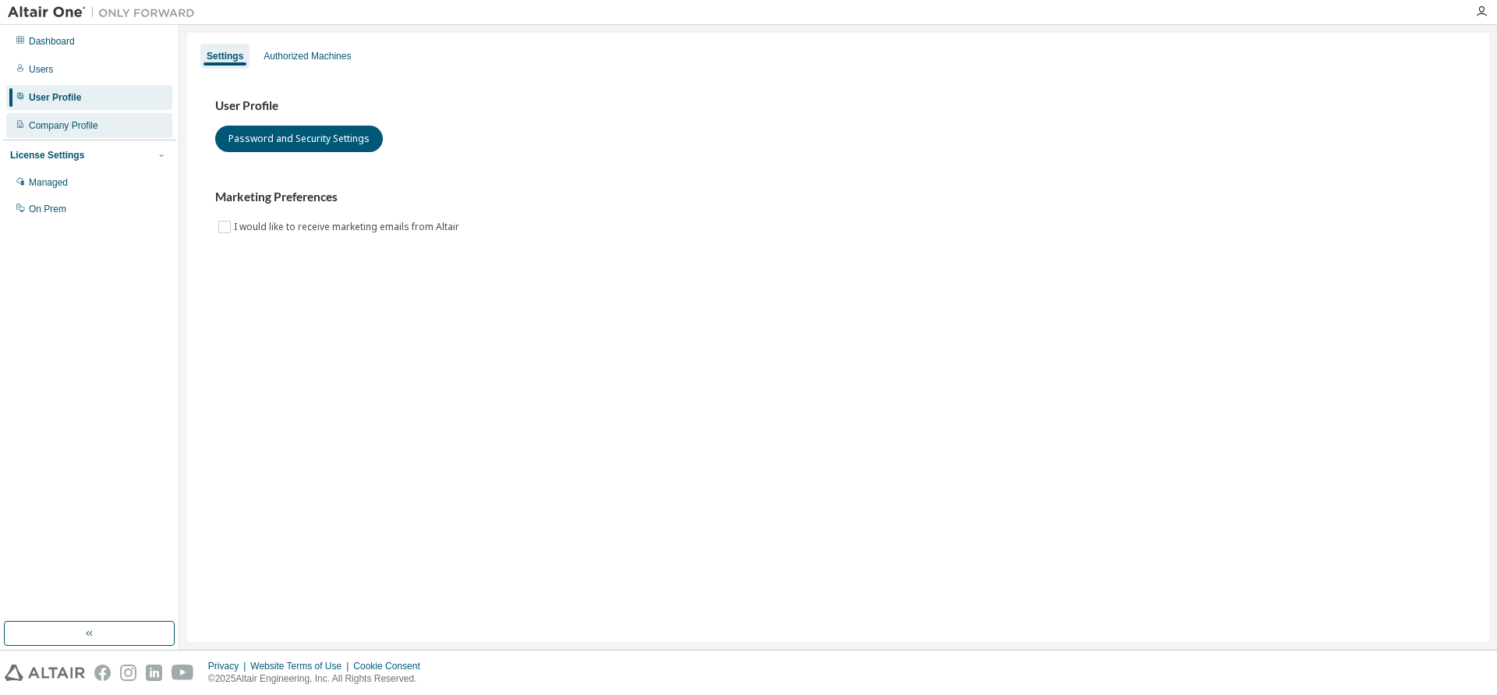
click at [65, 126] on div "Company Profile" at bounding box center [63, 125] width 69 height 12
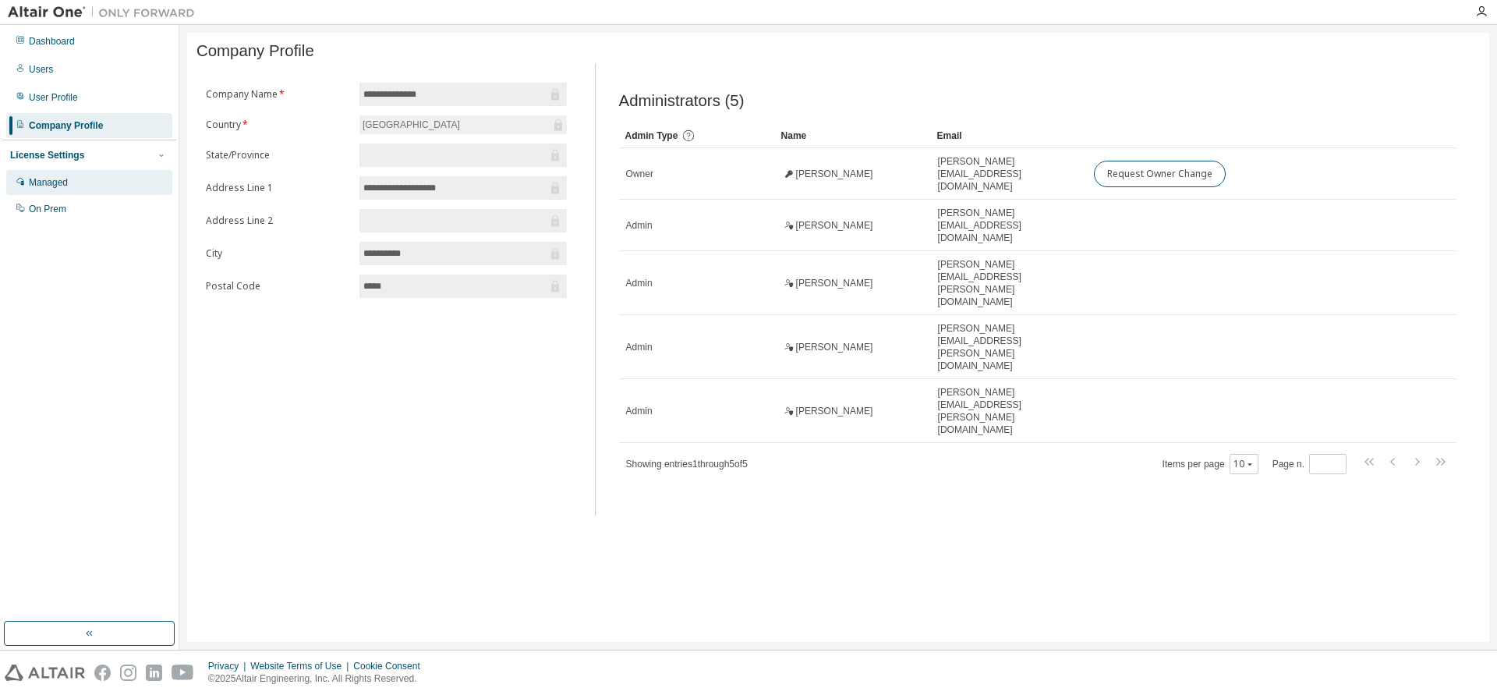
click at [56, 181] on div "Managed" at bounding box center [48, 182] width 39 height 12
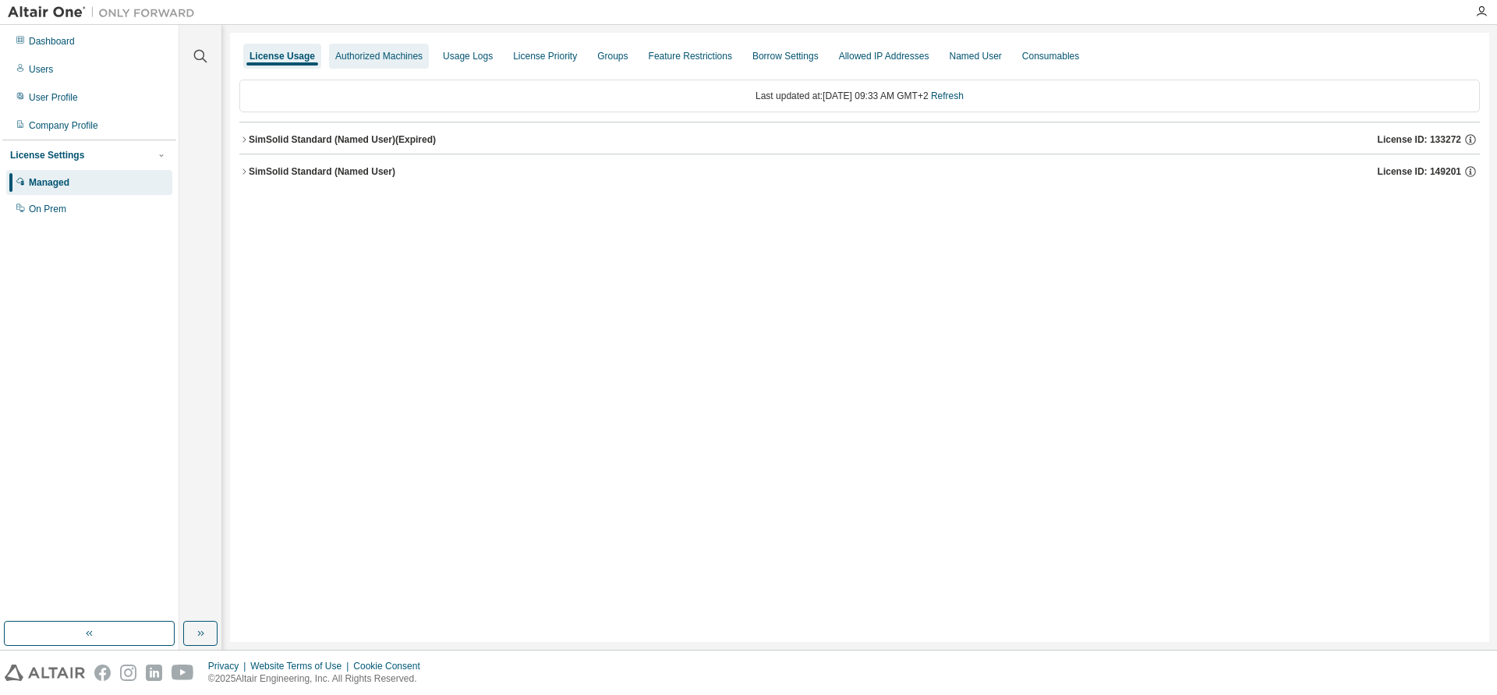
click at [373, 48] on div "Authorized Machines" at bounding box center [379, 56] width 100 height 25
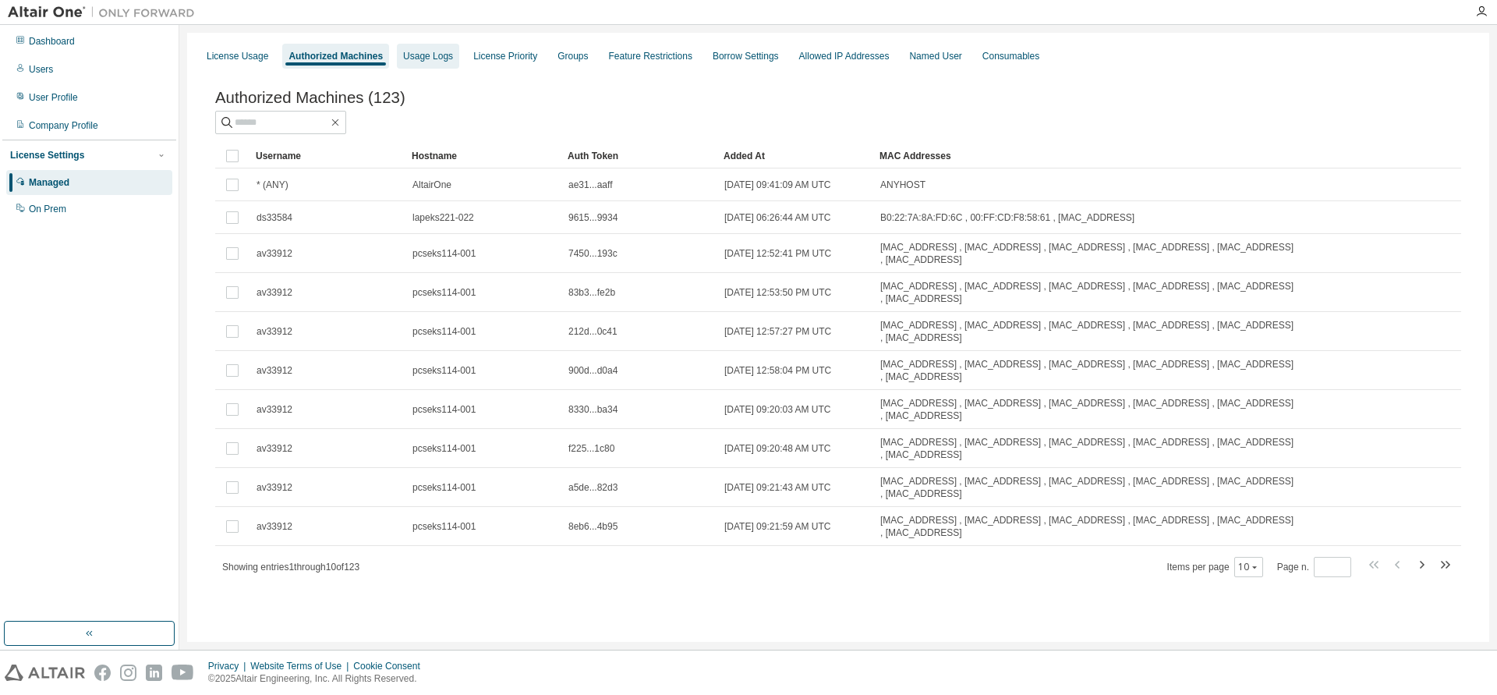
click at [438, 57] on div "Usage Logs" at bounding box center [428, 56] width 50 height 12
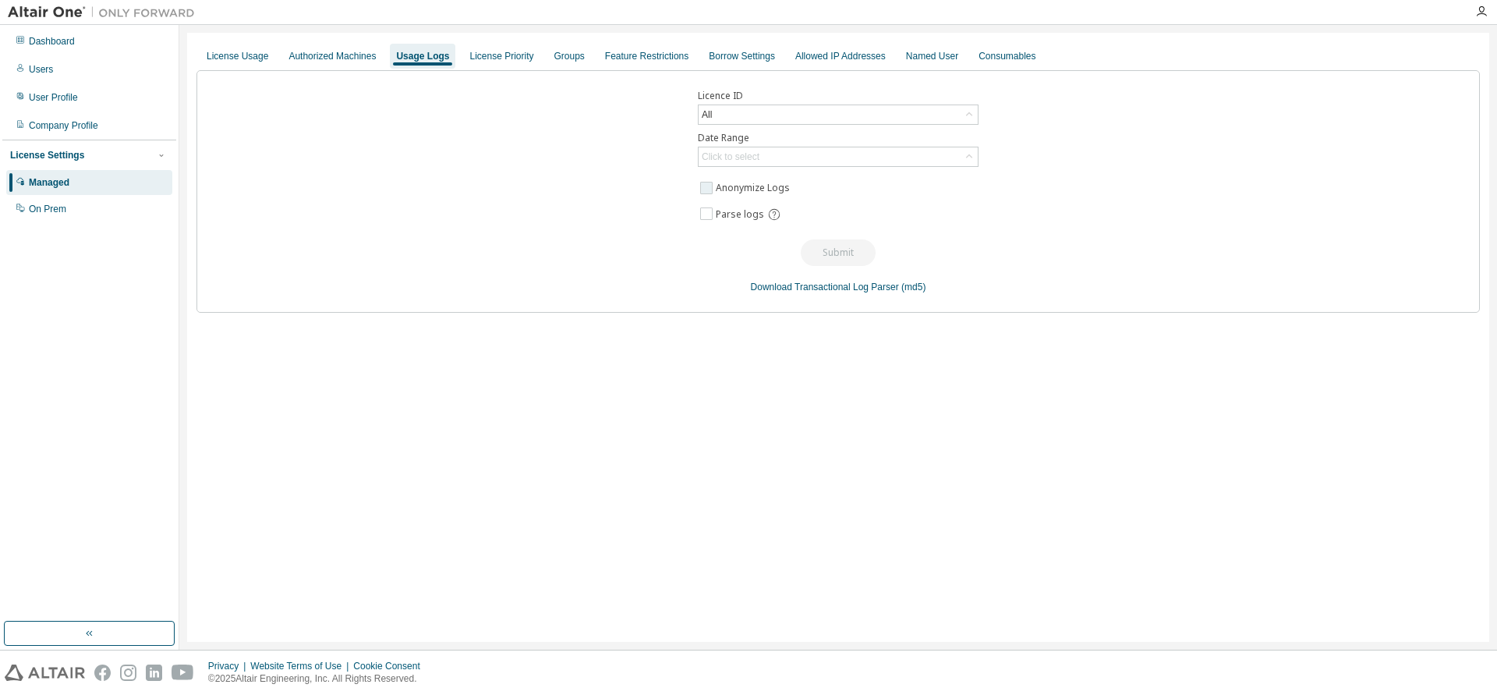
click at [739, 190] on label "Anonymize Logs" at bounding box center [754, 188] width 77 height 19
click at [737, 211] on span "Parse logs" at bounding box center [740, 214] width 48 height 12
click at [727, 212] on span "Parse logs" at bounding box center [740, 214] width 48 height 12
click at [738, 186] on label "Anonymize Logs" at bounding box center [754, 188] width 77 height 19
click at [469, 50] on div "License Priority" at bounding box center [501, 56] width 64 height 12
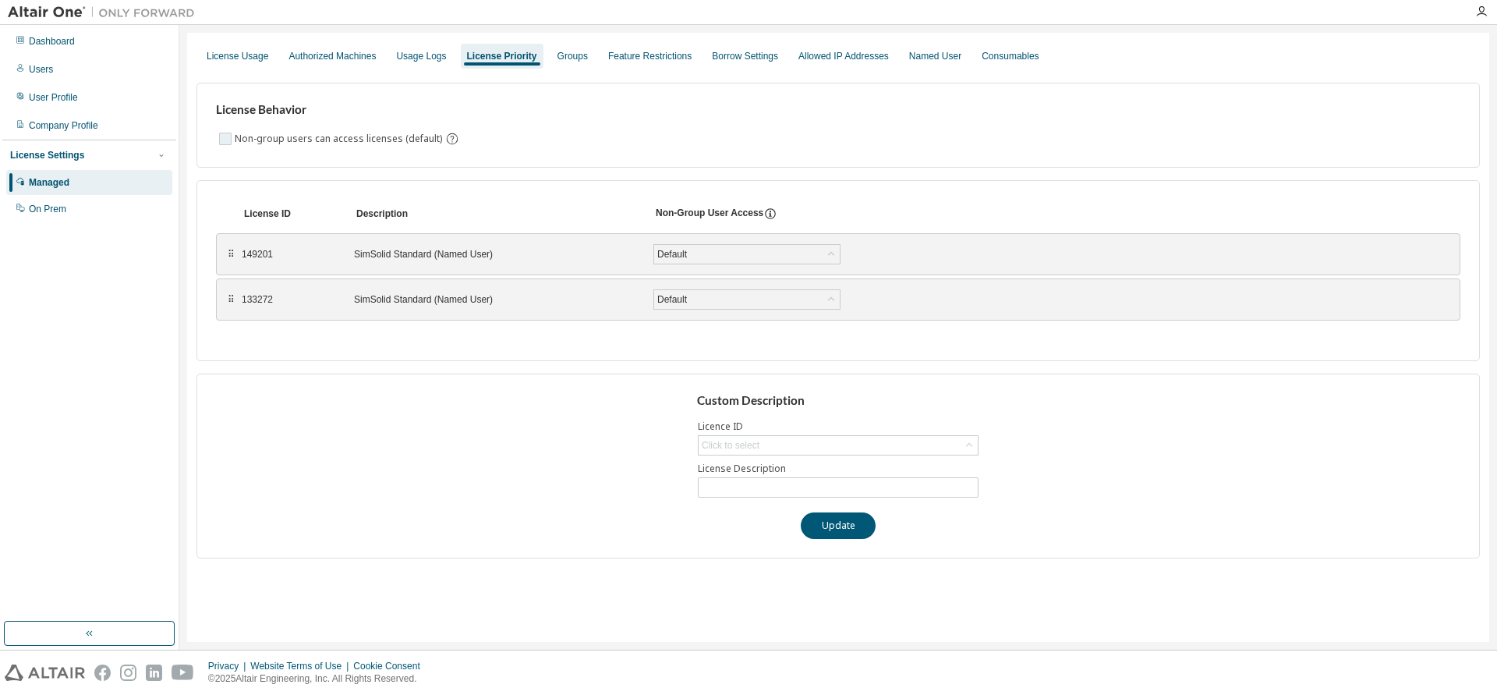
click at [384, 139] on label "Non-group users can access licenses (default)" at bounding box center [340, 138] width 211 height 19
click at [562, 57] on div "Groups" at bounding box center [573, 56] width 30 height 12
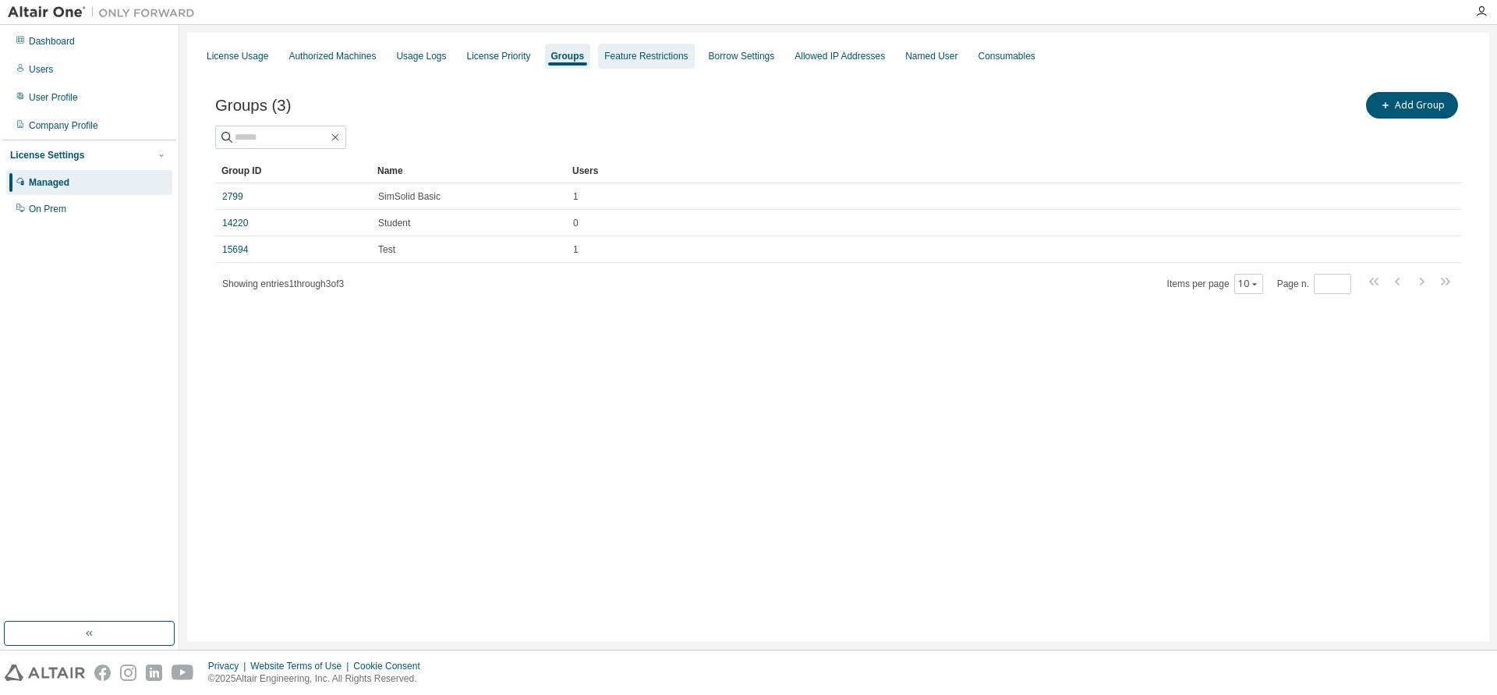
click at [654, 51] on div "Feature Restrictions" at bounding box center [645, 56] width 83 height 12
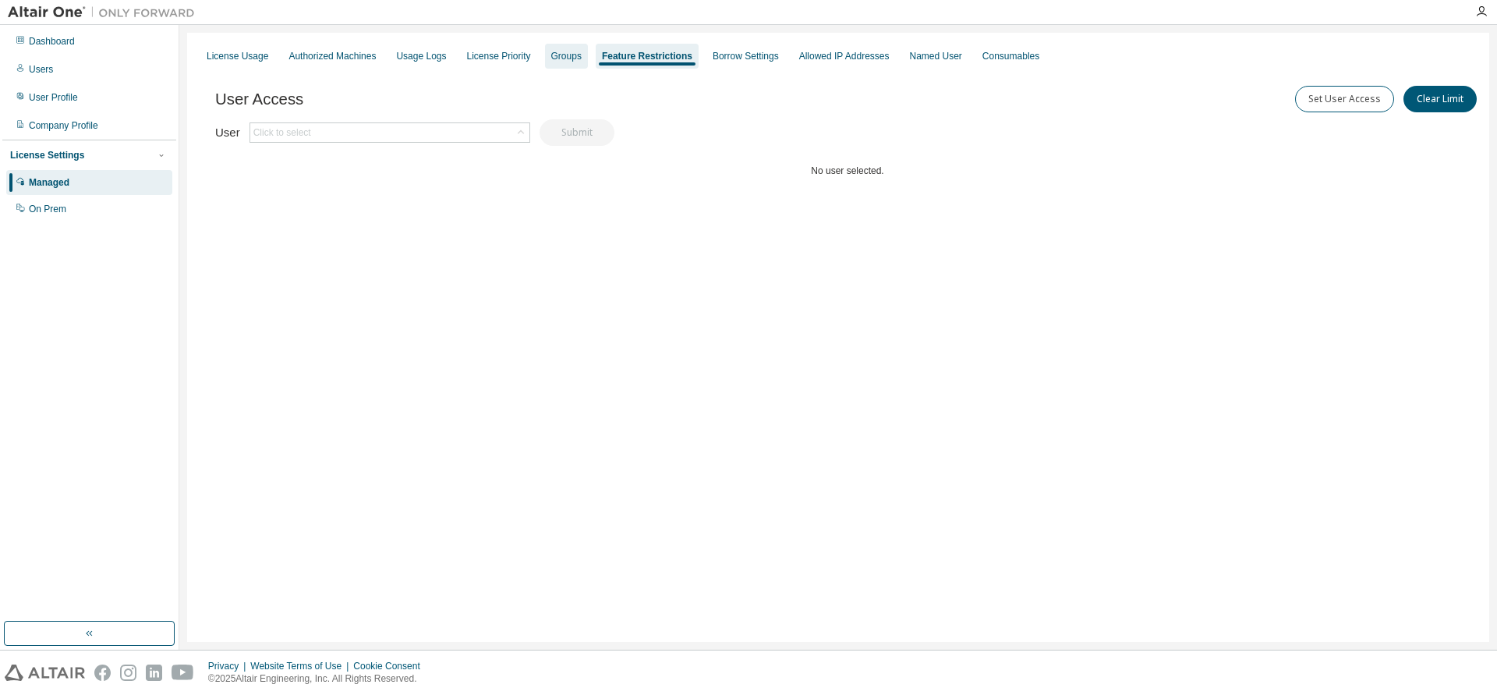
click at [572, 57] on div "Groups" at bounding box center [566, 56] width 30 height 12
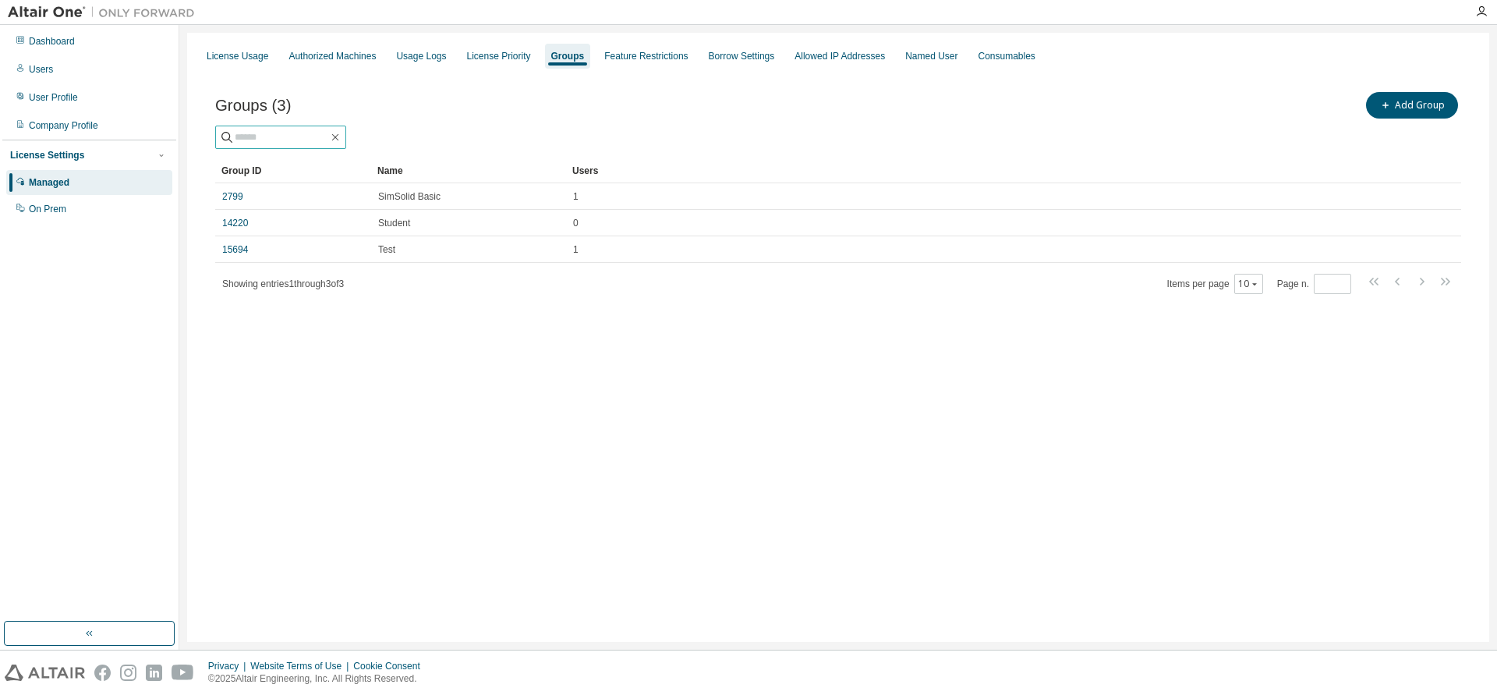
click at [286, 139] on input "text" at bounding box center [282, 137] width 94 height 16
click at [643, 132] on div at bounding box center [838, 137] width 1246 height 23
click at [1424, 105] on button "Add Group" at bounding box center [1412, 105] width 92 height 27
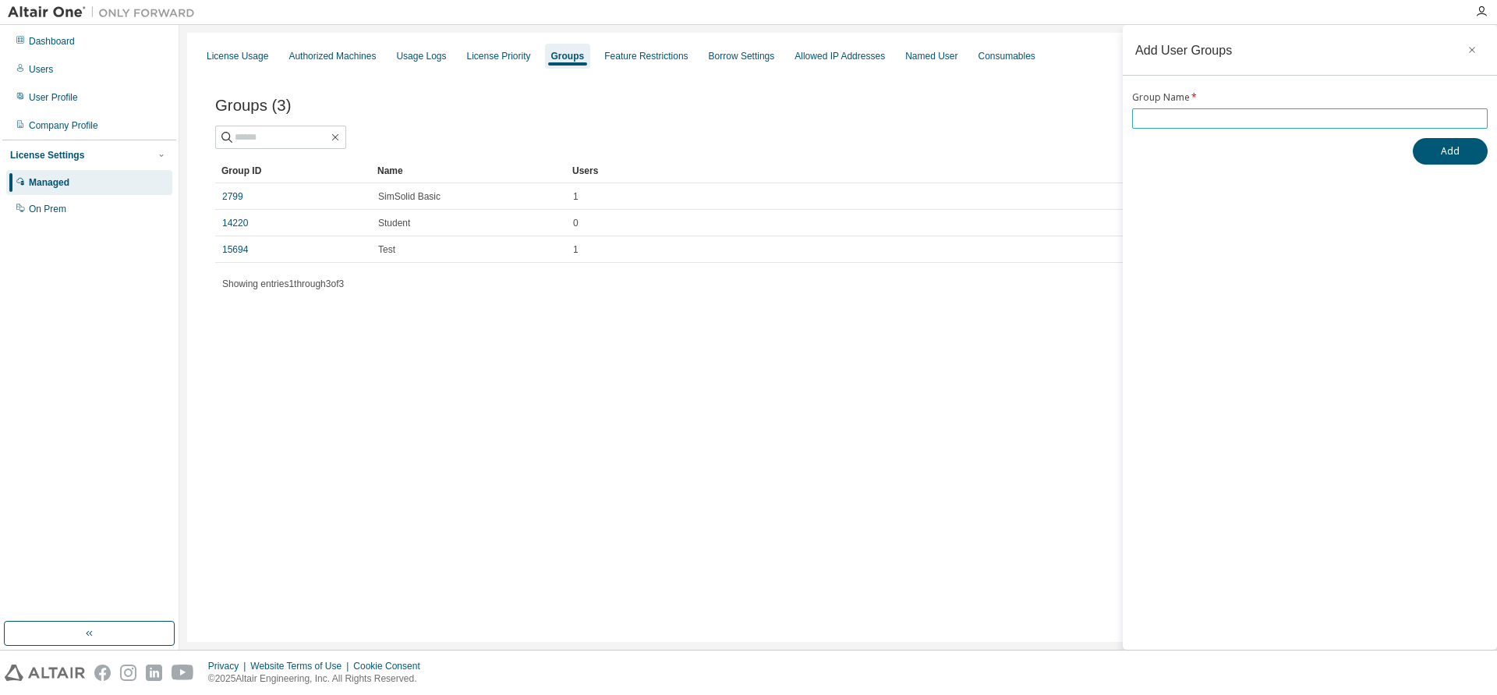
click at [1175, 121] on input "text" at bounding box center [1310, 118] width 348 height 12
type input "**********"
click at [1459, 158] on button "Add" at bounding box center [1450, 151] width 75 height 27
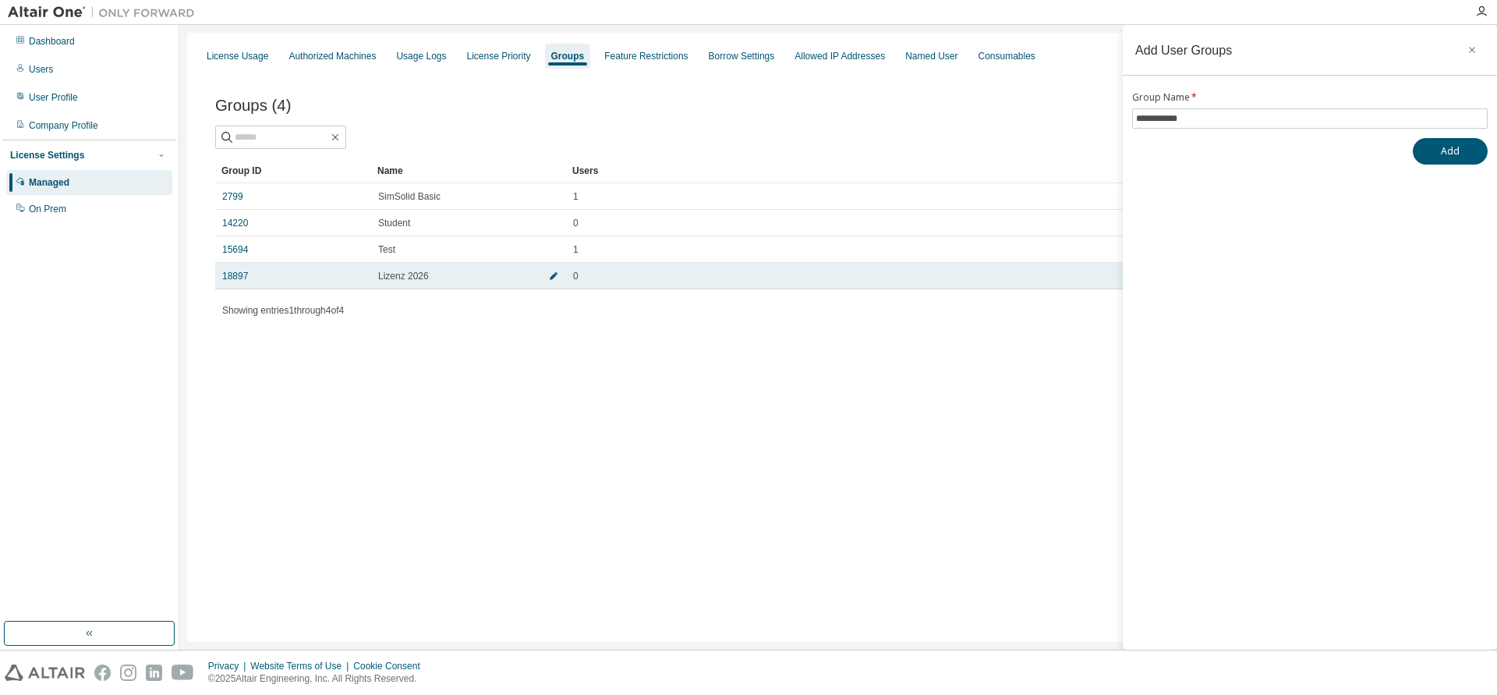
click at [558, 275] on icon "button" at bounding box center [553, 275] width 9 height 9
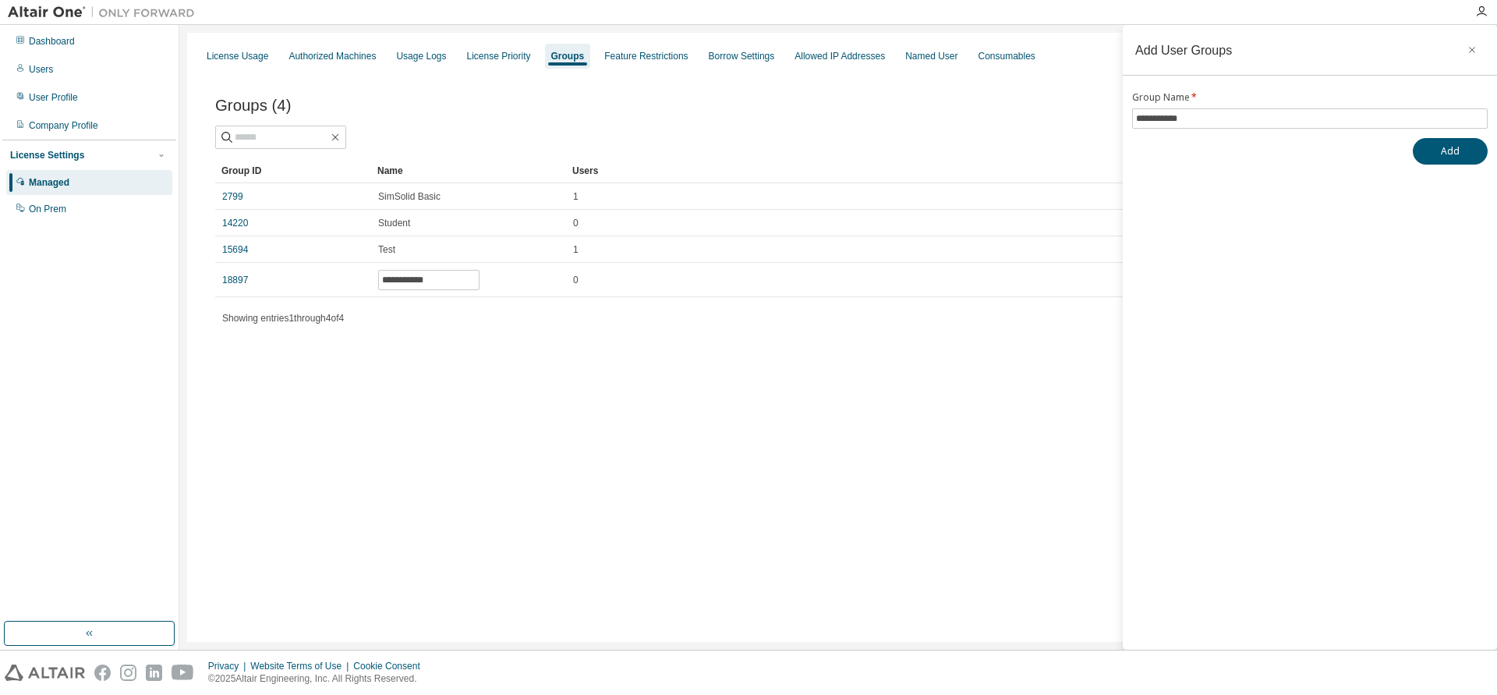
click at [520, 319] on div "Showing entries 1 through 4 of 4 Items per page 10 Page n. *" at bounding box center [838, 317] width 1246 height 23
click at [1469, 49] on icon "button" at bounding box center [1472, 50] width 11 height 12
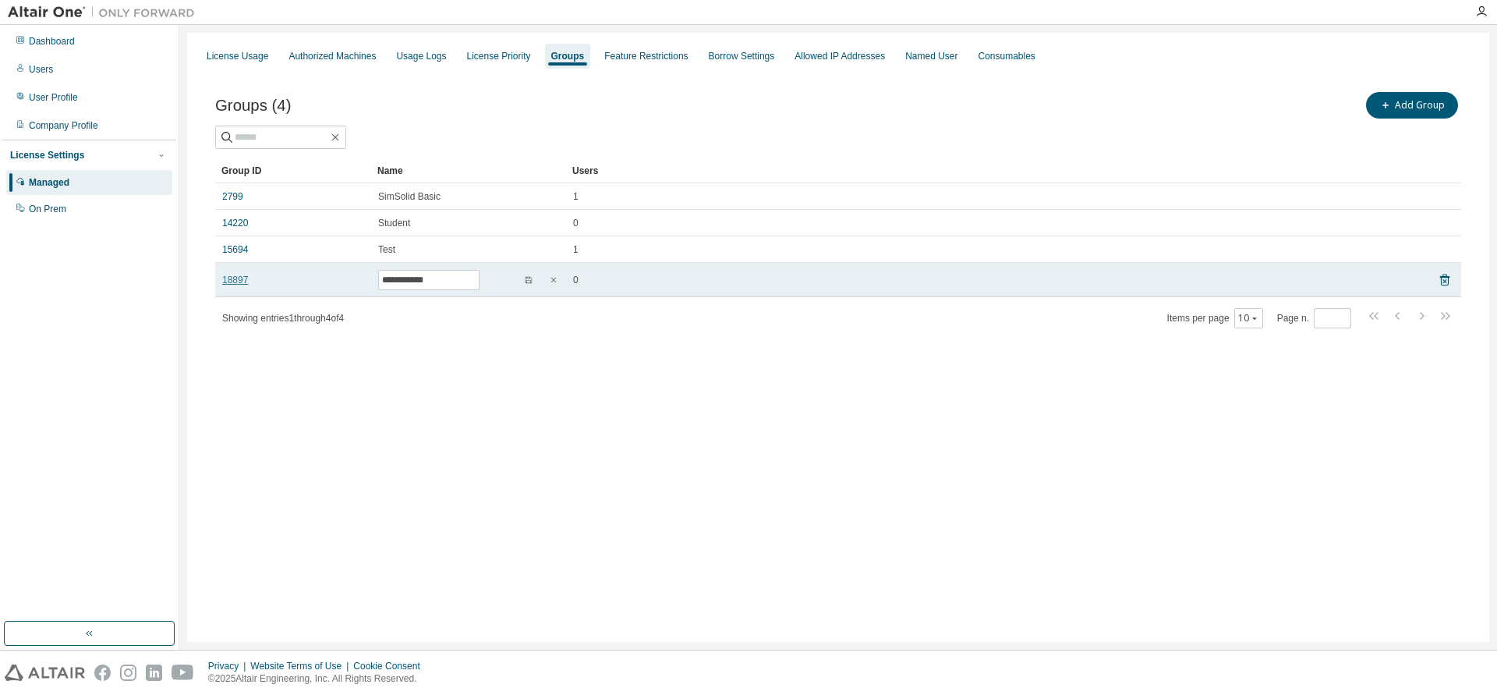
click at [222, 278] on link "18897" at bounding box center [235, 280] width 26 height 12
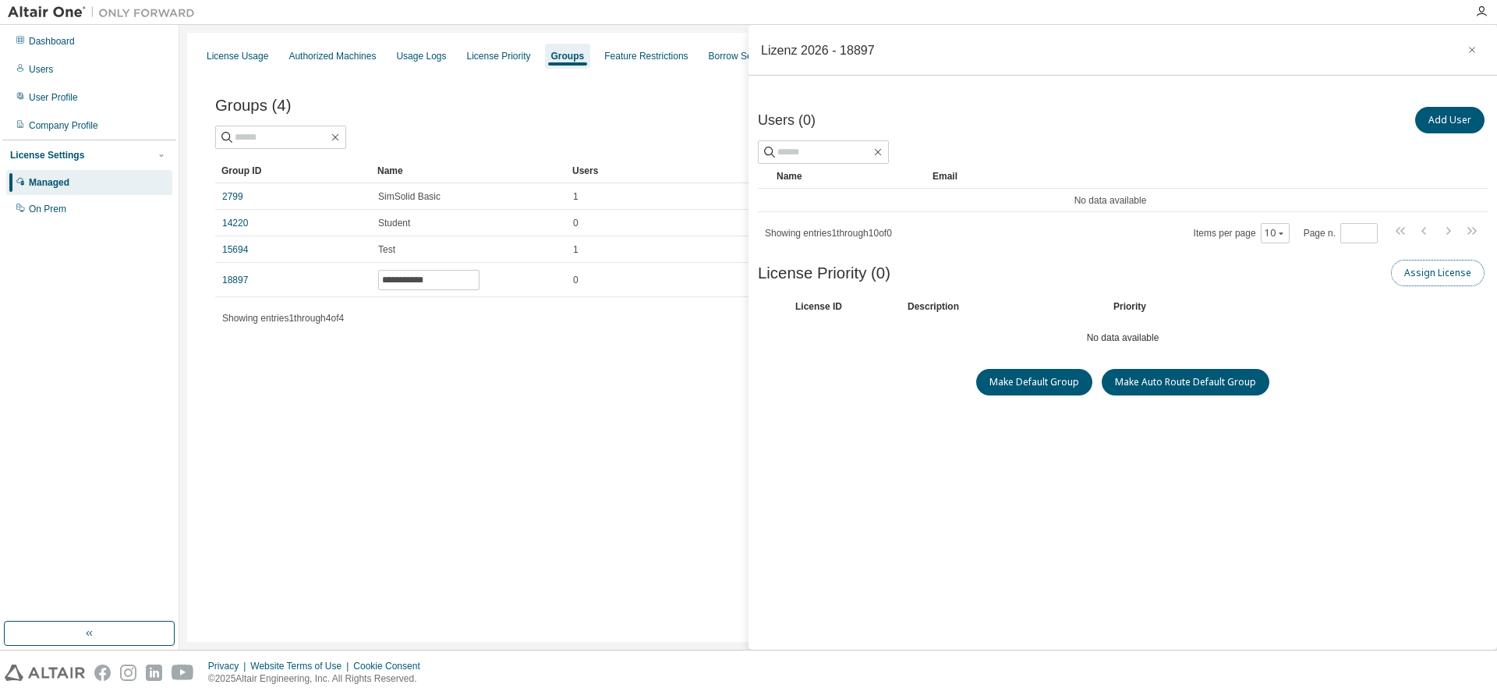
click at [1439, 271] on button "Assign License" at bounding box center [1438, 273] width 94 height 27
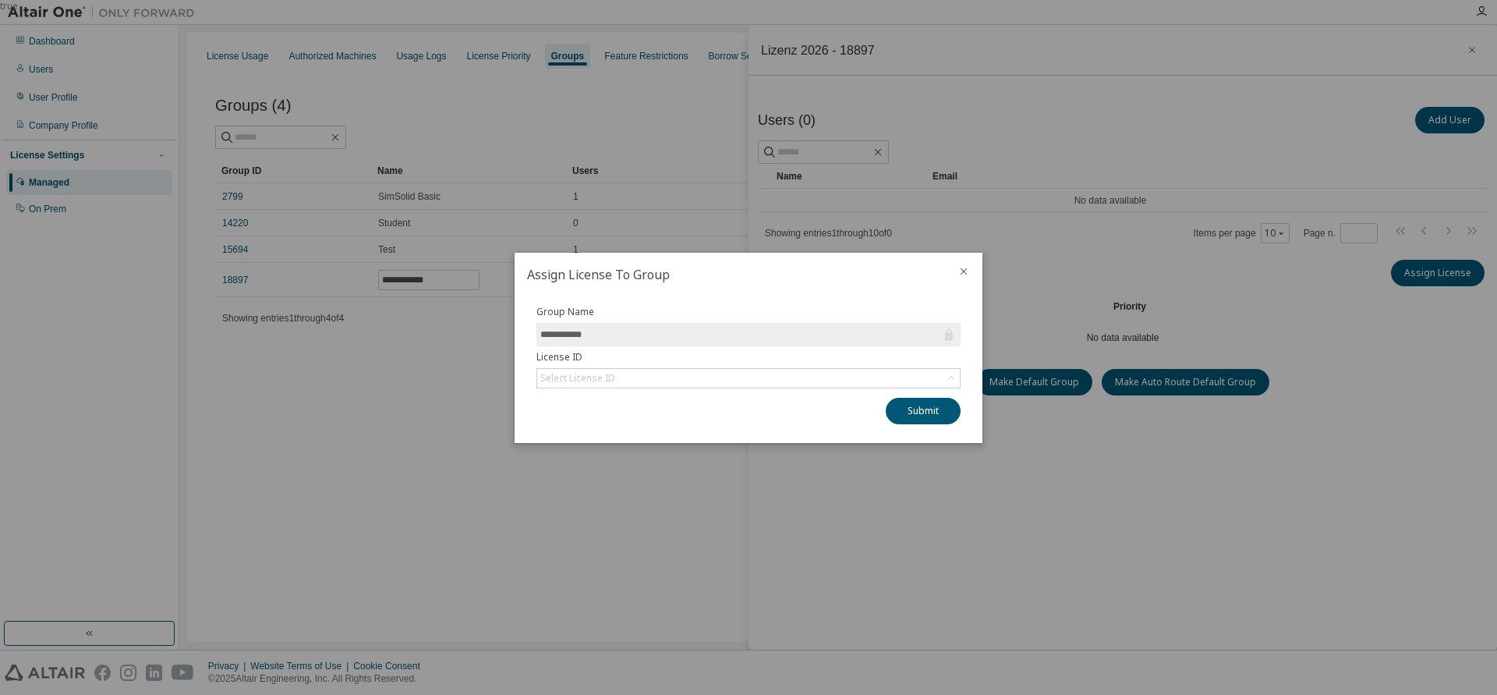
click at [656, 390] on div "**********" at bounding box center [748, 365] width 443 height 119
click at [663, 379] on div "Select License ID" at bounding box center [748, 378] width 423 height 19
click at [657, 423] on li "149201 - SimSolid Standard (Named User)" at bounding box center [748, 422] width 420 height 20
click at [916, 411] on button "Submit" at bounding box center [923, 411] width 75 height 27
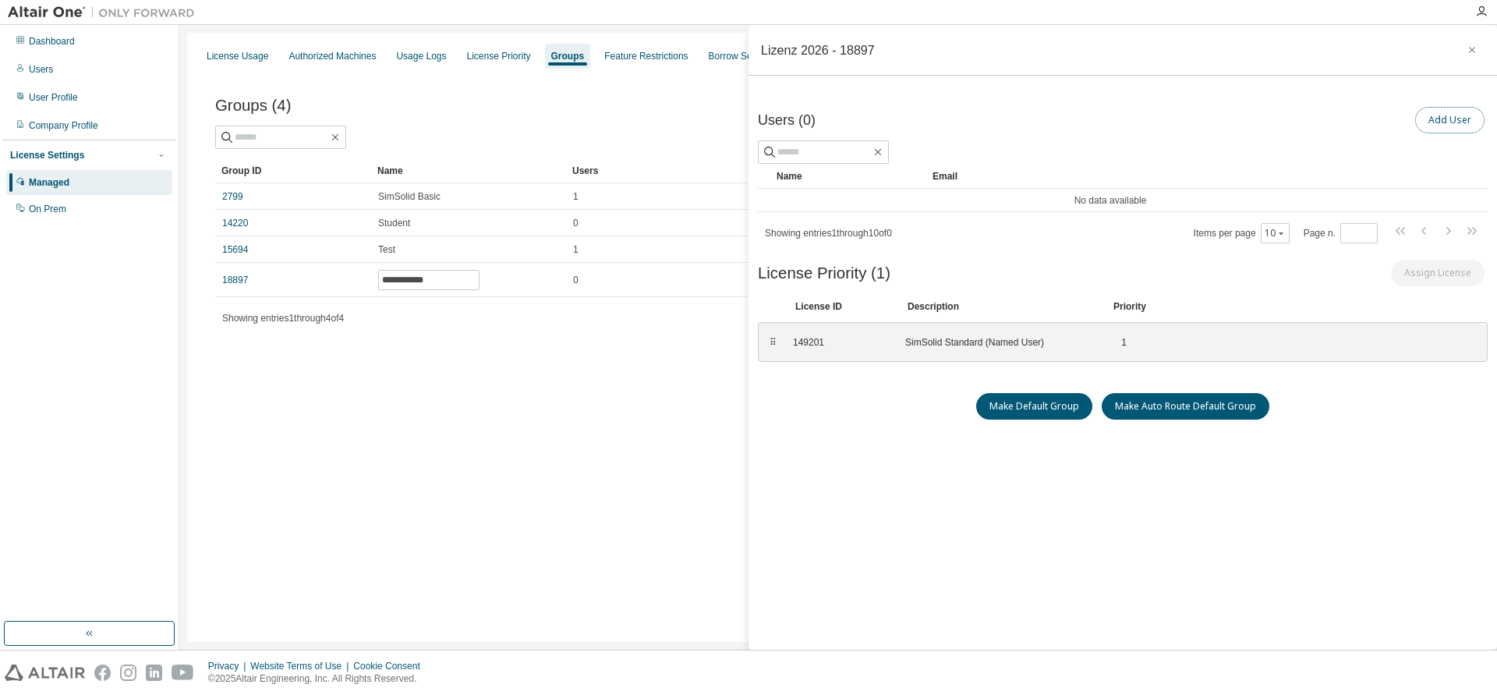
click at [1441, 123] on button "Add User" at bounding box center [1449, 120] width 69 height 27
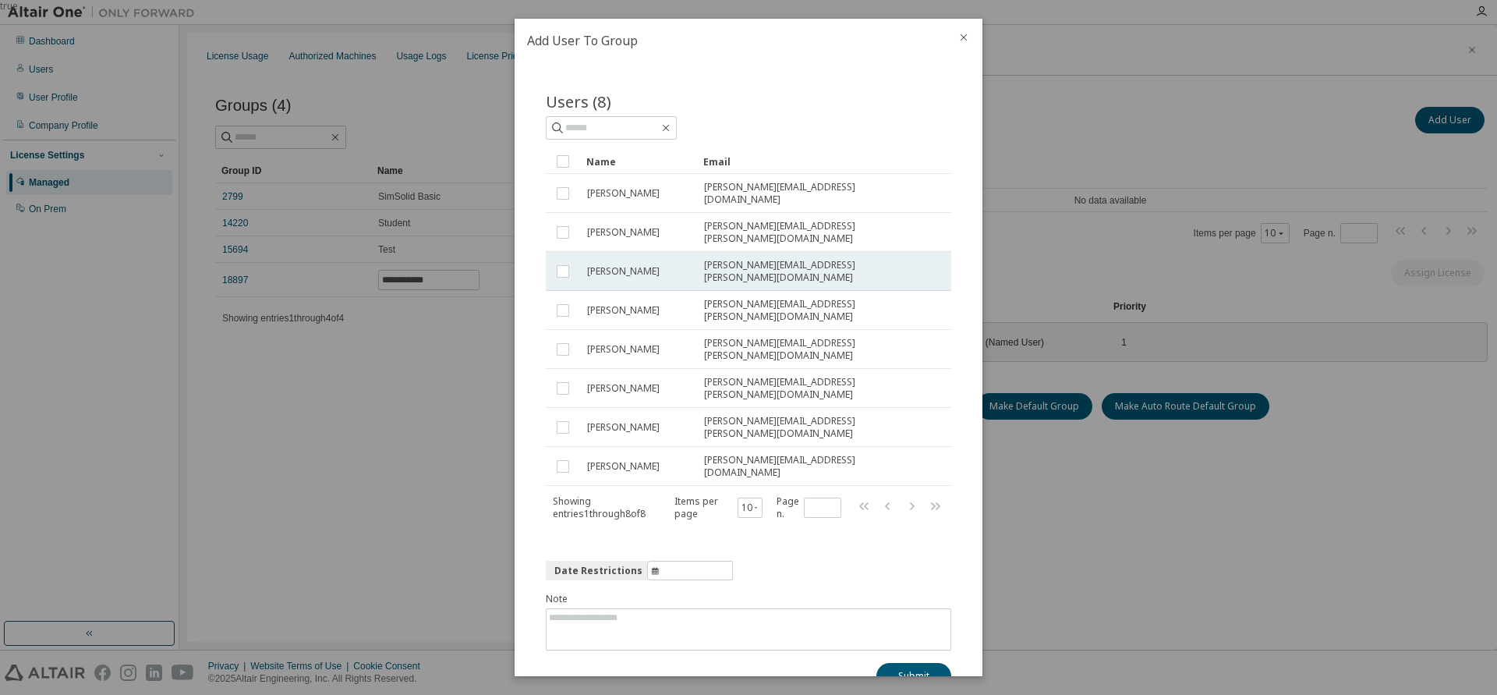
click at [643, 266] on span "dominik siebenrock" at bounding box center [623, 271] width 73 height 12
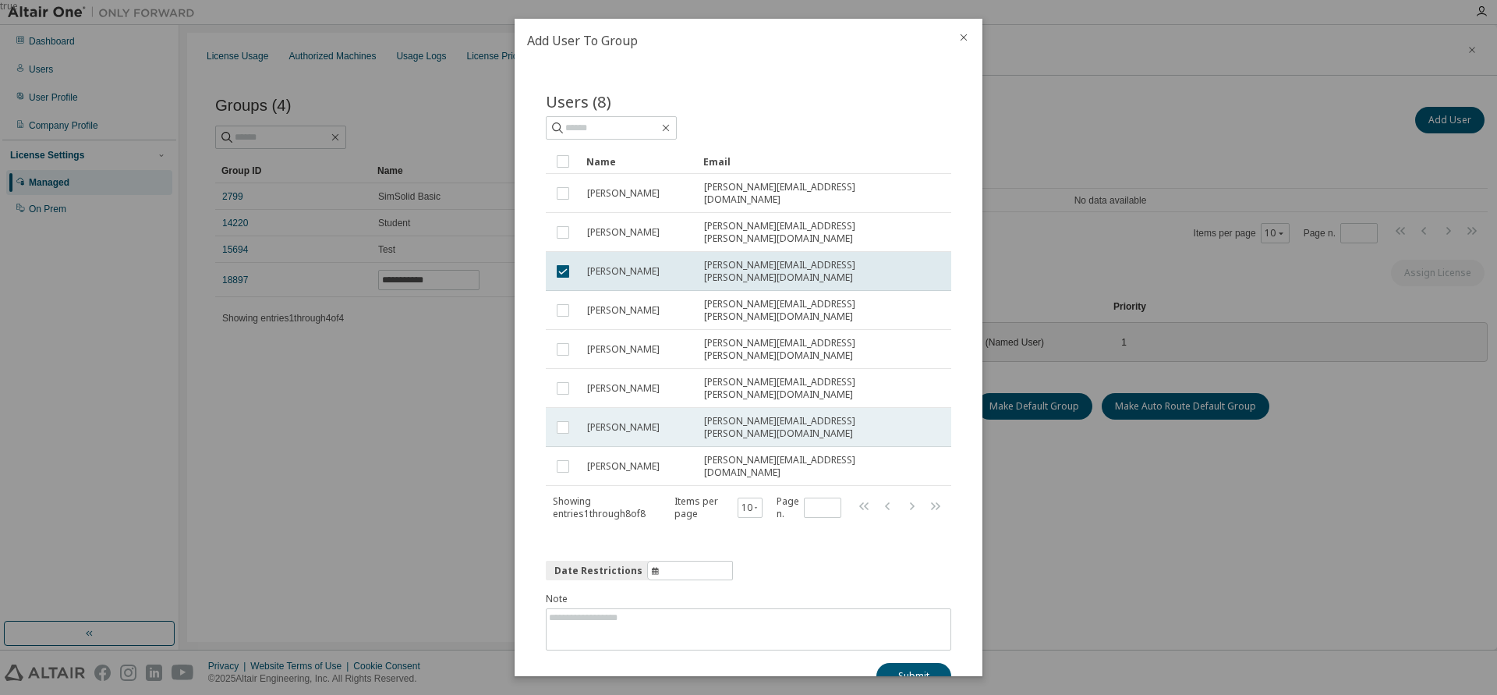
click at [649, 421] on span "[PERSON_NAME]" at bounding box center [623, 427] width 73 height 12
click at [912, 663] on button "Submit" at bounding box center [914, 676] width 75 height 27
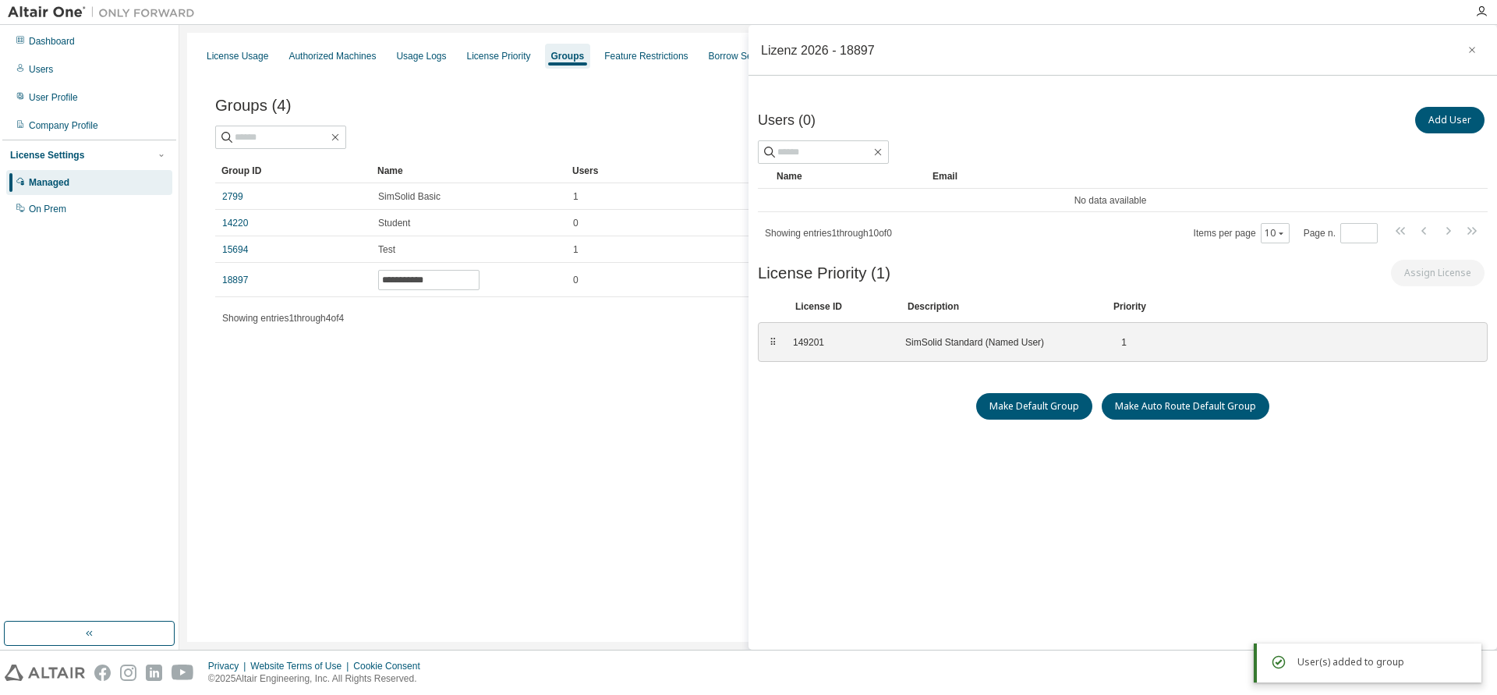
click at [610, 405] on div "**********" at bounding box center [838, 337] width 1302 height 609
click at [1475, 51] on icon "button" at bounding box center [1472, 50] width 11 height 12
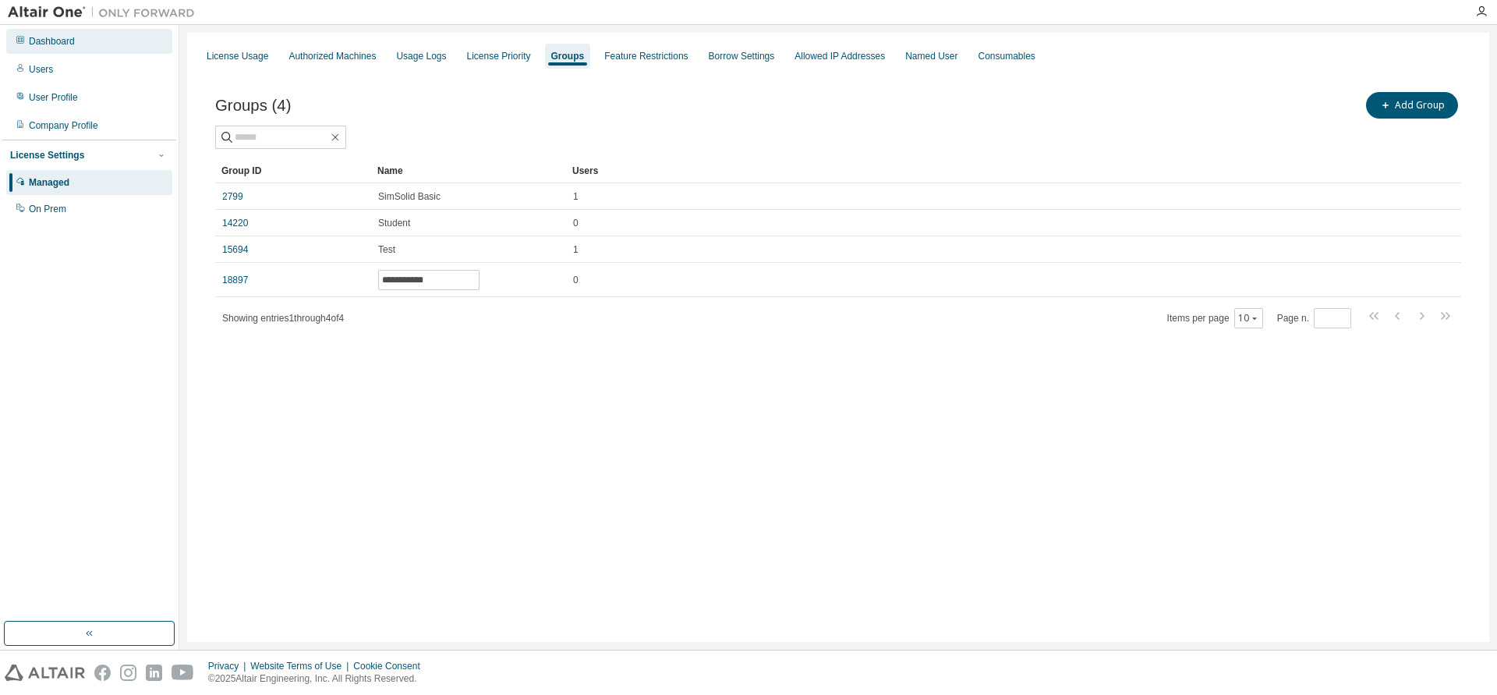
click at [41, 41] on div "Dashboard" at bounding box center [52, 41] width 46 height 12
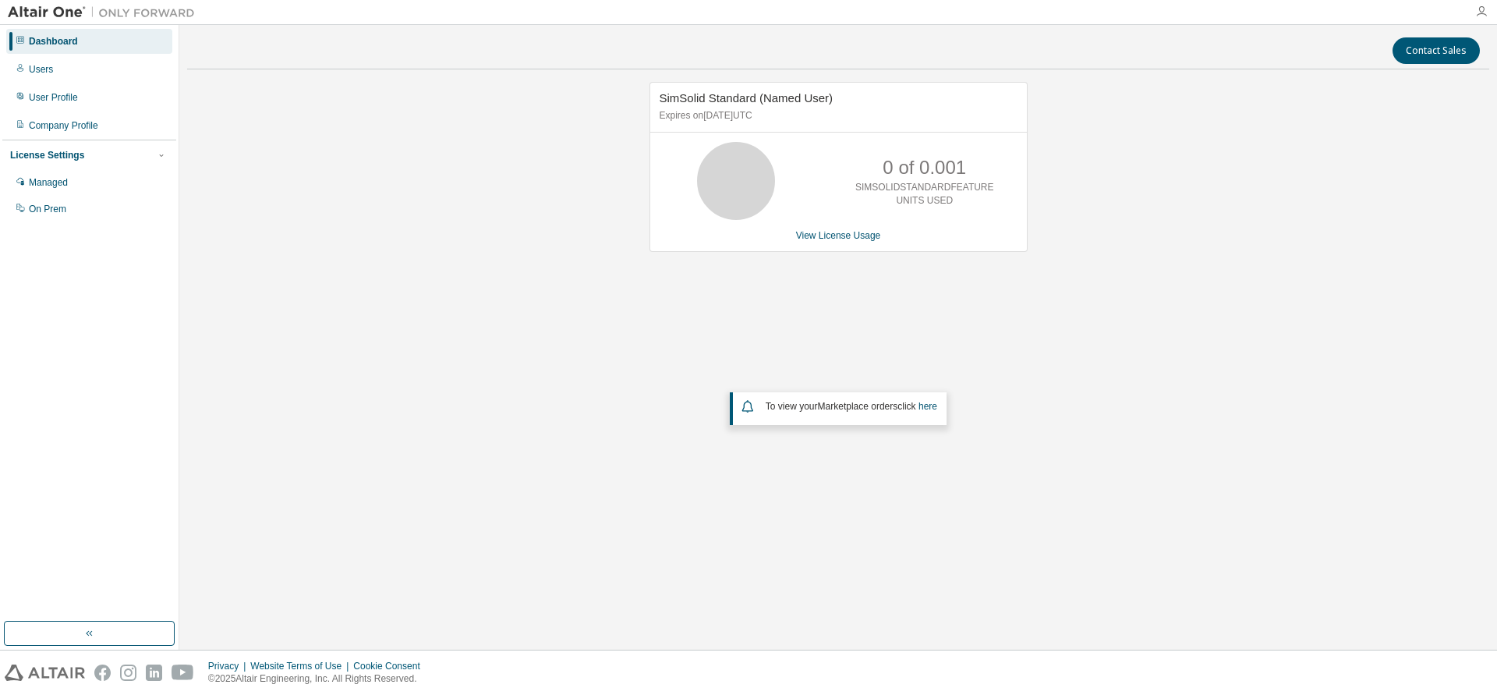
click at [1486, 17] on icon "button" at bounding box center [1482, 11] width 12 height 12
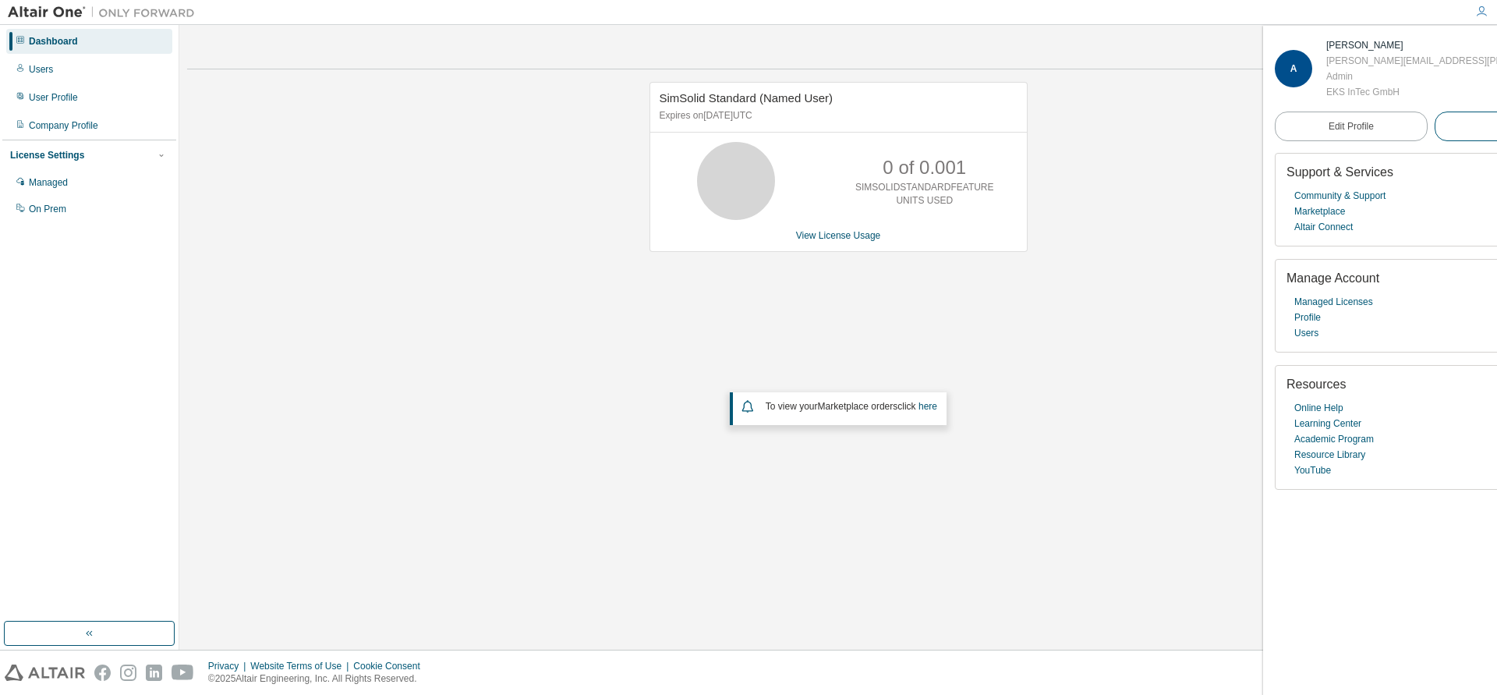
click at [1435, 133] on button "Logout" at bounding box center [1511, 127] width 153 height 30
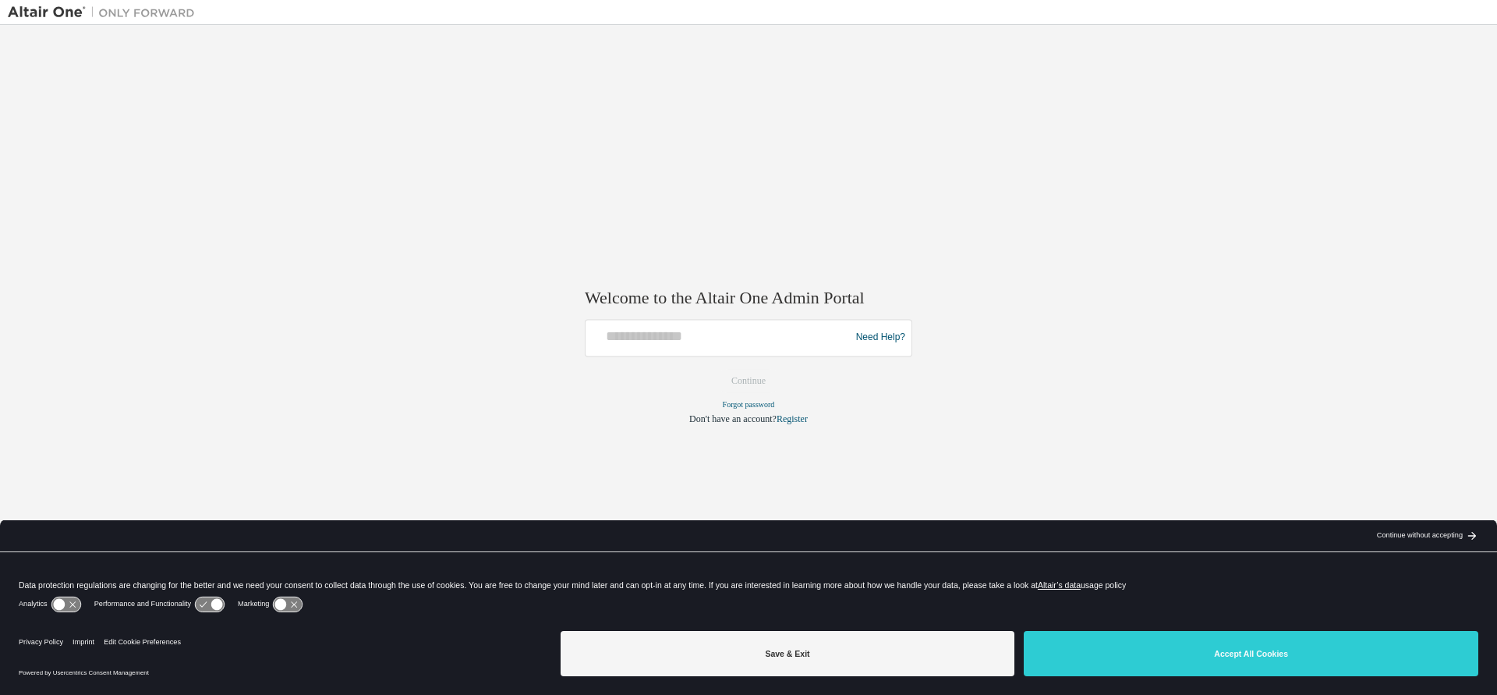
click at [918, 260] on div "Welcome to the Altair One Admin Portal Need Help? Please make sure that you pro…" at bounding box center [749, 337] width 1482 height 609
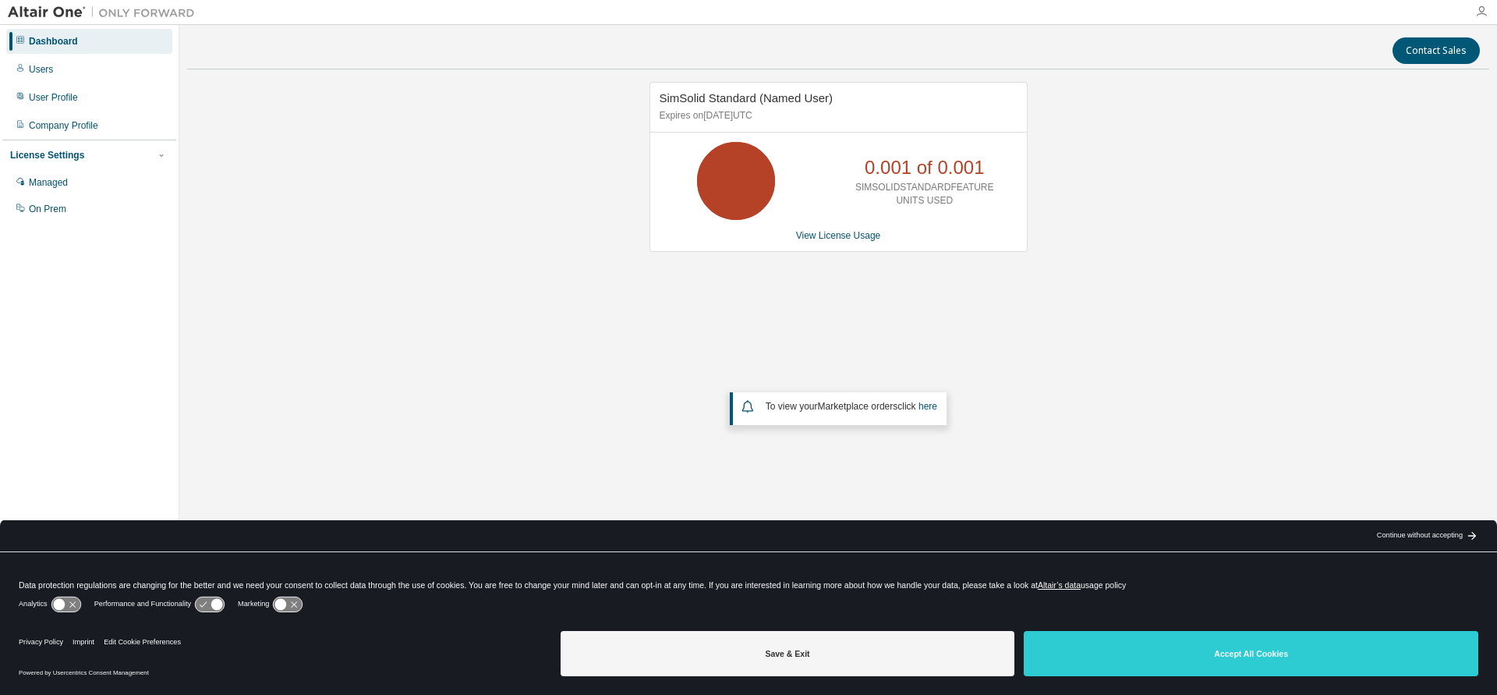
click at [1481, 9] on icon "button" at bounding box center [1482, 11] width 12 height 12
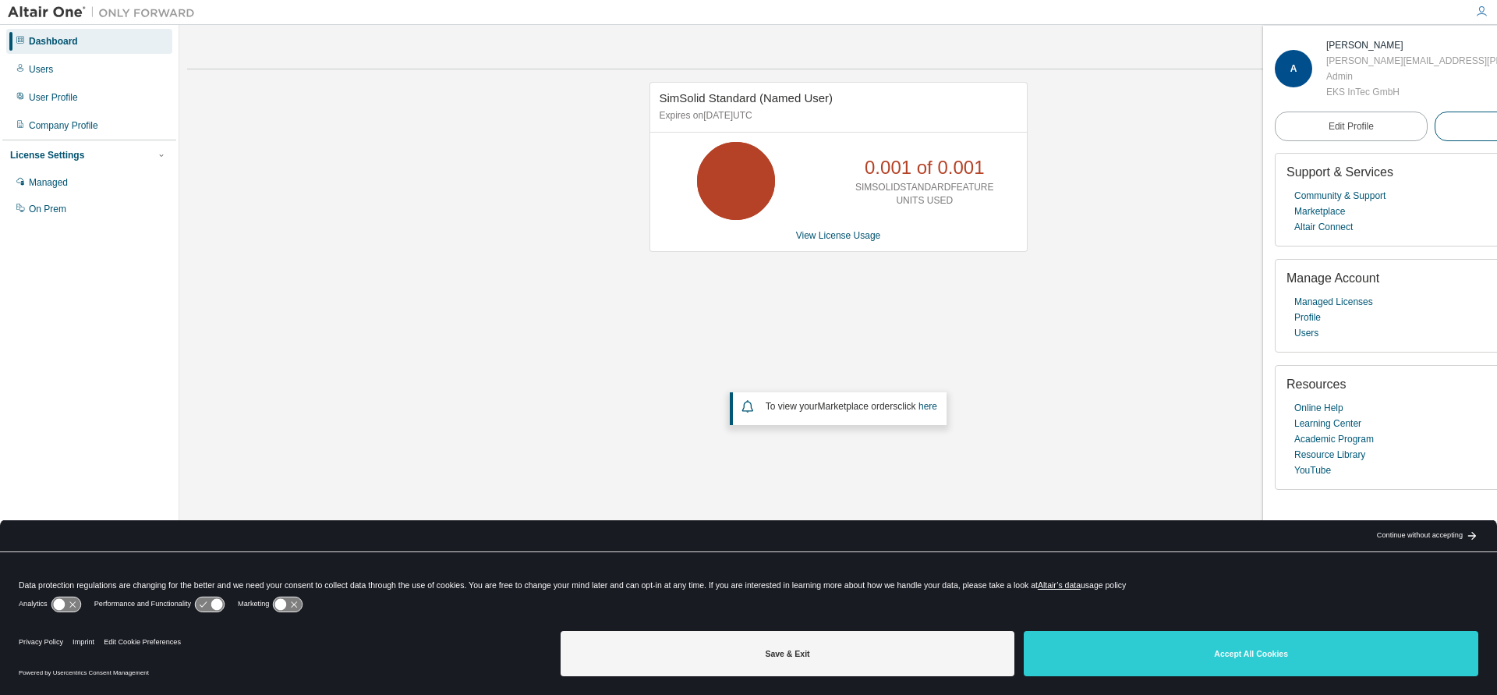
click at [1435, 133] on button "Logout" at bounding box center [1511, 127] width 153 height 30
